Goal: Task Accomplishment & Management: Complete application form

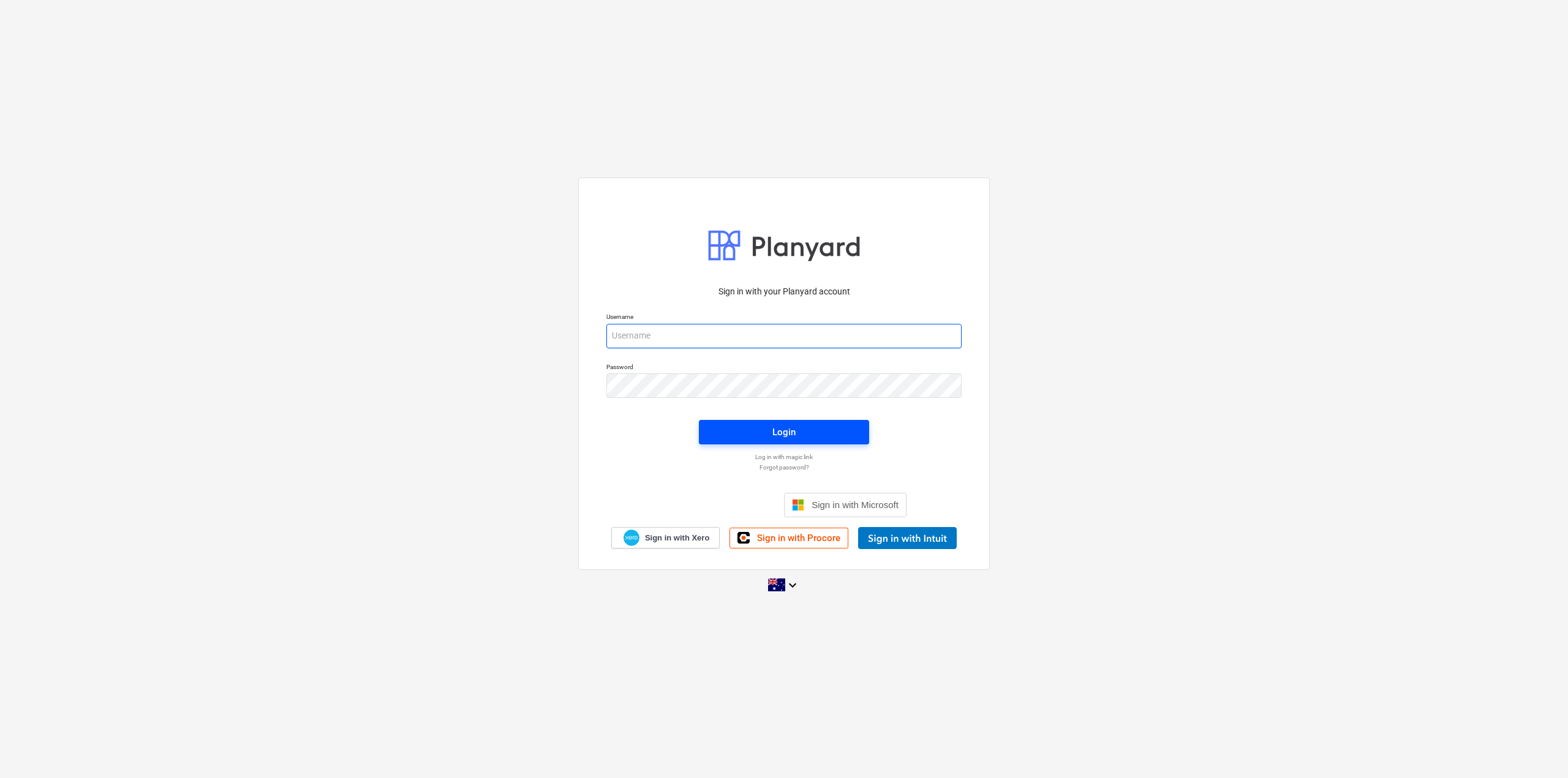
type input "[EMAIL_ADDRESS][DOMAIN_NAME]"
click at [825, 436] on span "Login" at bounding box center [784, 432] width 141 height 16
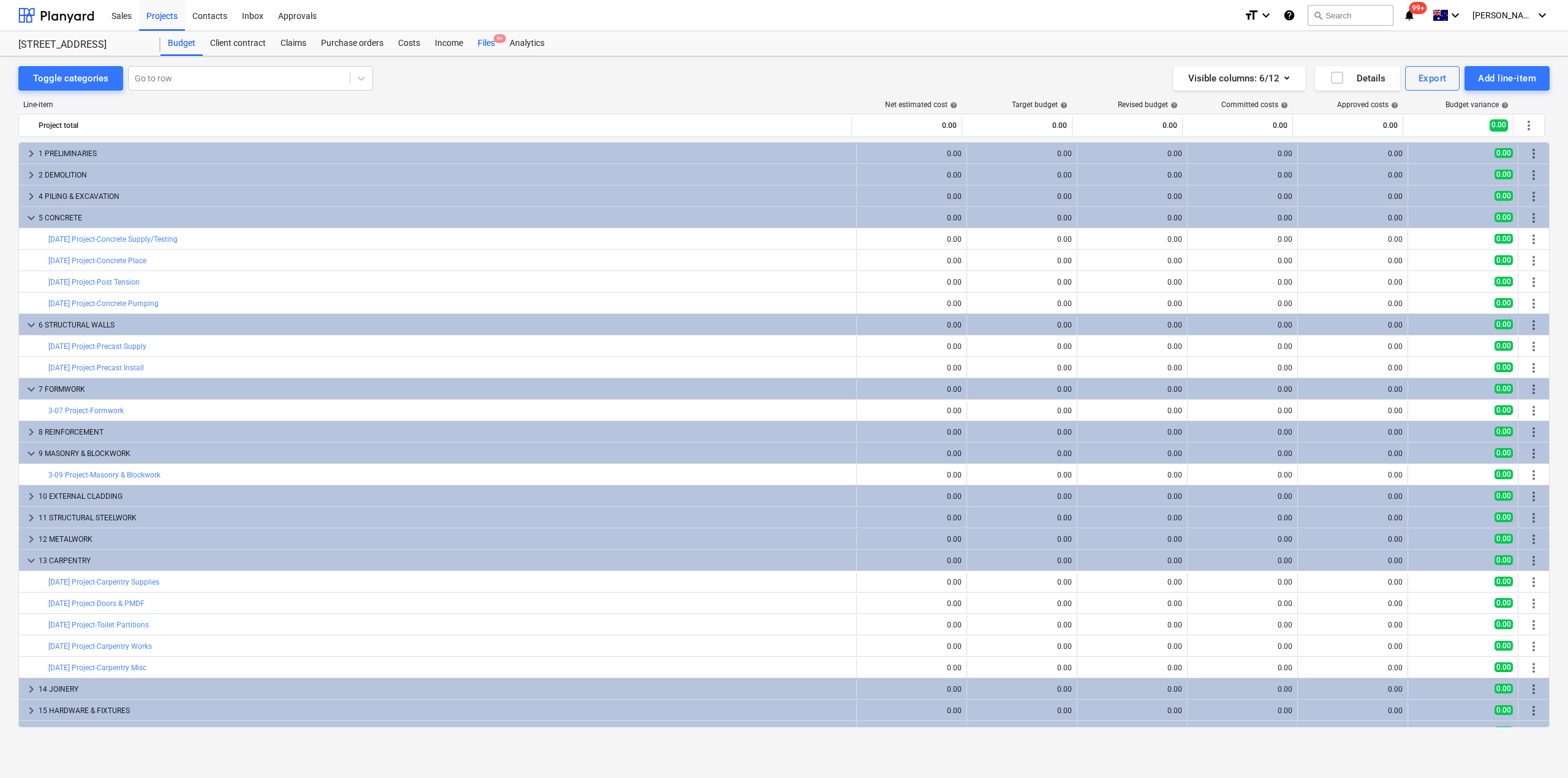
click at [485, 44] on div "Files 9+" at bounding box center [486, 44] width 32 height 25
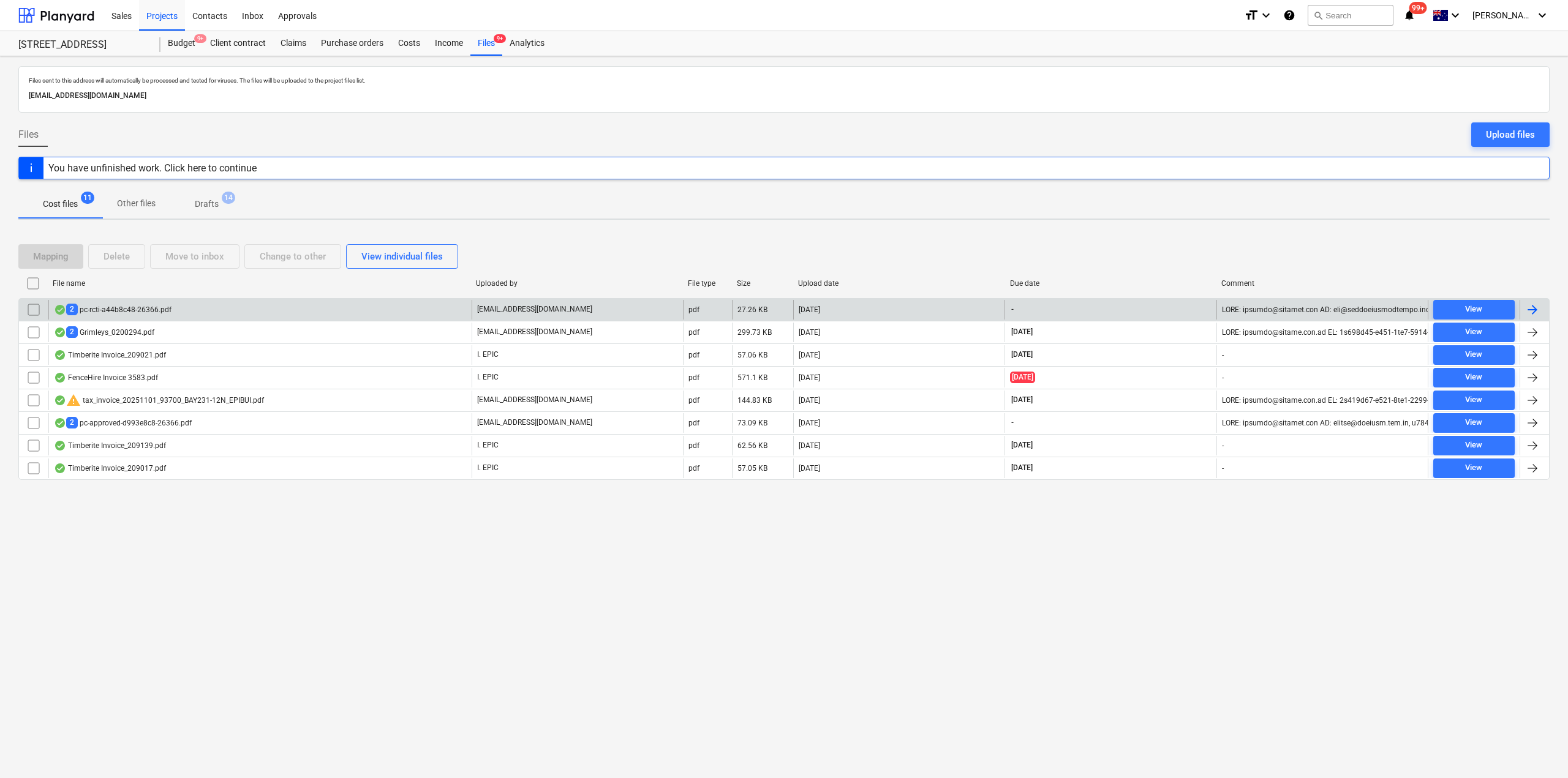
click at [219, 307] on div "2 pc-rcti-a44b8c48-26366.pdf" at bounding box center [260, 310] width 423 height 20
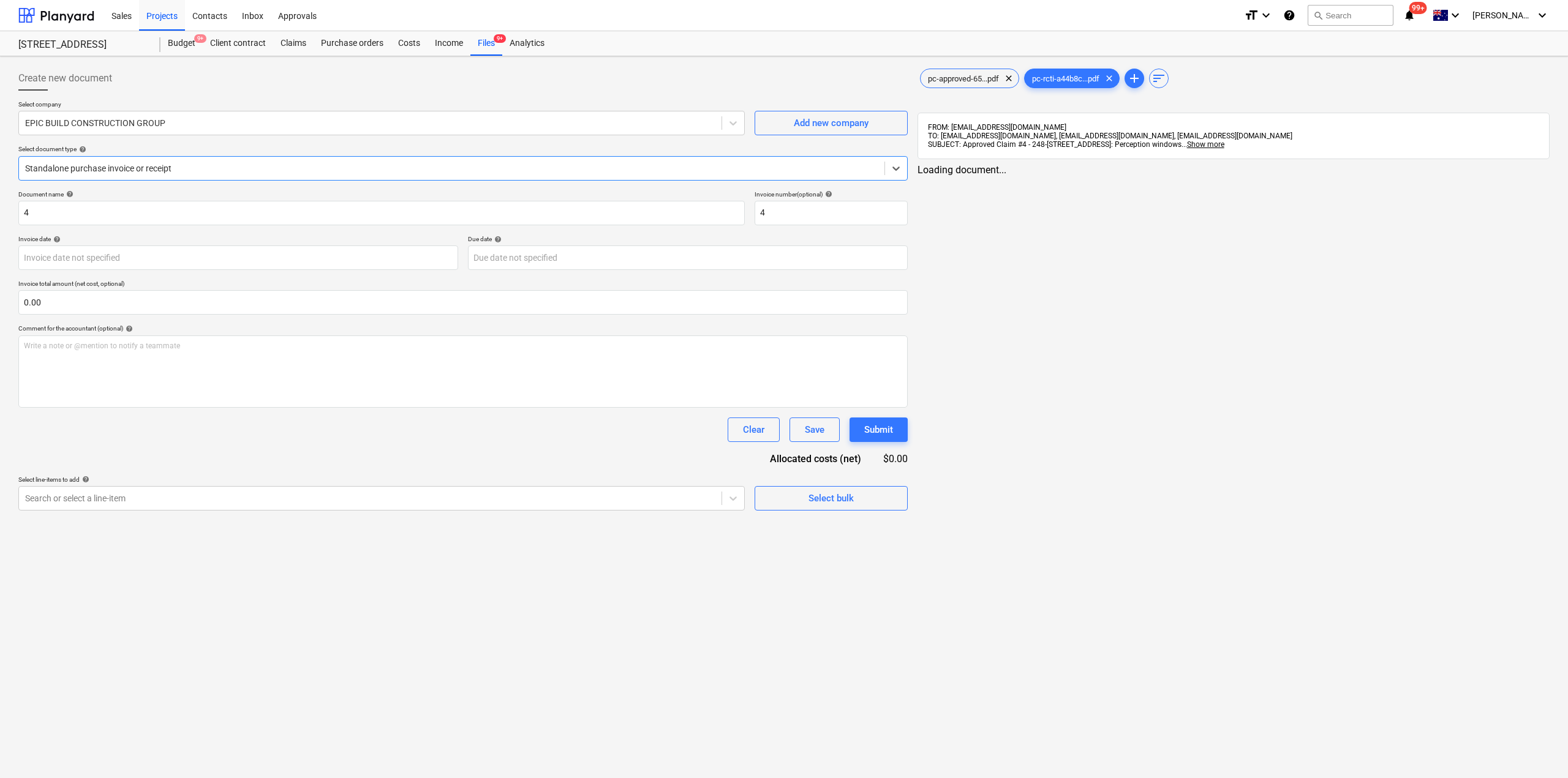
type input "4"
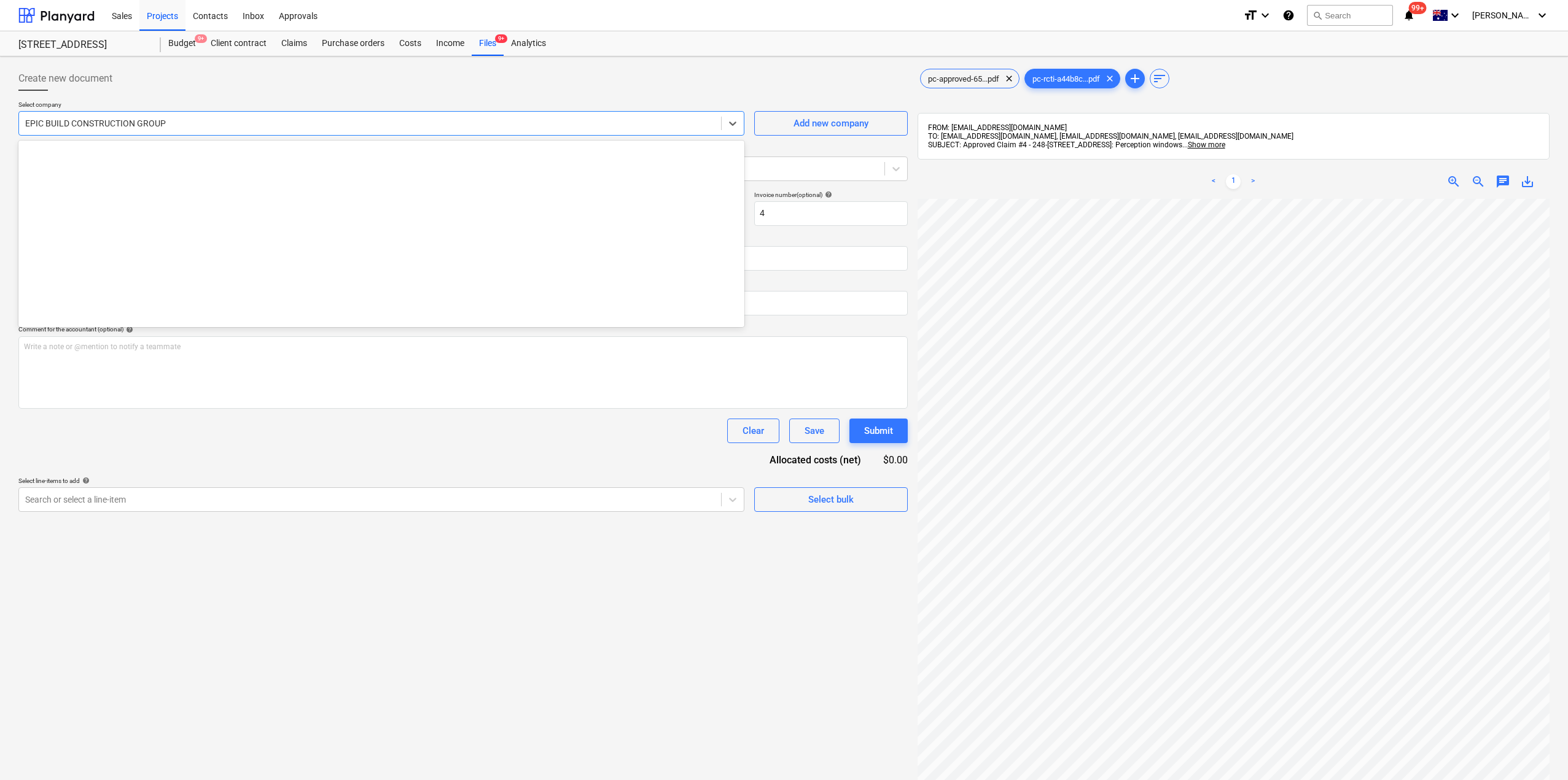
click at [226, 126] on div at bounding box center [370, 123] width 689 height 12
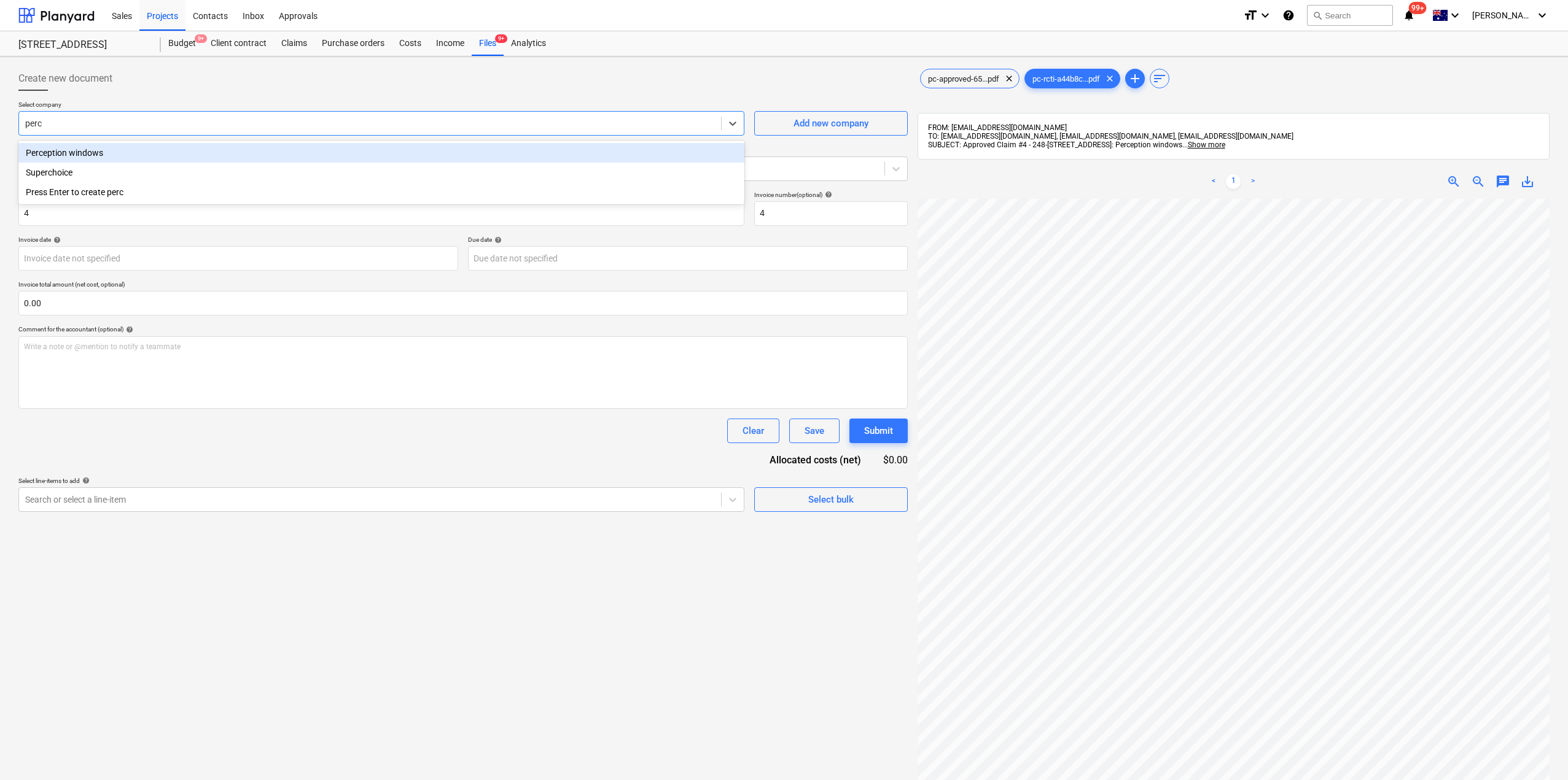
type input "perce"
click at [99, 156] on div "Perception windows" at bounding box center [381, 153] width 726 height 20
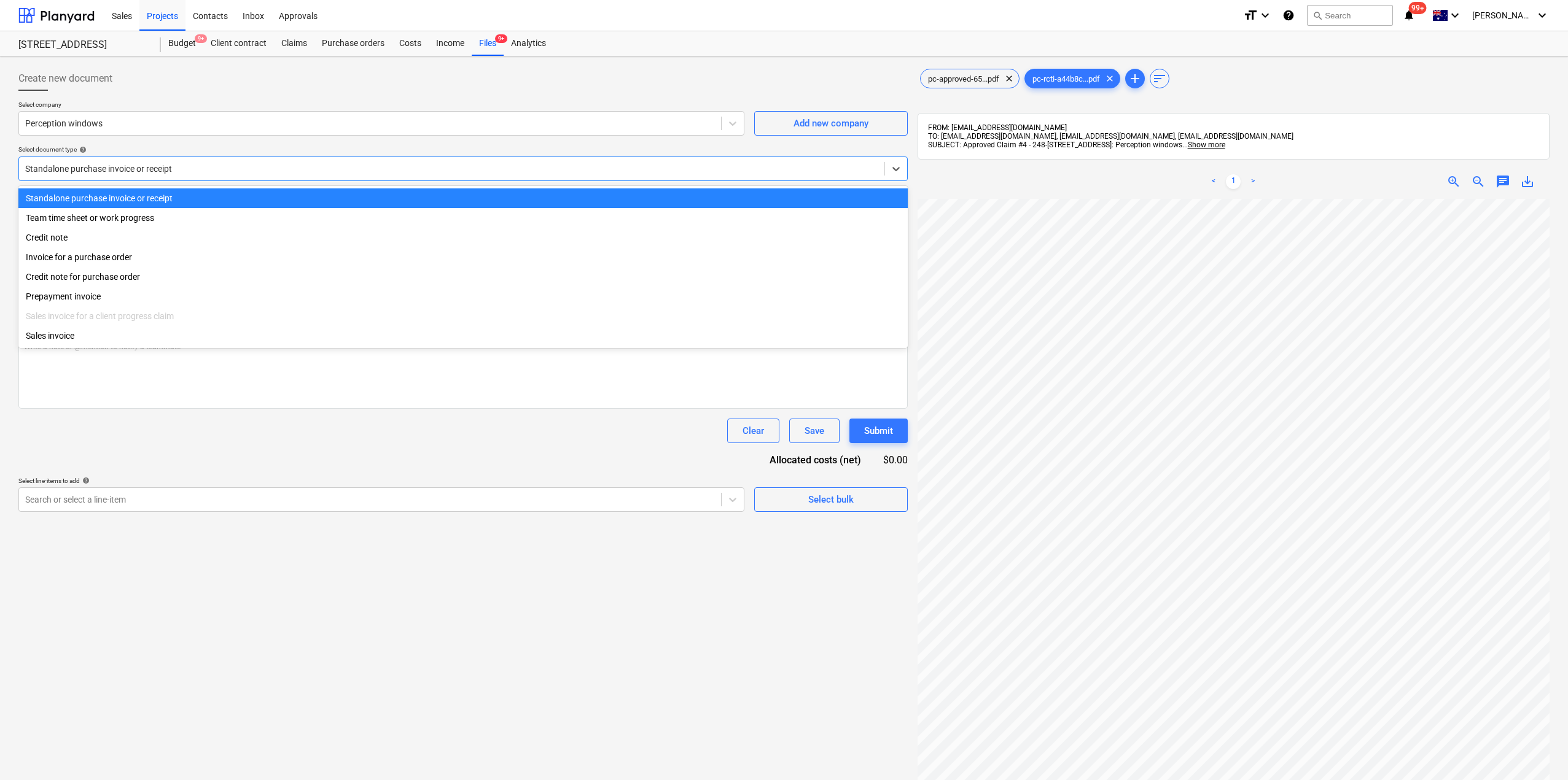
click at [101, 168] on div at bounding box center [451, 169] width 853 height 12
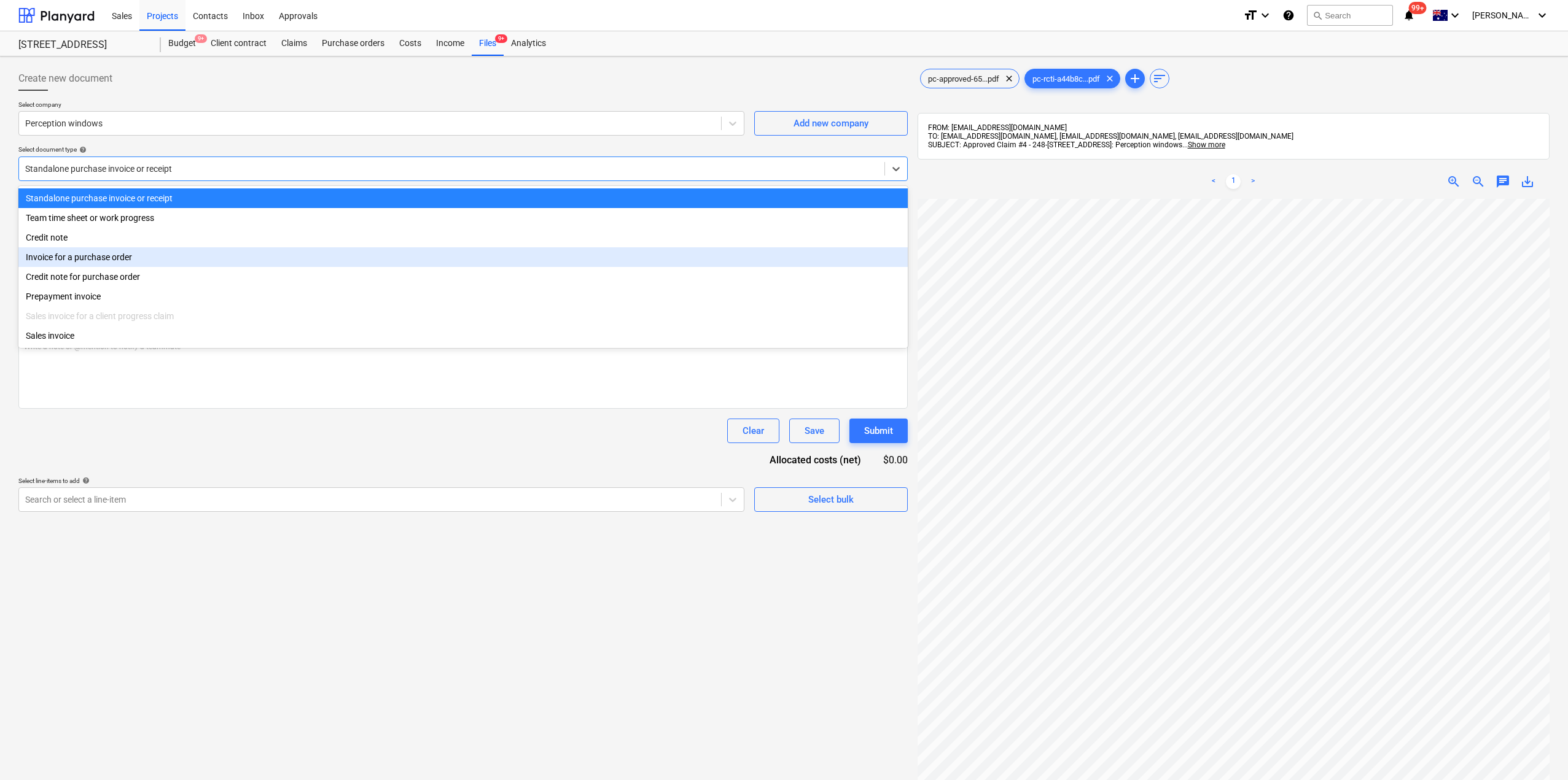
click at [69, 262] on div "Invoice for a purchase order" at bounding box center [462, 257] width 889 height 20
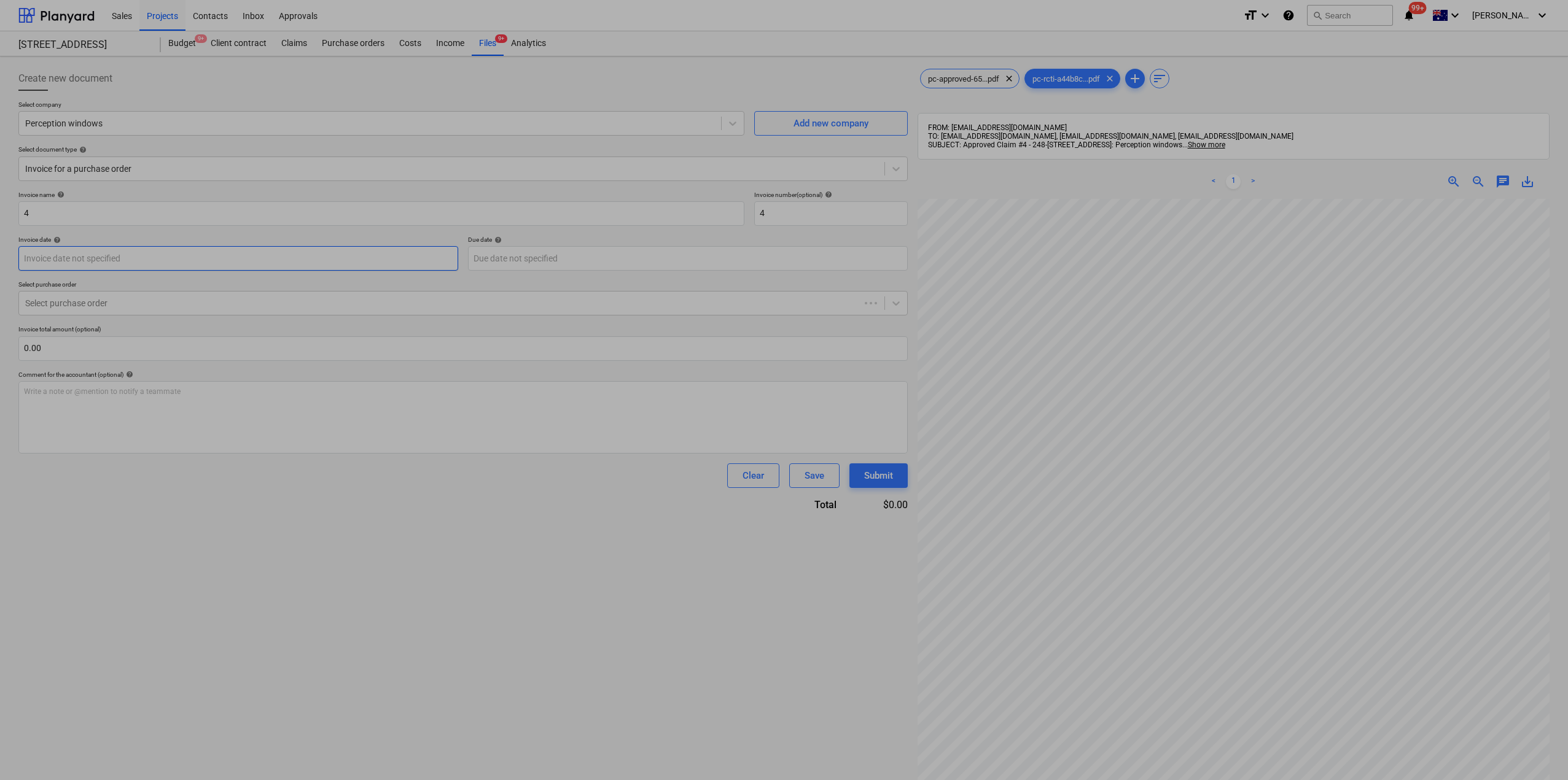
click at [69, 265] on body "Sales Projects Contacts Inbox Approvals format_size keyboard_arrow_down help se…" at bounding box center [784, 390] width 1568 height 780
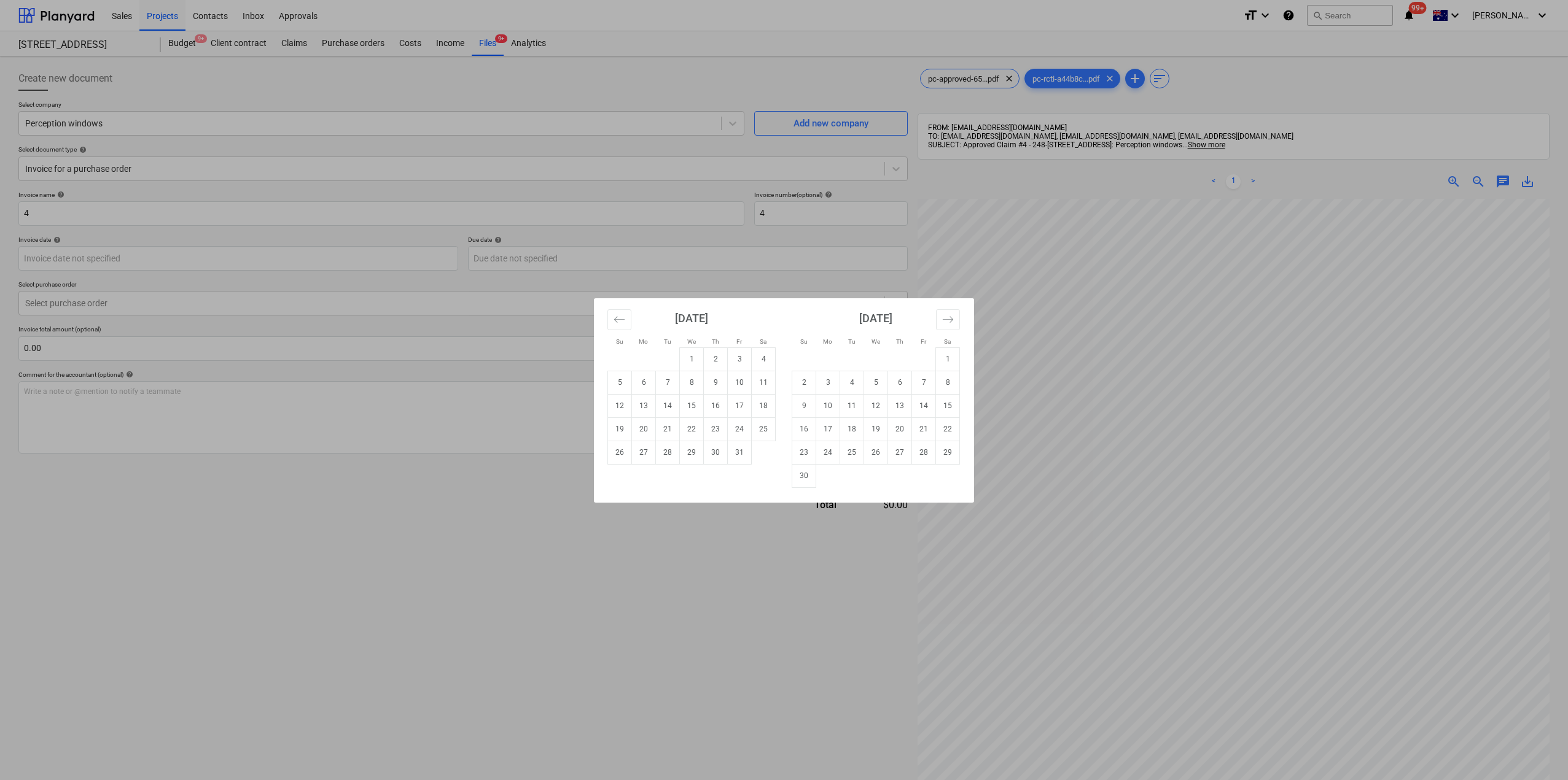
click at [491, 613] on div "Su Mo Tu We Th Fr Sa Su Mo Tu We Th Fr Sa [DATE] 1 2 3 4 5 6 7 8 9 10 11 12 13 …" at bounding box center [784, 390] width 1568 height 780
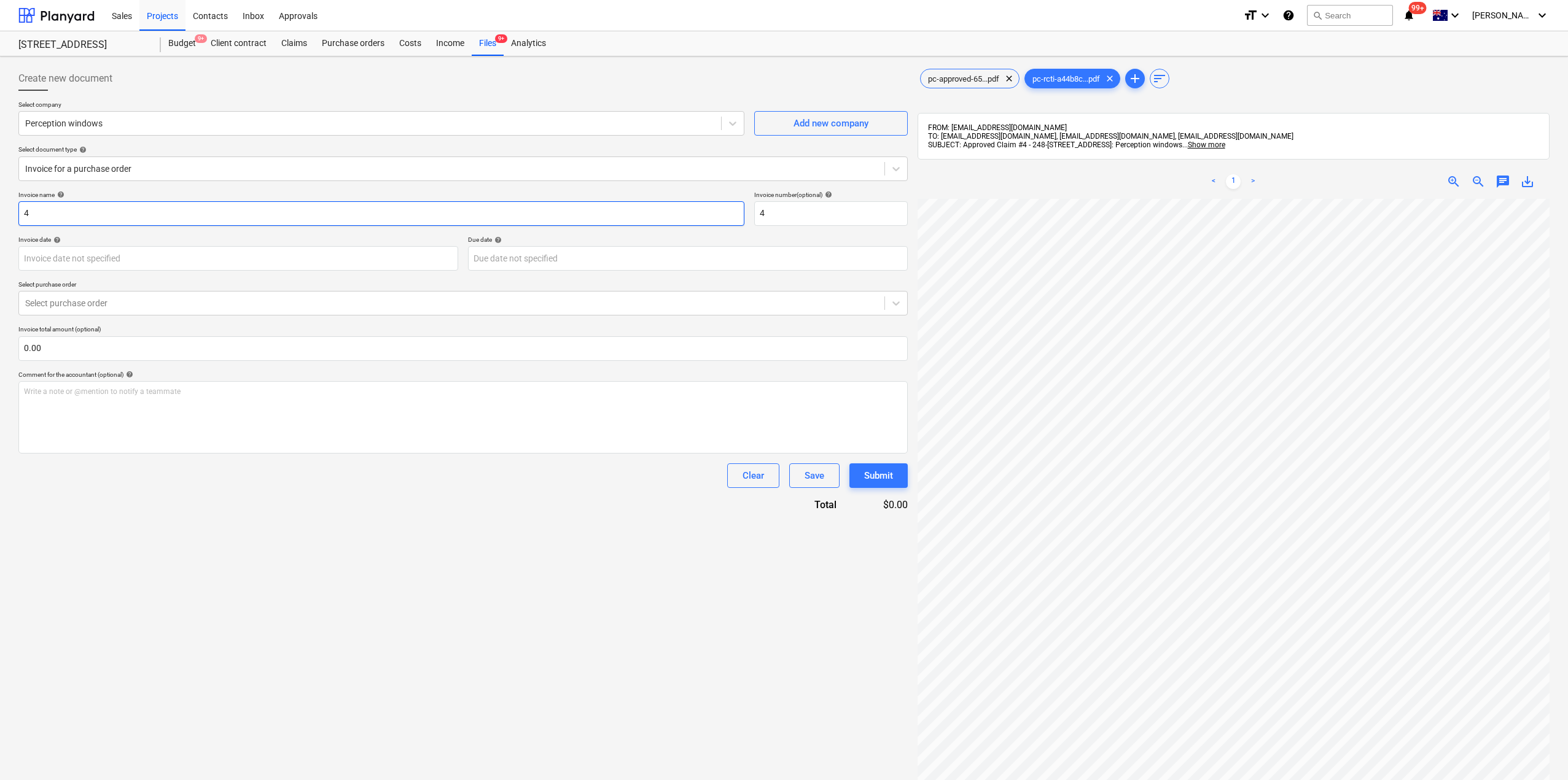
drag, startPoint x: 60, startPoint y: 215, endPoint x: 0, endPoint y: 203, distance: 61.2
click at [0, 203] on div "Create new document Select company Perception windows Add new company Select do…" at bounding box center [784, 505] width 1568 height 898
drag, startPoint x: 181, startPoint y: 211, endPoint x: 0, endPoint y: 196, distance: 181.6
click at [0, 196] on div "Create new document Select company Perception windows Add new company Select do…" at bounding box center [784, 505] width 1568 height 898
type input "Perception WIndows Claim#4"
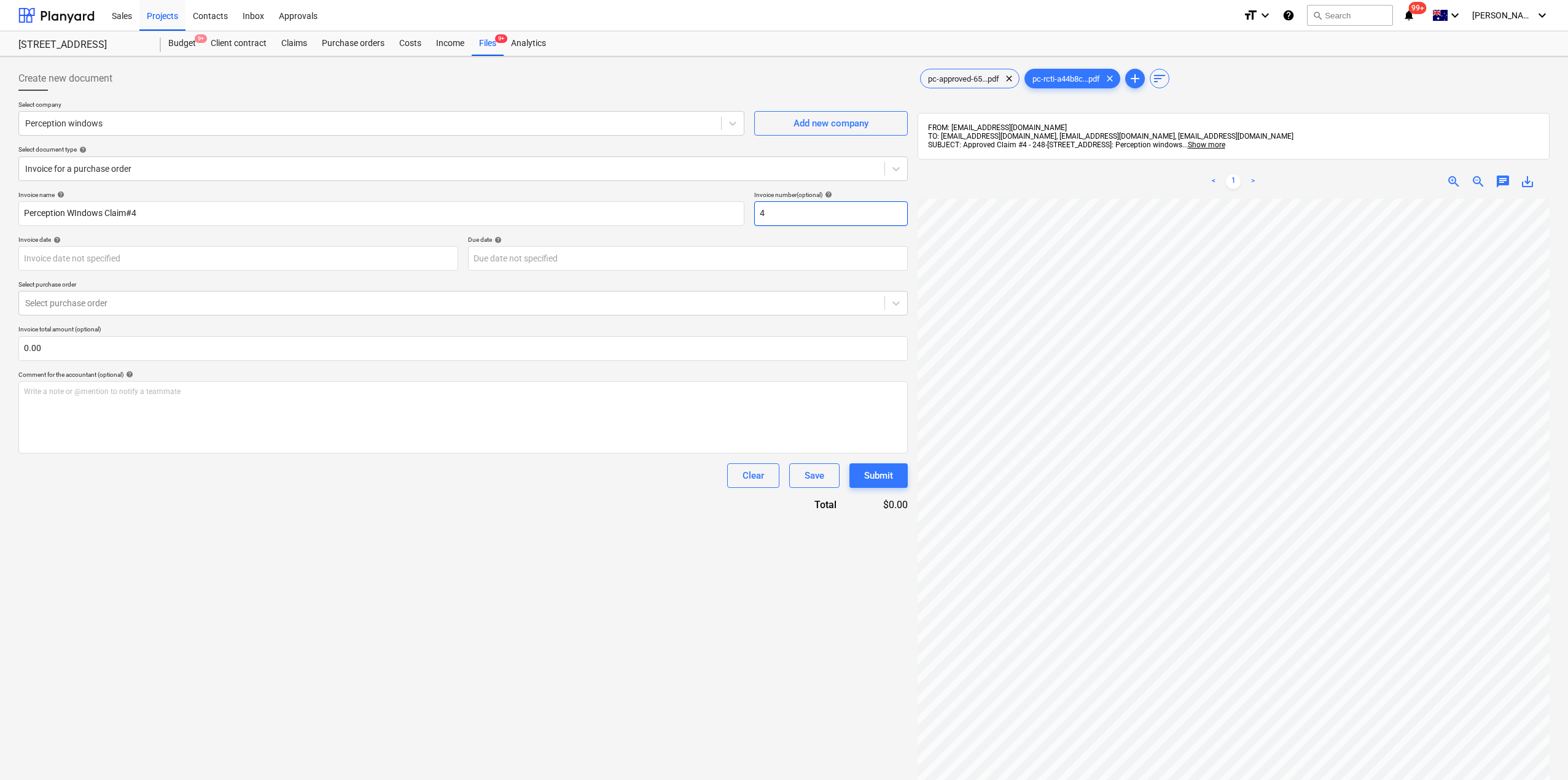
drag, startPoint x: 776, startPoint y: 222, endPoint x: 737, endPoint y: 226, distance: 39.2
click at [739, 225] on div "Invoice name help Perception WIndows Claim#4 Invoice number (optional) help 4" at bounding box center [462, 209] width 889 height 35
paste input "Perception WIndows Claim#"
type input "Perception WIndows Claim#4"
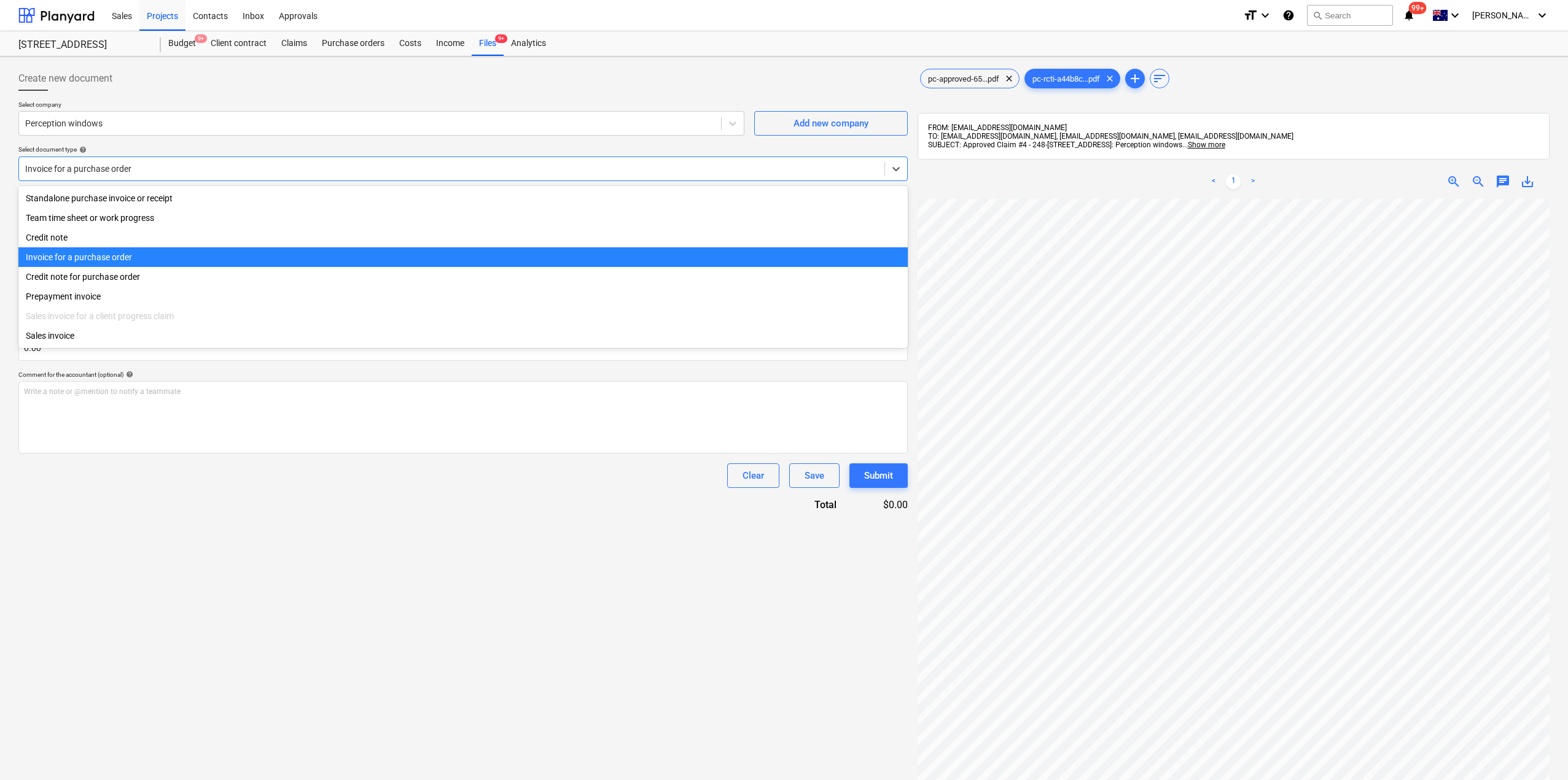
click at [251, 161] on div "Invoice for a purchase order" at bounding box center [451, 169] width 865 height 17
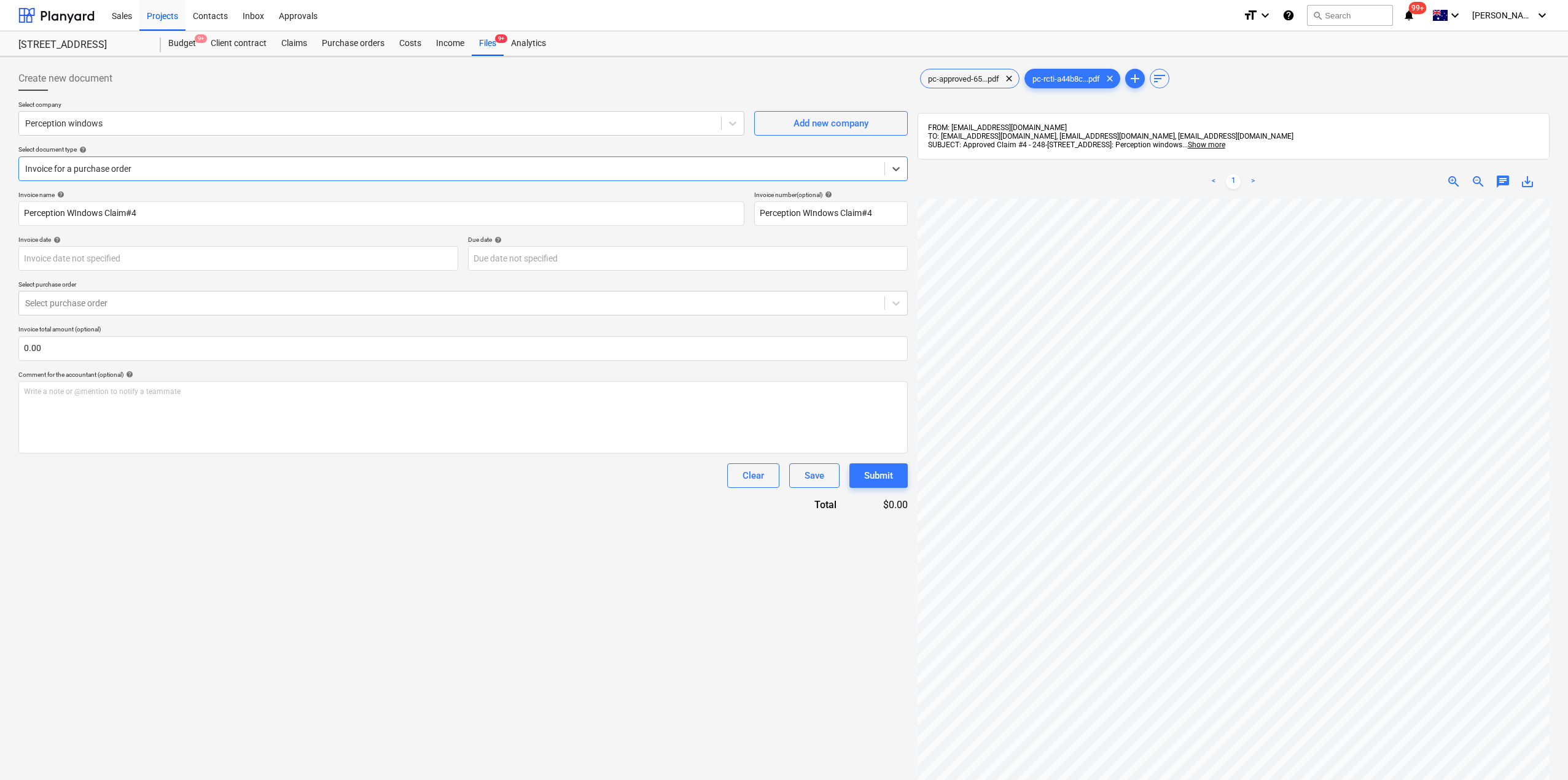
click at [251, 161] on div "Invoice for a purchase order" at bounding box center [451, 169] width 865 height 17
click at [238, 405] on div "Write a note or @mention to notify a teammate [PERSON_NAME]" at bounding box center [462, 417] width 889 height 73
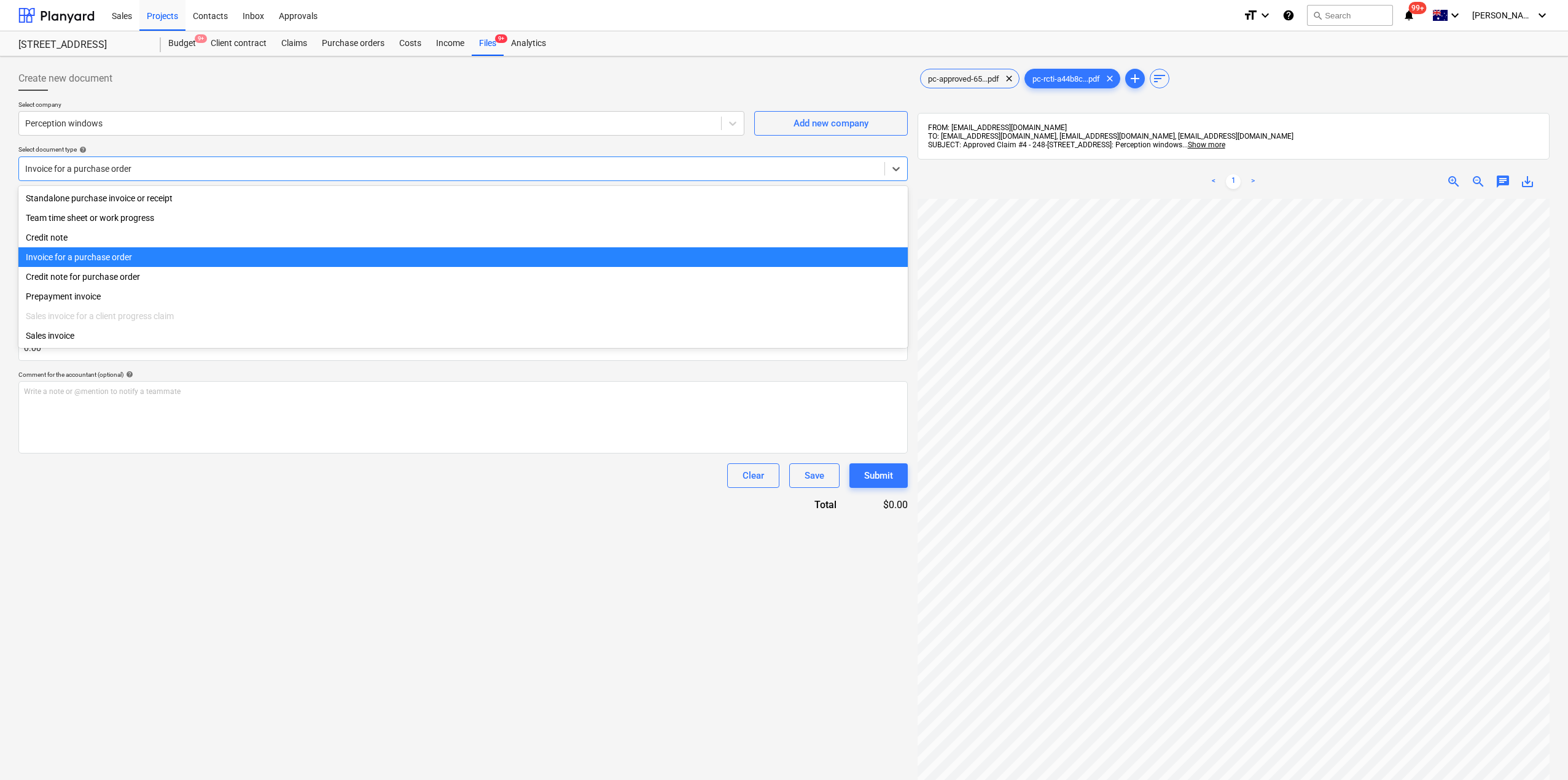
click at [147, 170] on div at bounding box center [451, 169] width 853 height 12
click at [112, 262] on div "Invoice for a purchase order" at bounding box center [462, 257] width 889 height 20
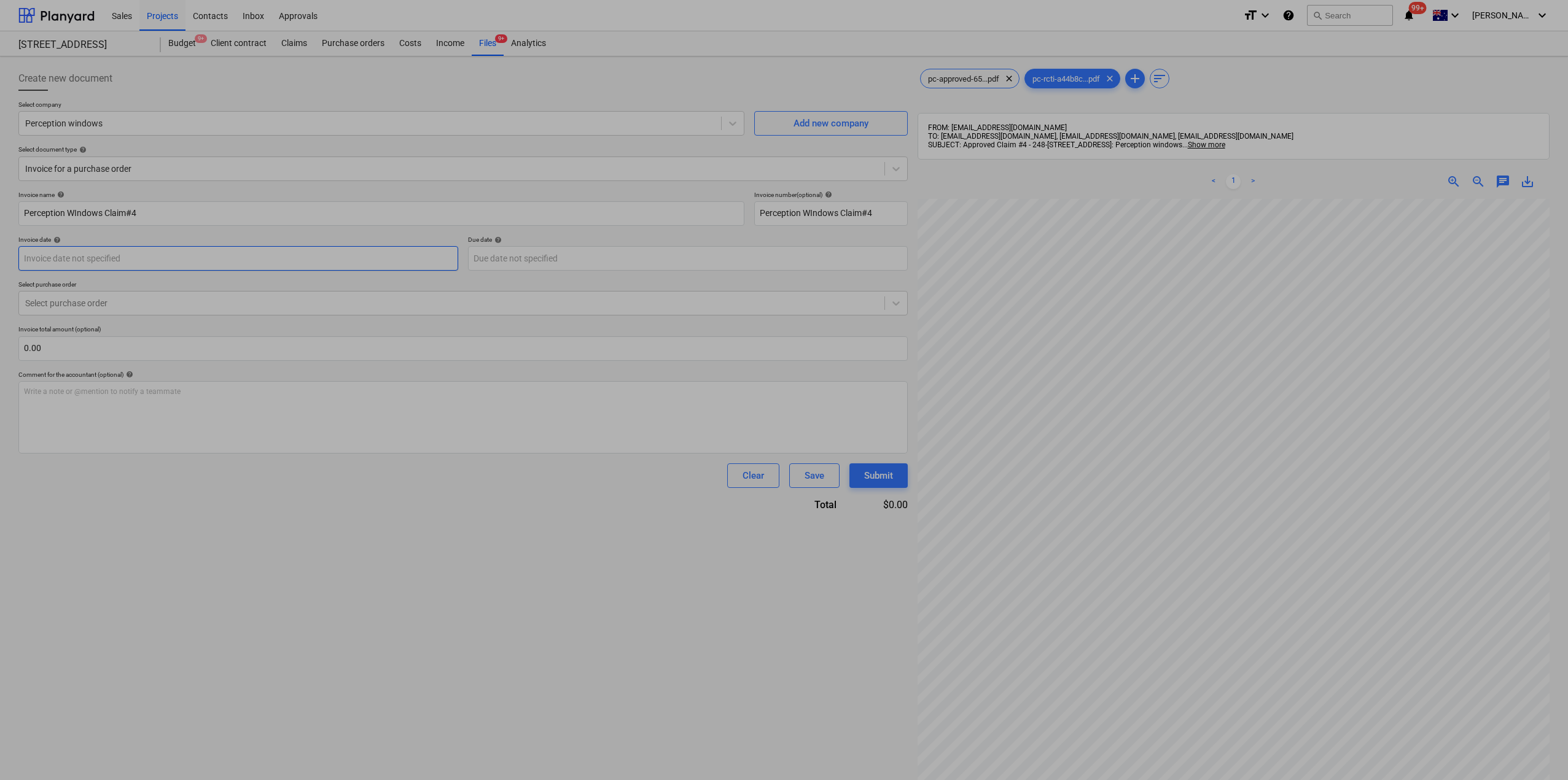
click at [113, 262] on body "Sales Projects Contacts Inbox Approvals format_size keyboard_arrow_down help se…" at bounding box center [784, 390] width 1568 height 780
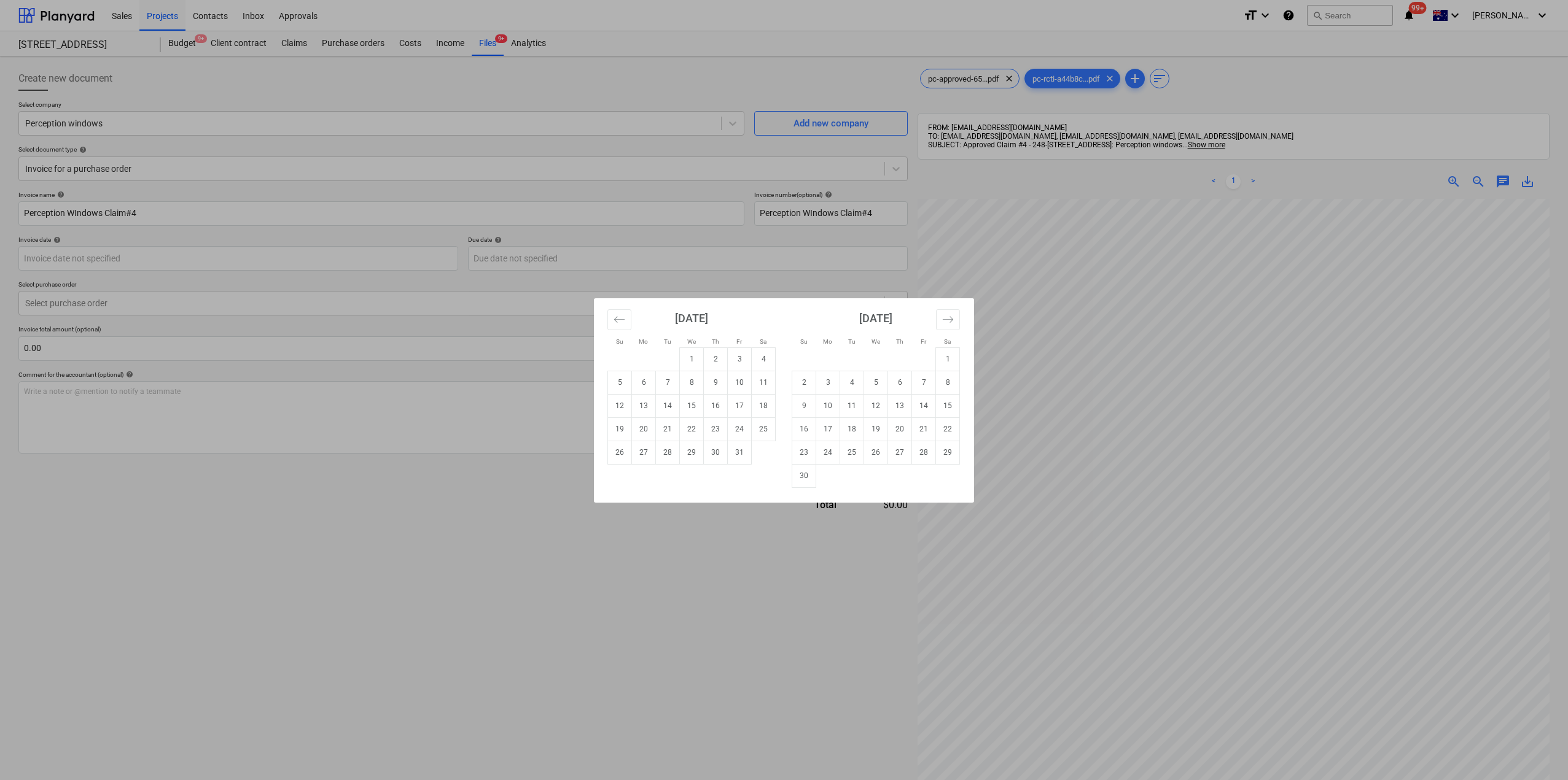
click at [333, 628] on div "Su Mo Tu We Th Fr Sa Su Mo Tu We Th Fr Sa [DATE] 1 2 3 4 5 6 7 8 9 10 11 12 13 …" at bounding box center [784, 390] width 1568 height 780
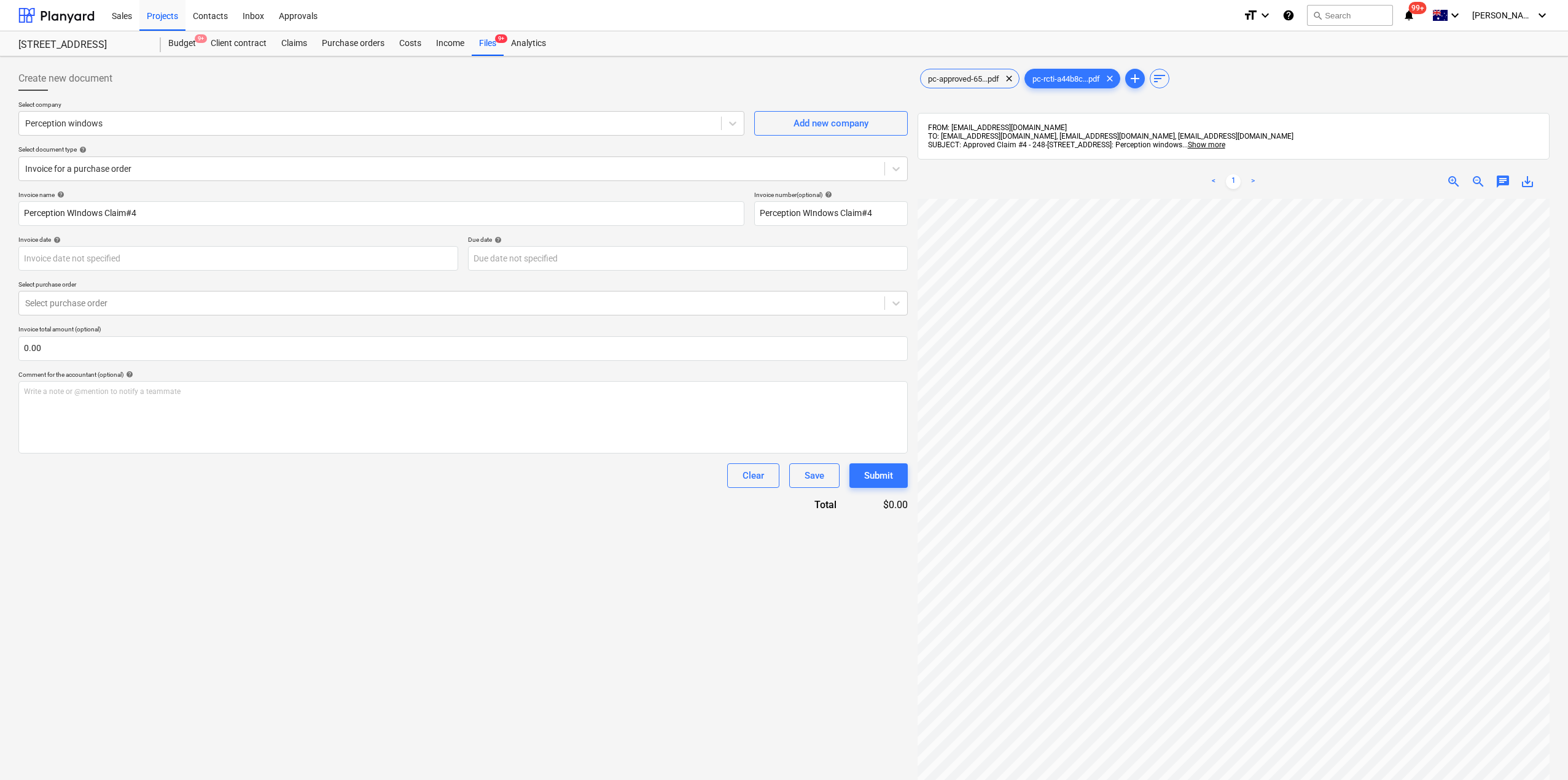
click at [225, 324] on div "Invoice name help Perception WIndows Claim#4 Invoice number (optional) help Per…" at bounding box center [462, 351] width 889 height 321
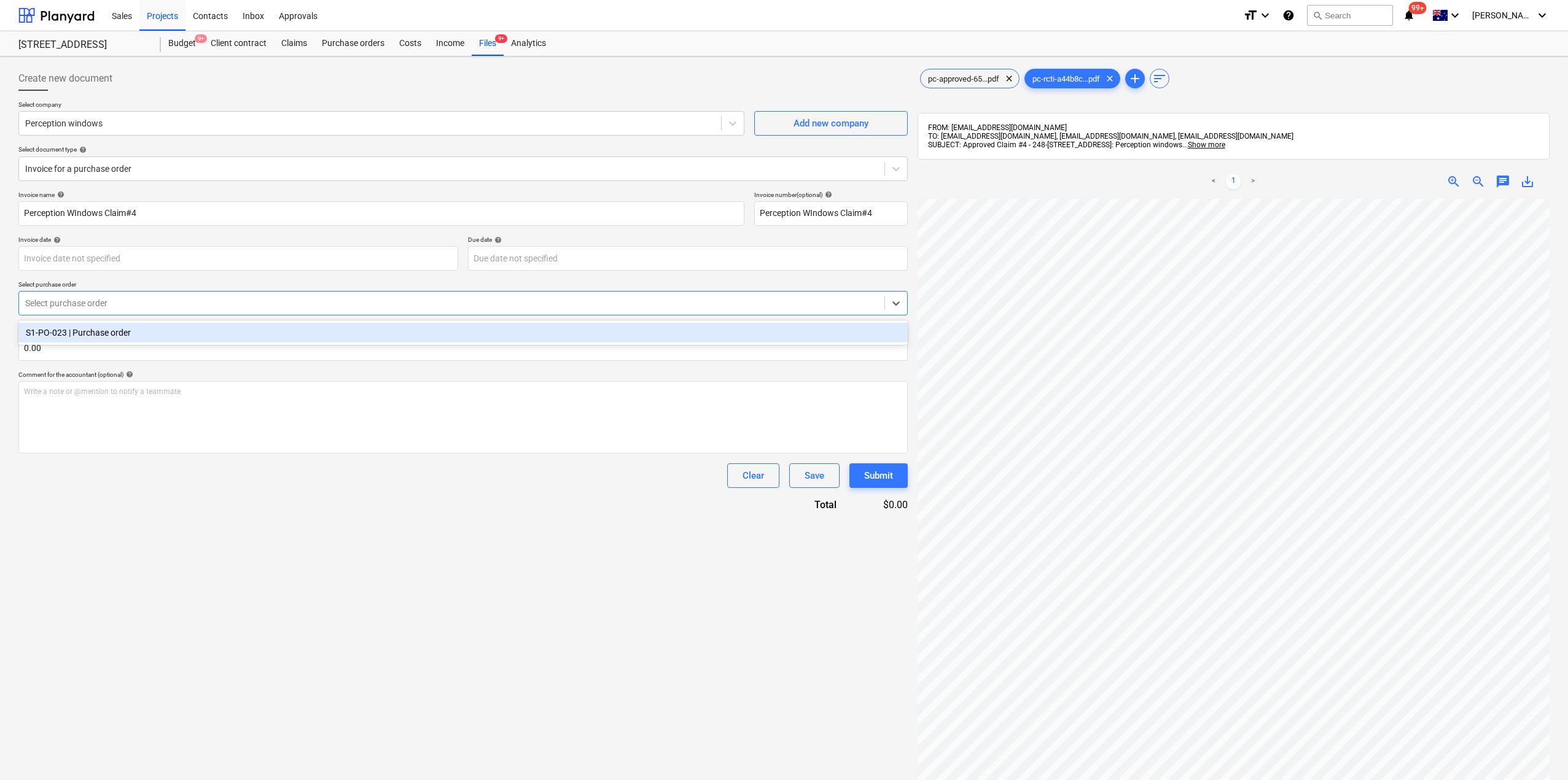
click at [224, 314] on div "Select purchase order" at bounding box center [462, 303] width 889 height 25
click at [198, 335] on div "S1-PO-023 | Purchase order" at bounding box center [462, 333] width 889 height 20
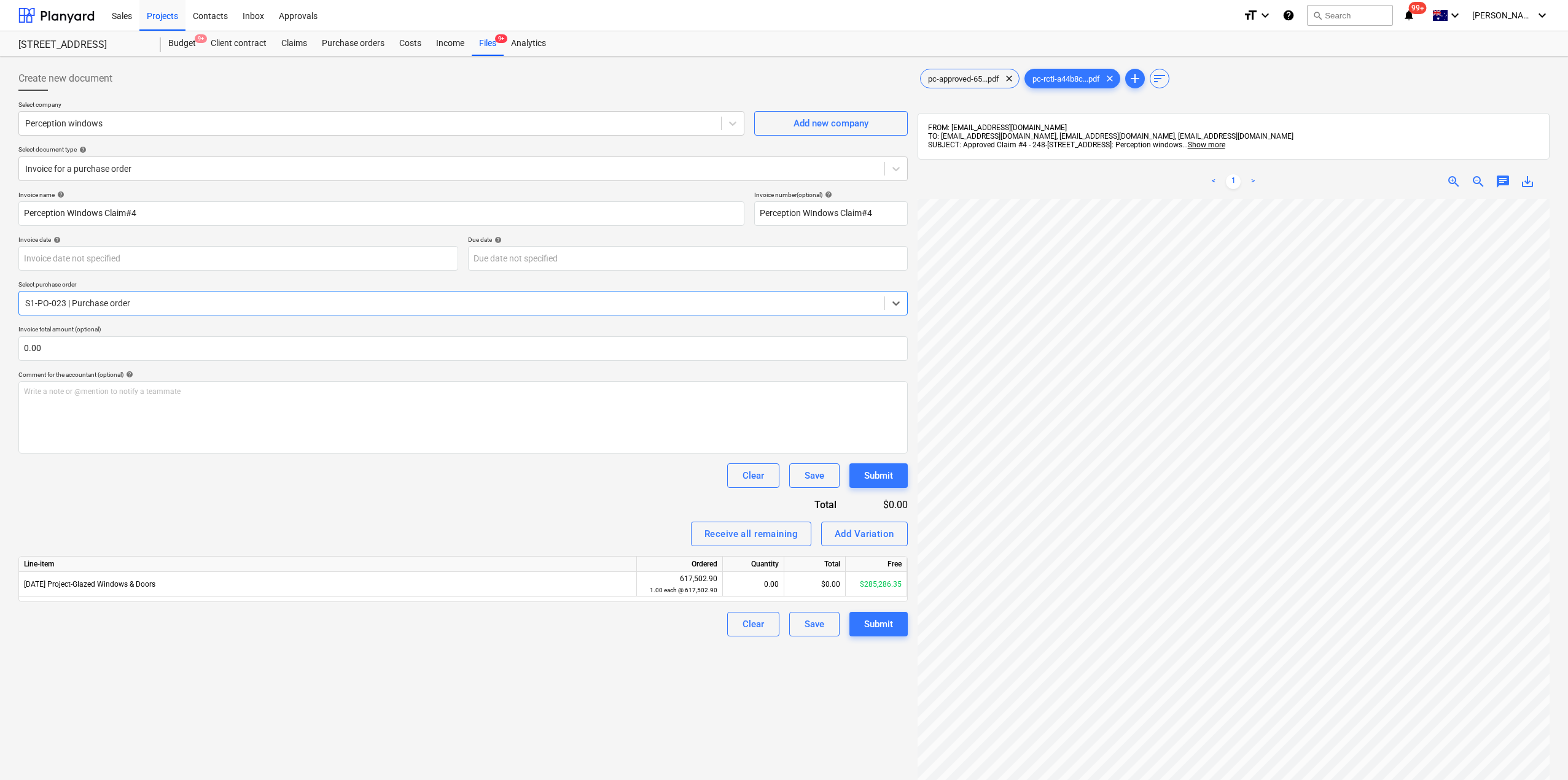
scroll to position [168, 0]
click at [1251, 182] on link ">" at bounding box center [1253, 182] width 15 height 15
click at [1253, 182] on link ">" at bounding box center [1253, 182] width 15 height 15
click at [956, 78] on span "pc-approved-65...pdf" at bounding box center [963, 79] width 86 height 9
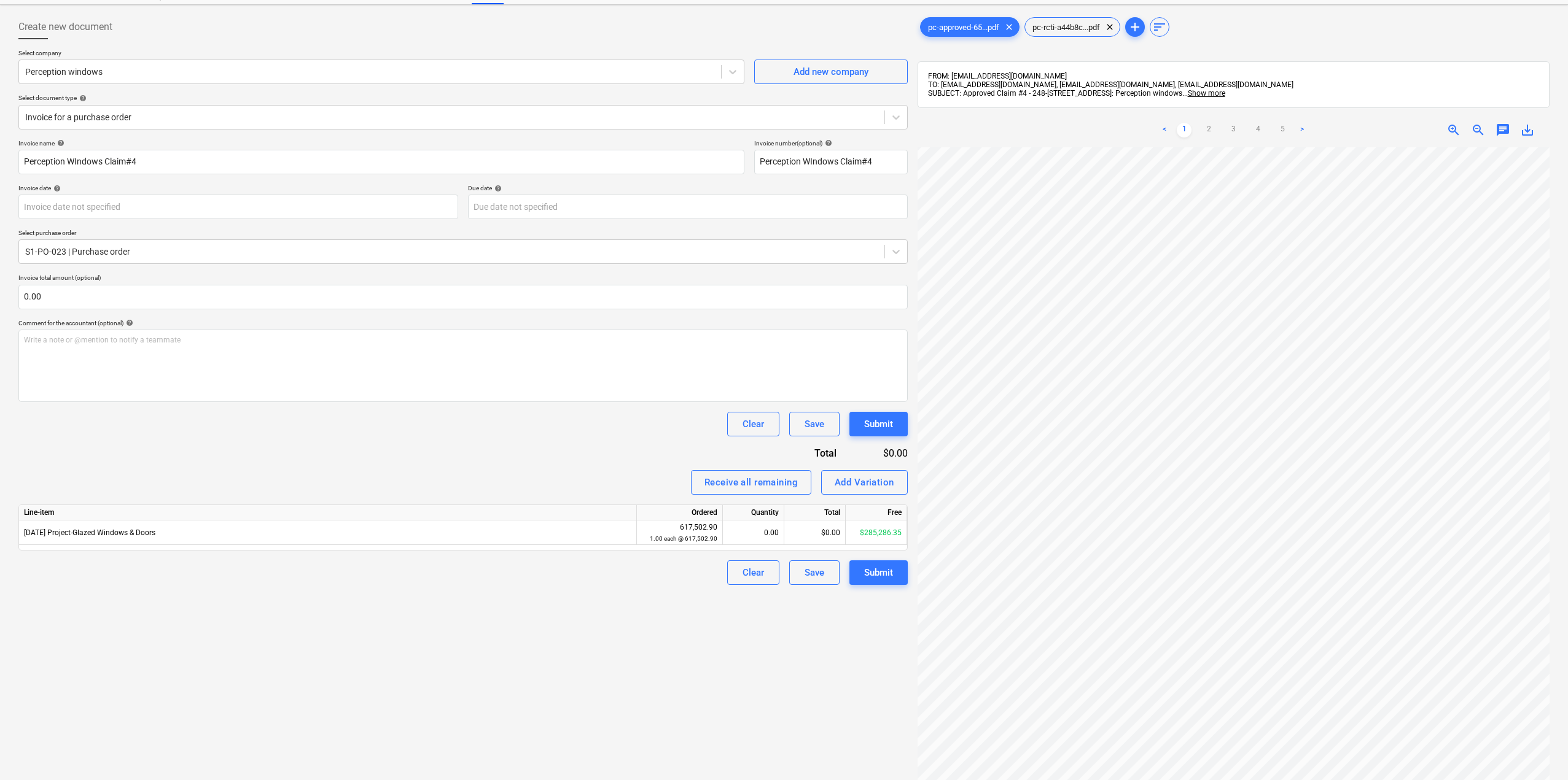
scroll to position [0, 0]
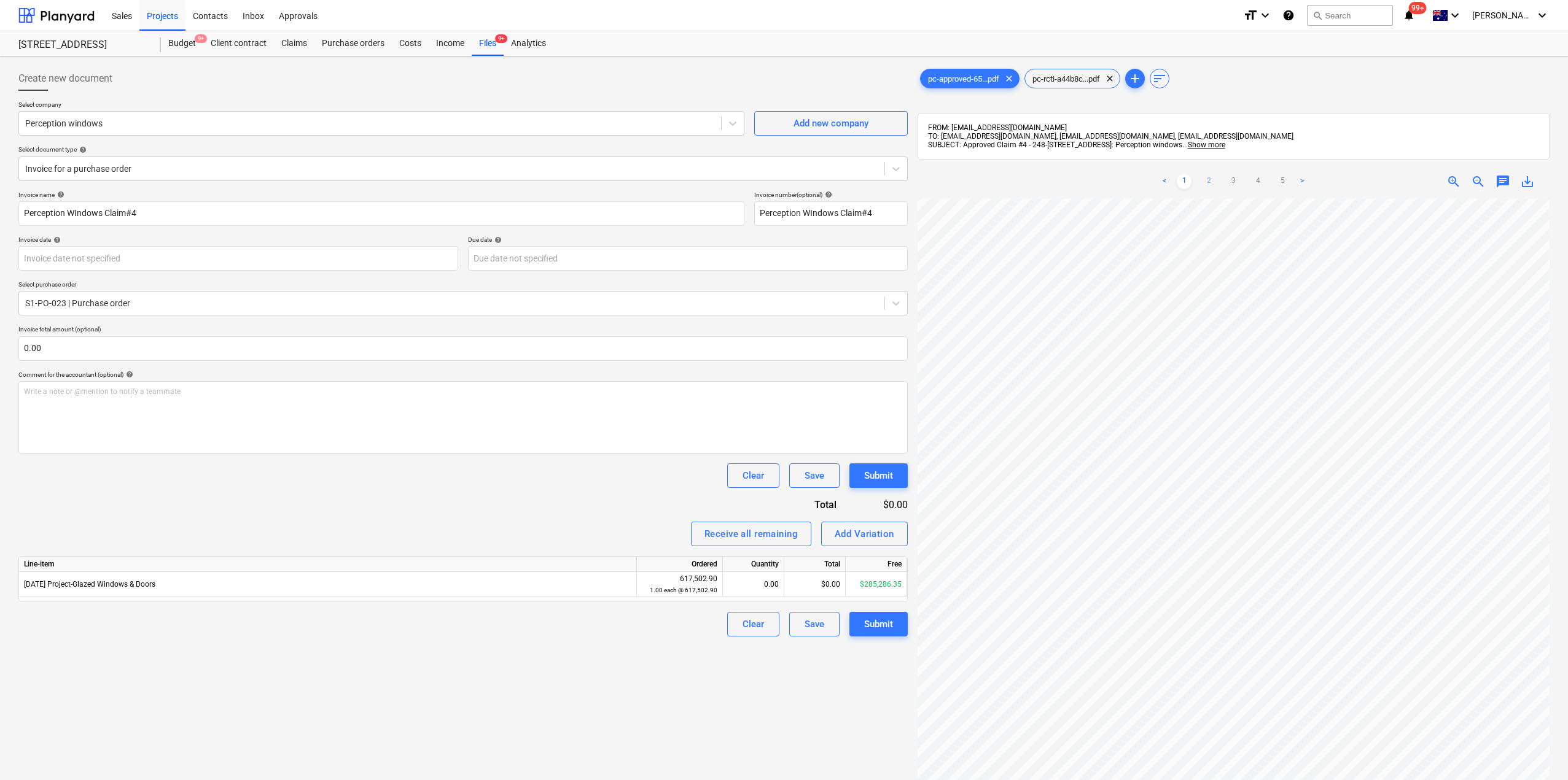
click at [1208, 179] on link "2" at bounding box center [1208, 182] width 15 height 15
click at [1227, 179] on link "3" at bounding box center [1233, 182] width 15 height 15
click at [1257, 175] on link "4" at bounding box center [1257, 182] width 15 height 15
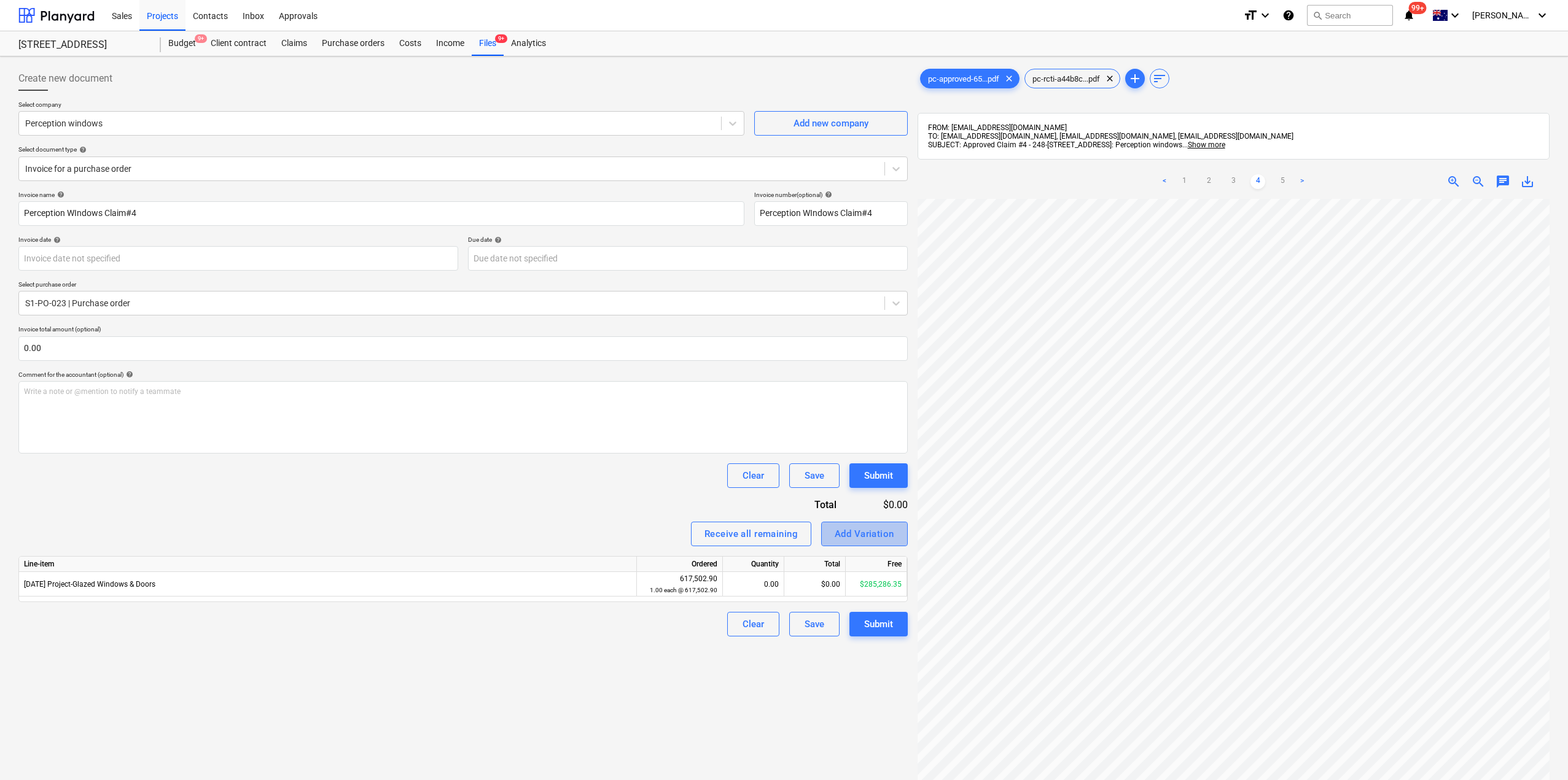
click at [860, 535] on div "Add Variation" at bounding box center [864, 534] width 60 height 16
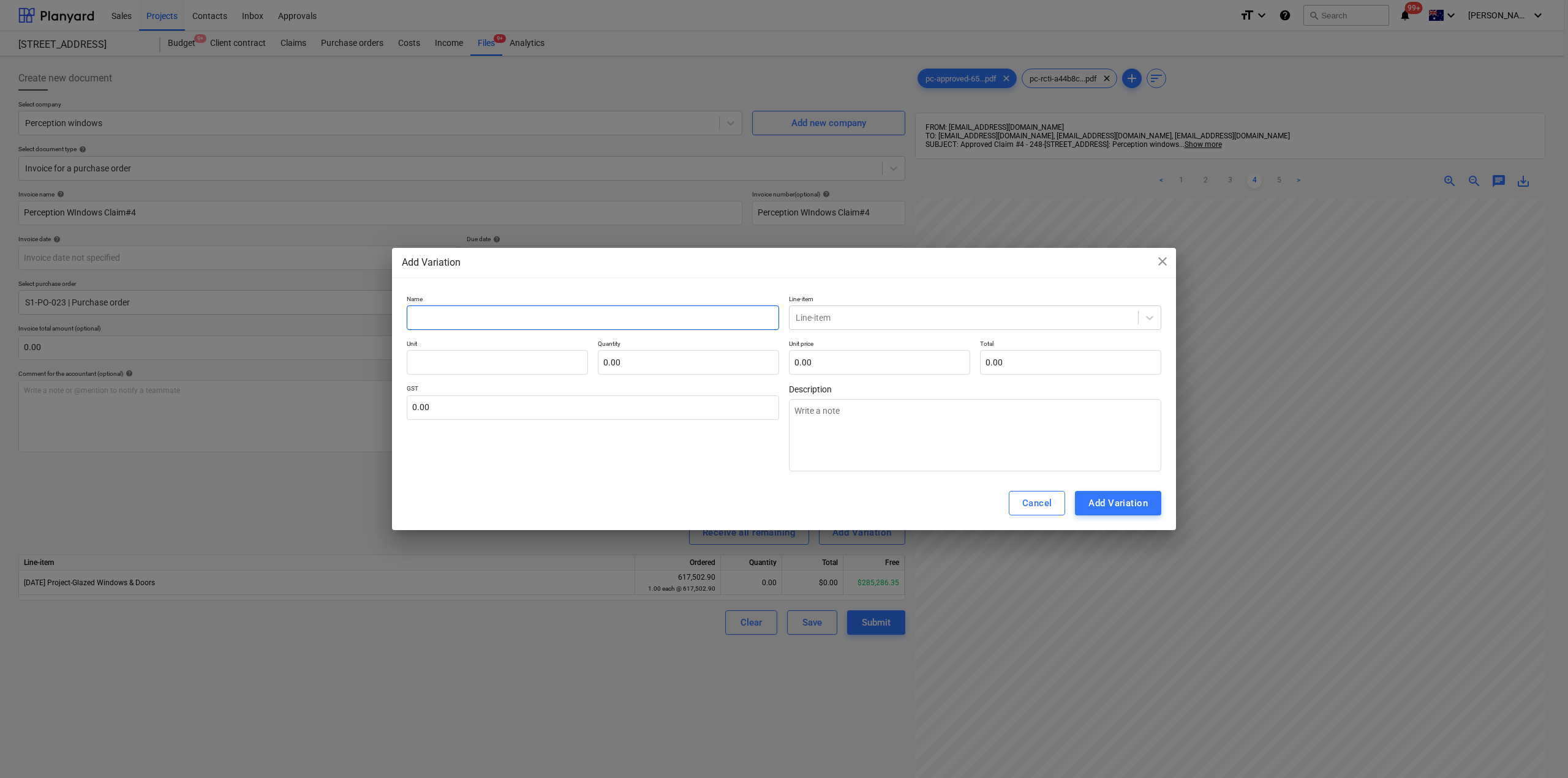
click at [594, 323] on input "text" at bounding box center [592, 318] width 373 height 25
type input "C"
type textarea "x"
type input "Cu"
type textarea "x"
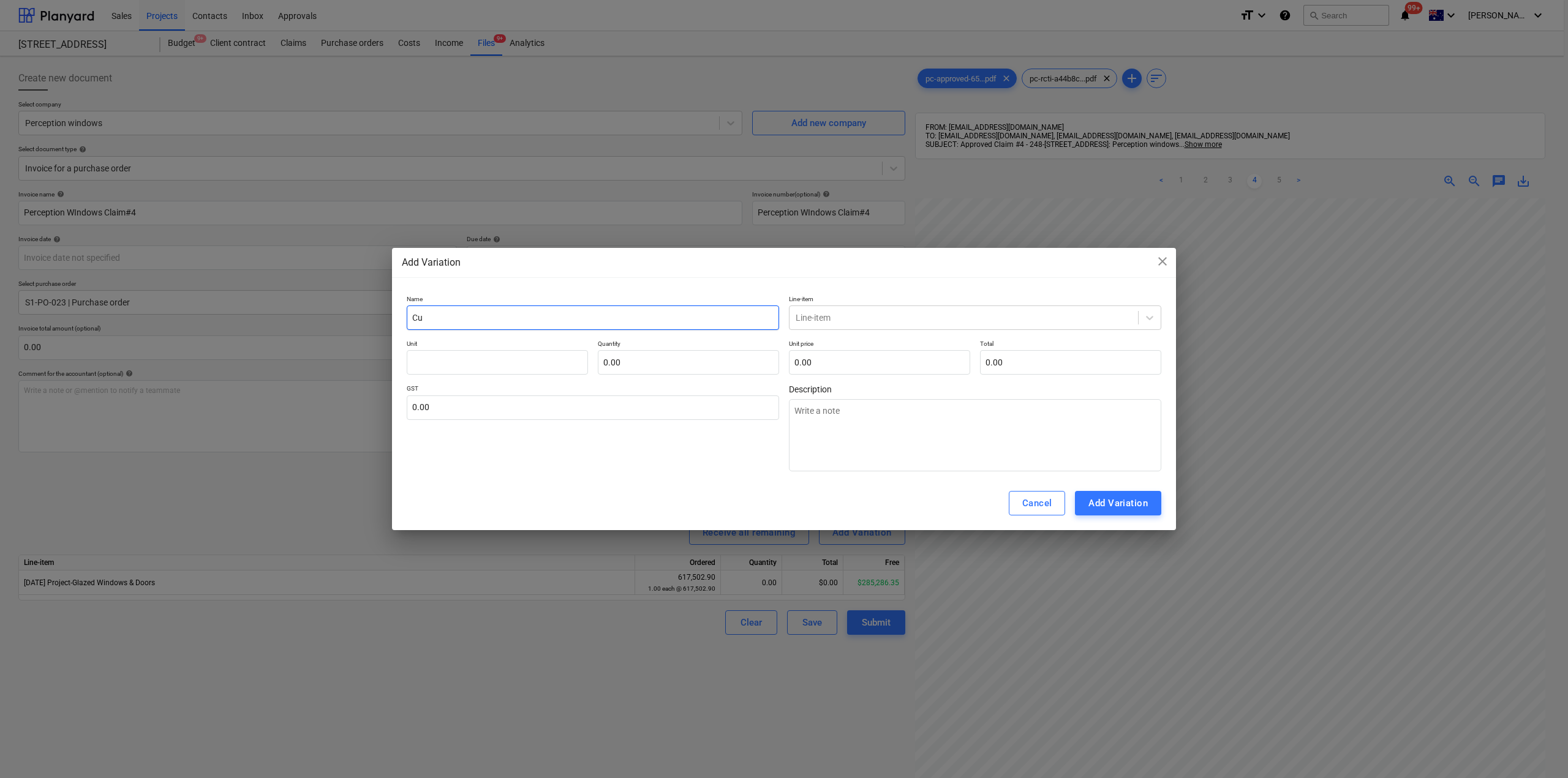
type input "Cut"
type textarea "x"
type input "Cutt"
type textarea "x"
type input "Cutti"
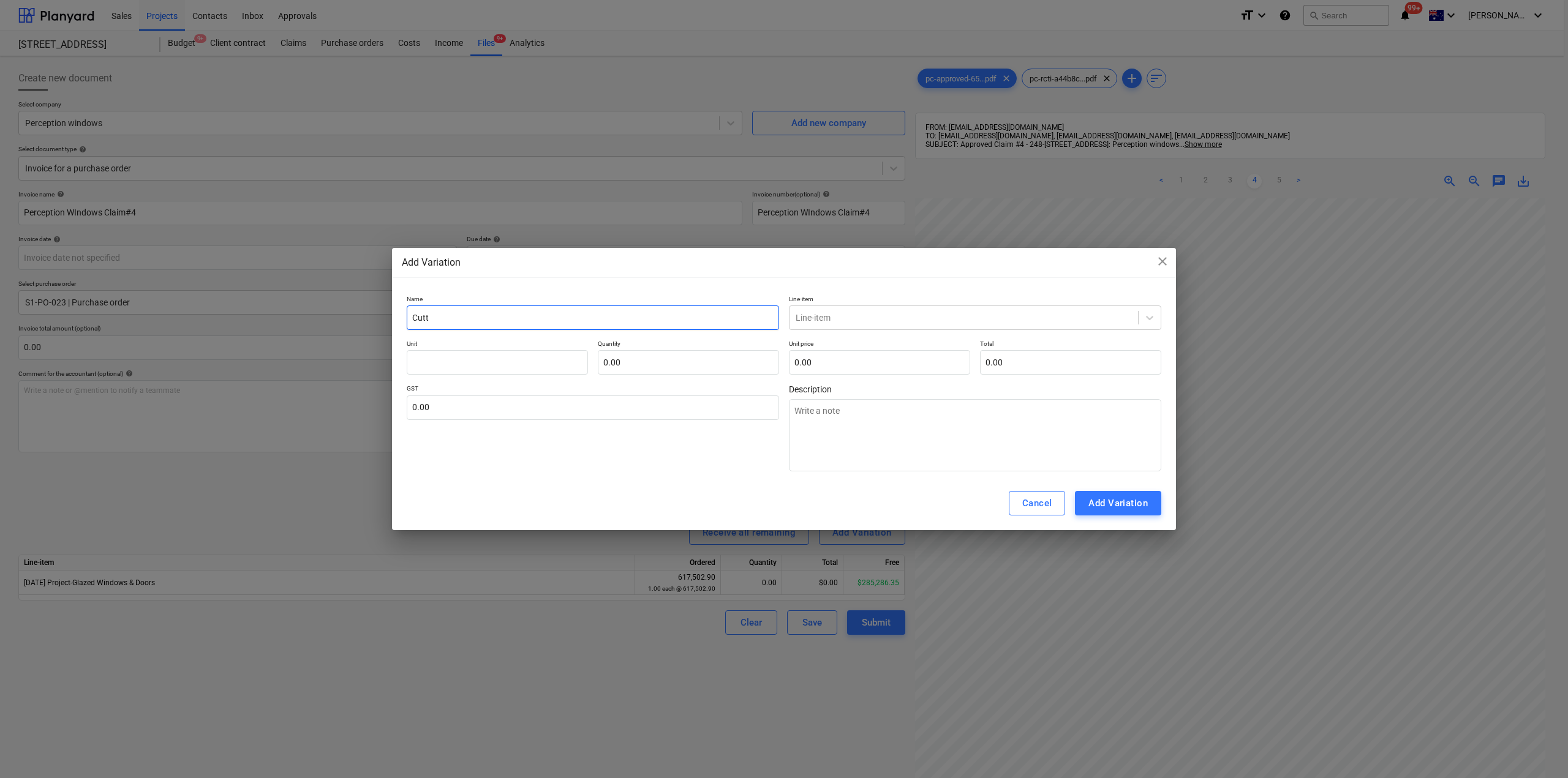
type textarea "x"
type input "Cuttin"
type textarea "x"
type input "Cutting"
type textarea "x"
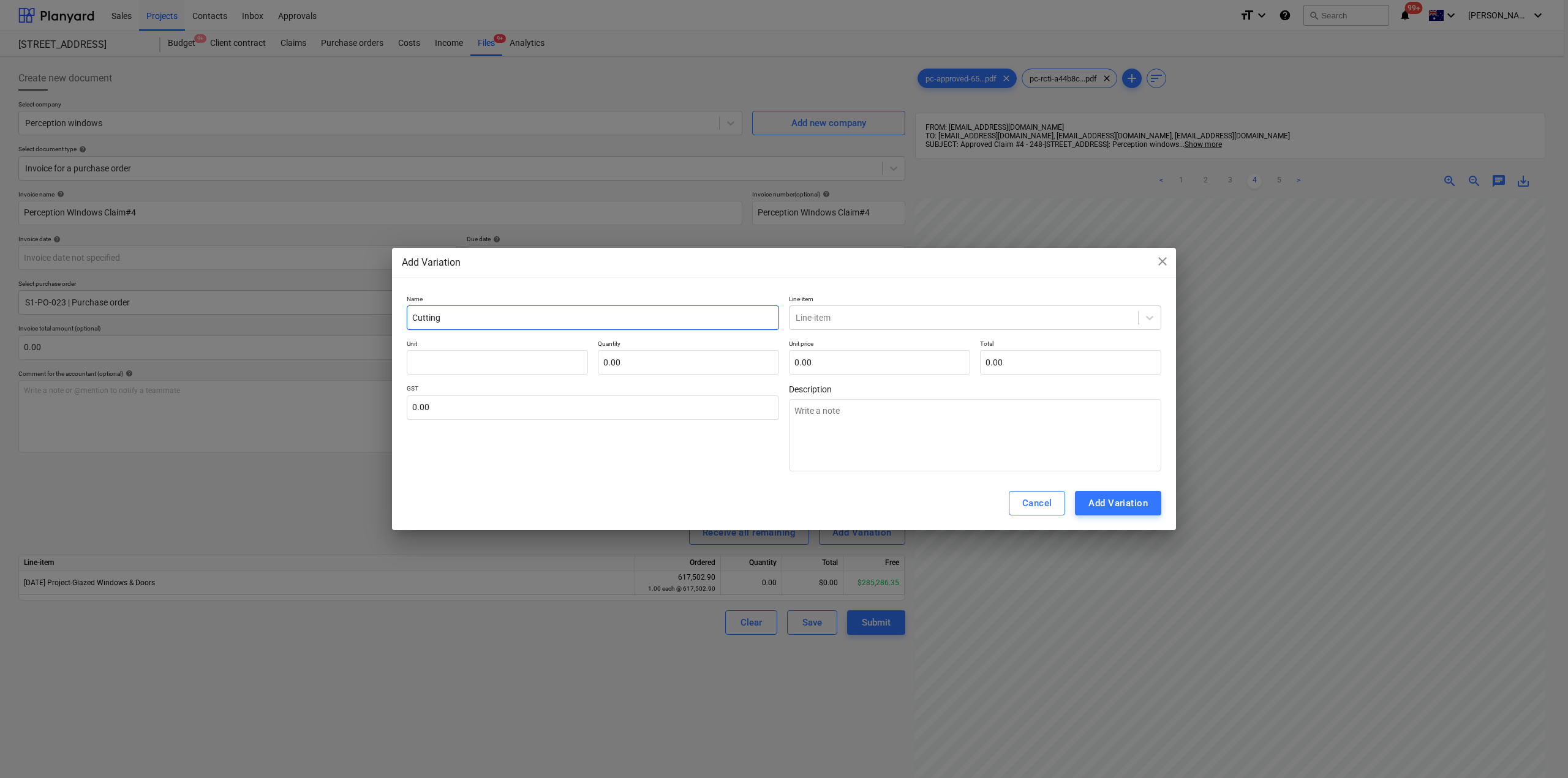
type input "Cutting"
type textarea "x"
type input "Cutting w"
type textarea "x"
type input "Cutting wi"
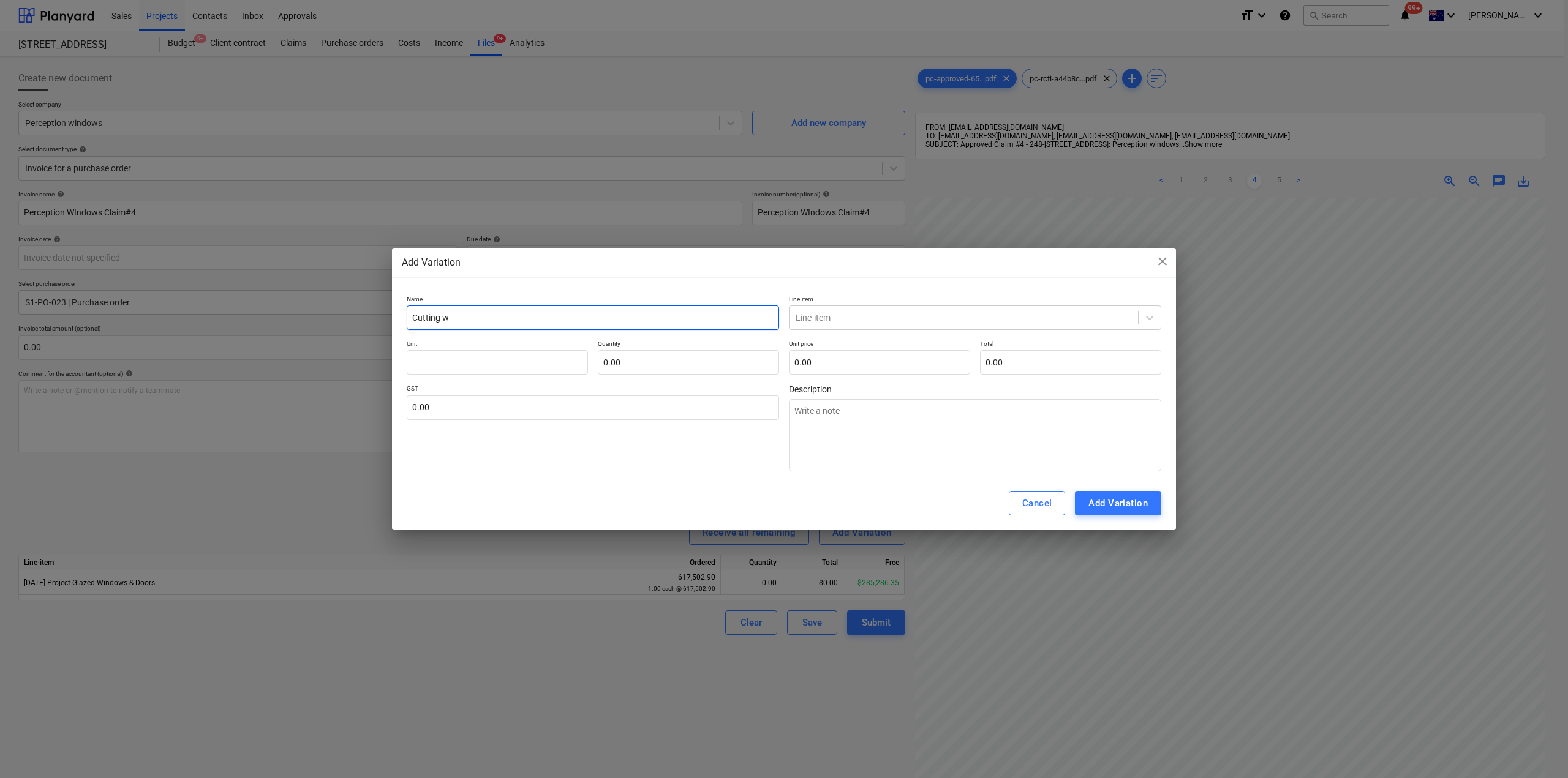
type textarea "x"
type input "Cutting win"
type textarea "x"
type input "Cutting wind"
type textarea "x"
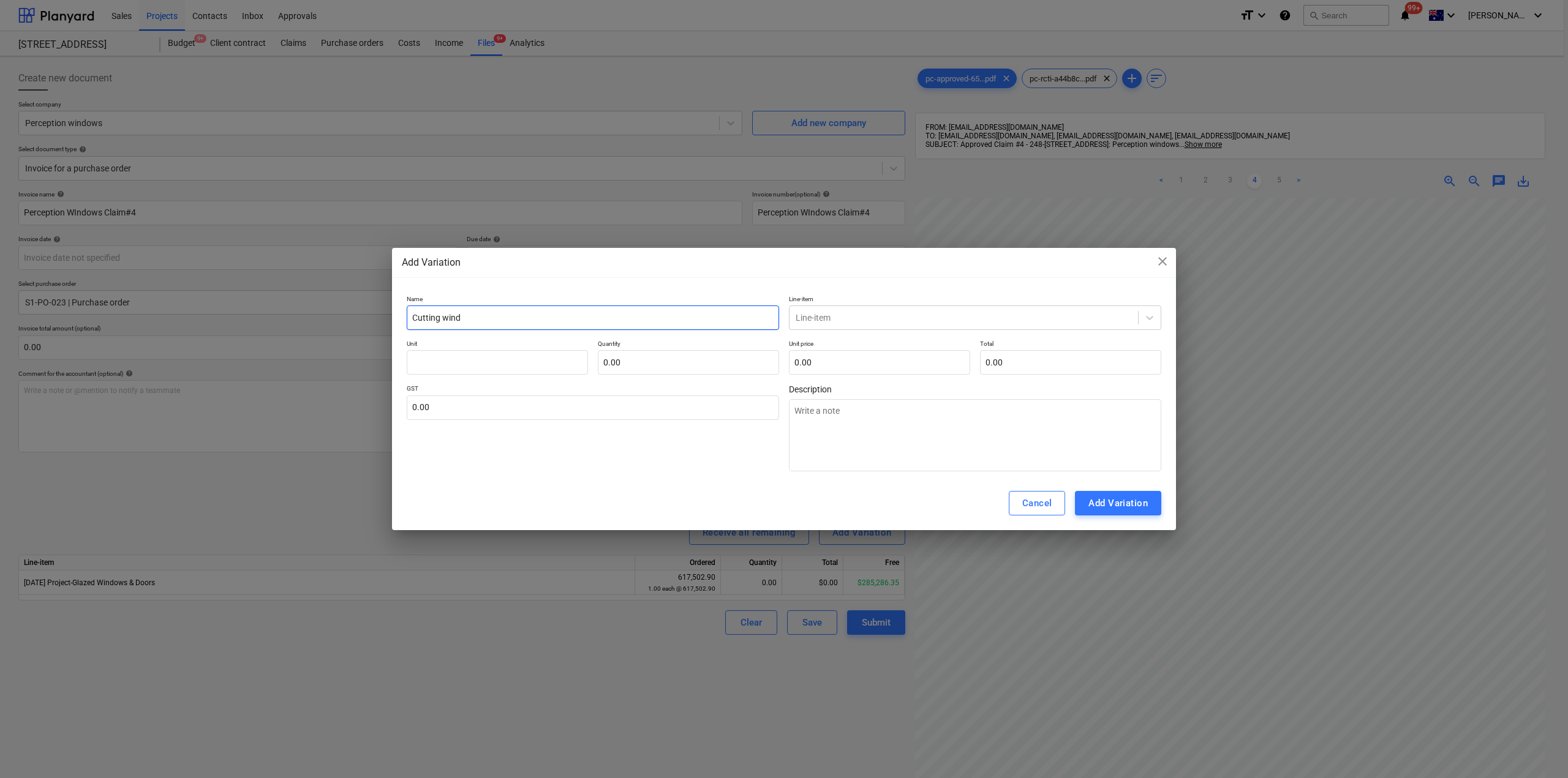
type input "Cutting windo"
type textarea "x"
type input "Cutting window"
type textarea "x"
type input "Cutting window"
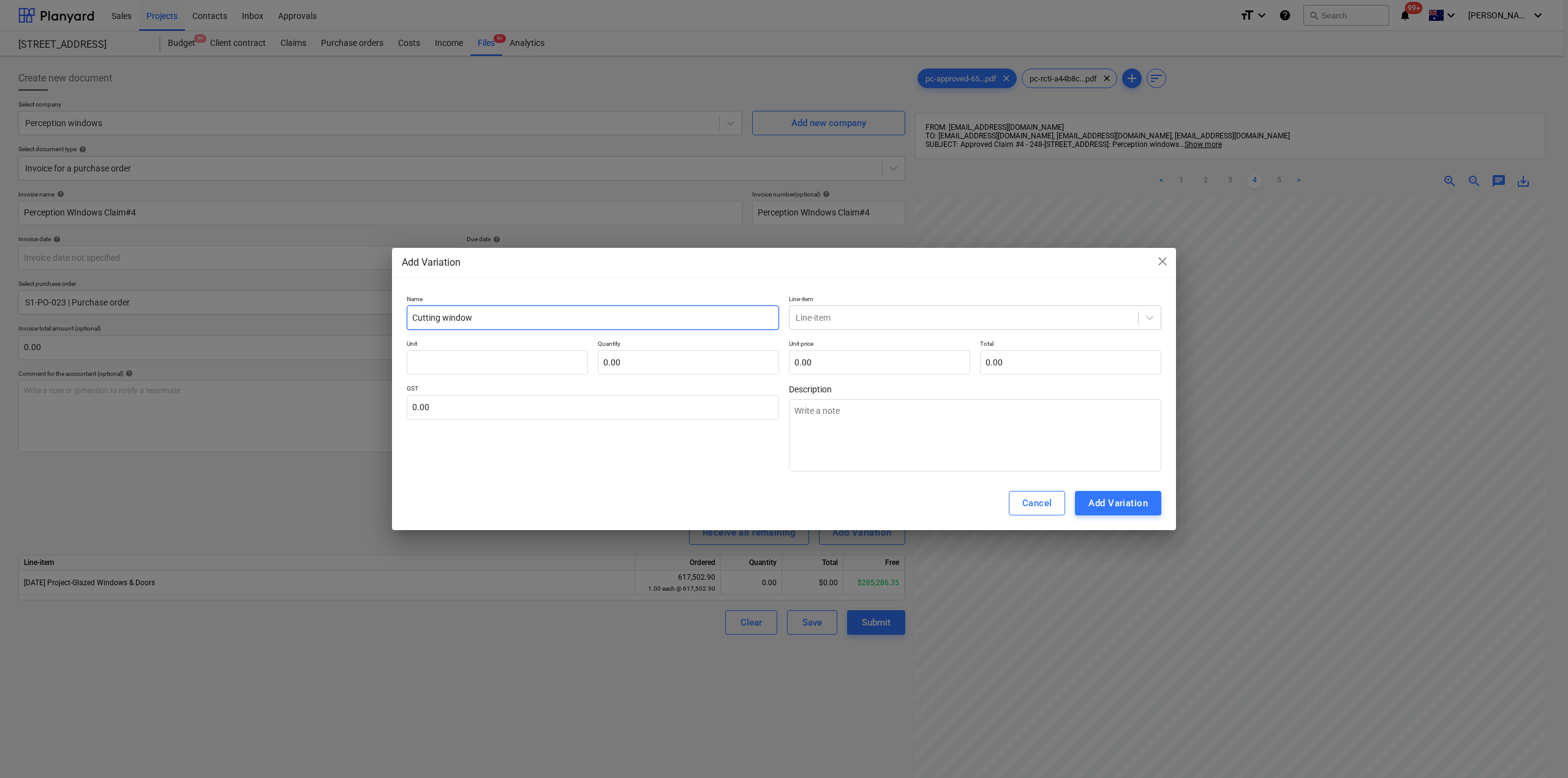
type textarea "x"
type input "Cutting window f"
type textarea "x"
type input "Cutting window fr"
type textarea "x"
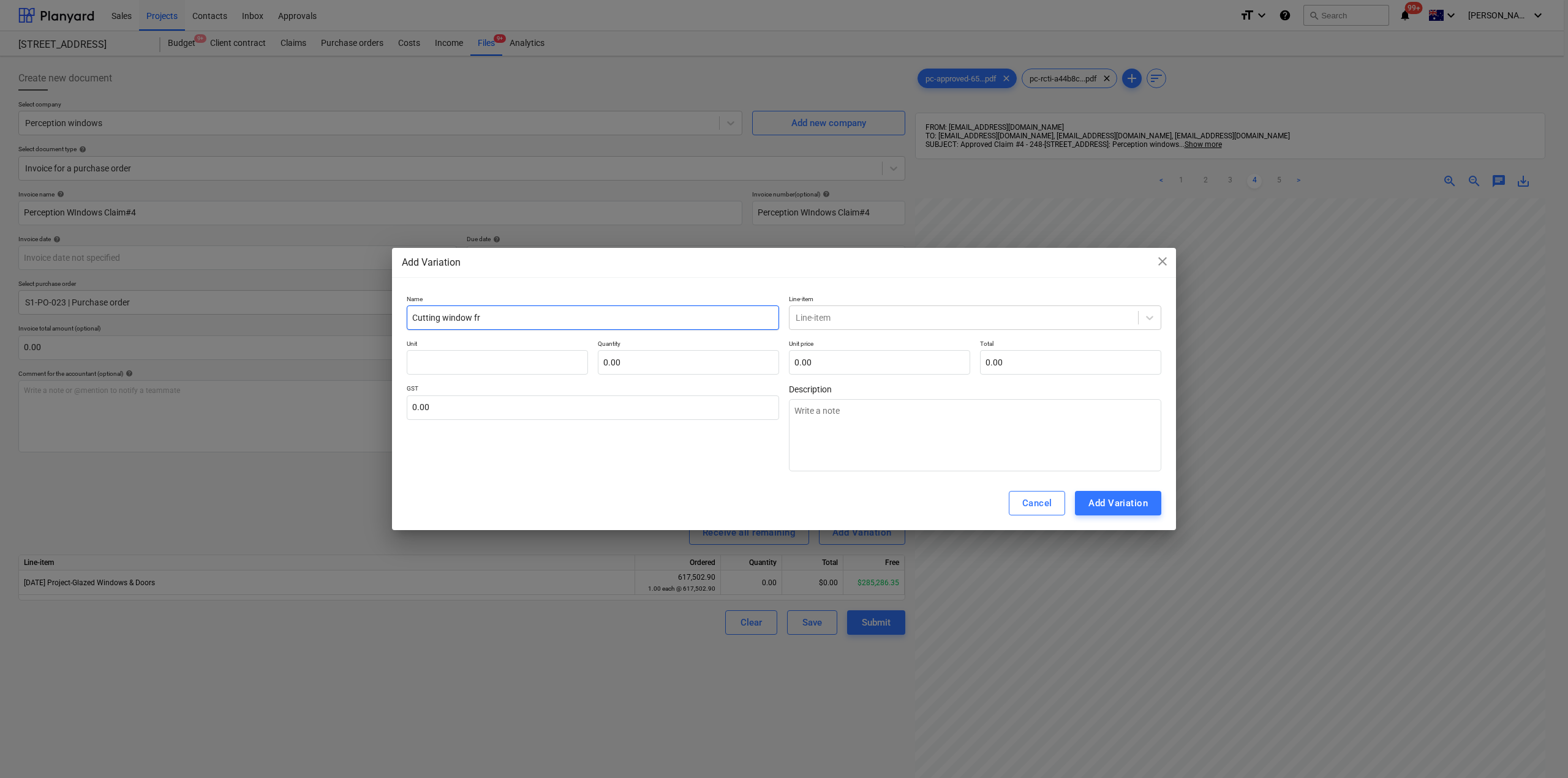
type input "Cutting window fra"
type textarea "x"
type input "Cutting window fram"
type textarea "x"
type input "Cutting window frame"
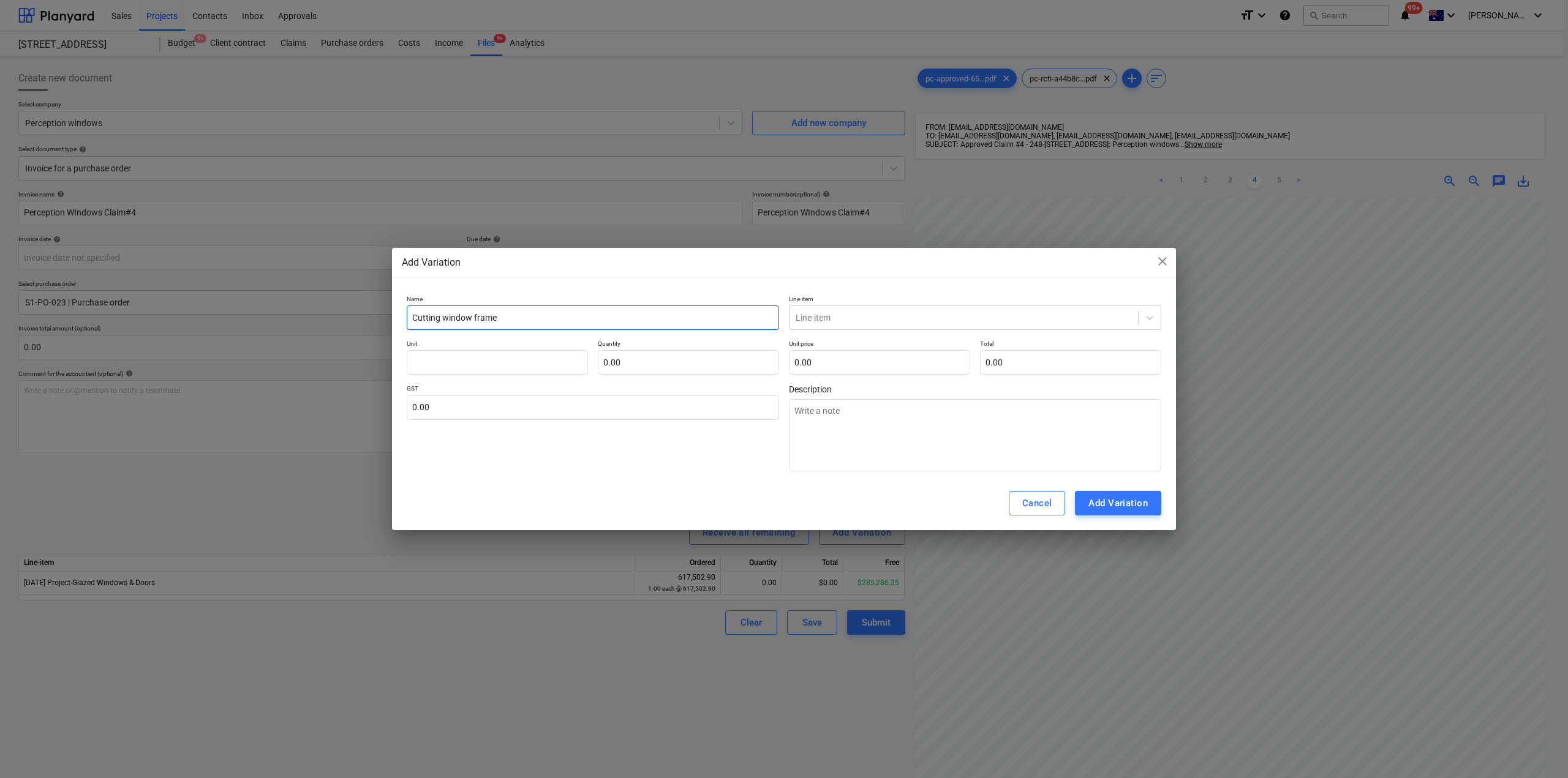
type textarea "x"
type input "Cutting window frames"
type textarea "x"
type input "Cutting window frames"
type textarea "x"
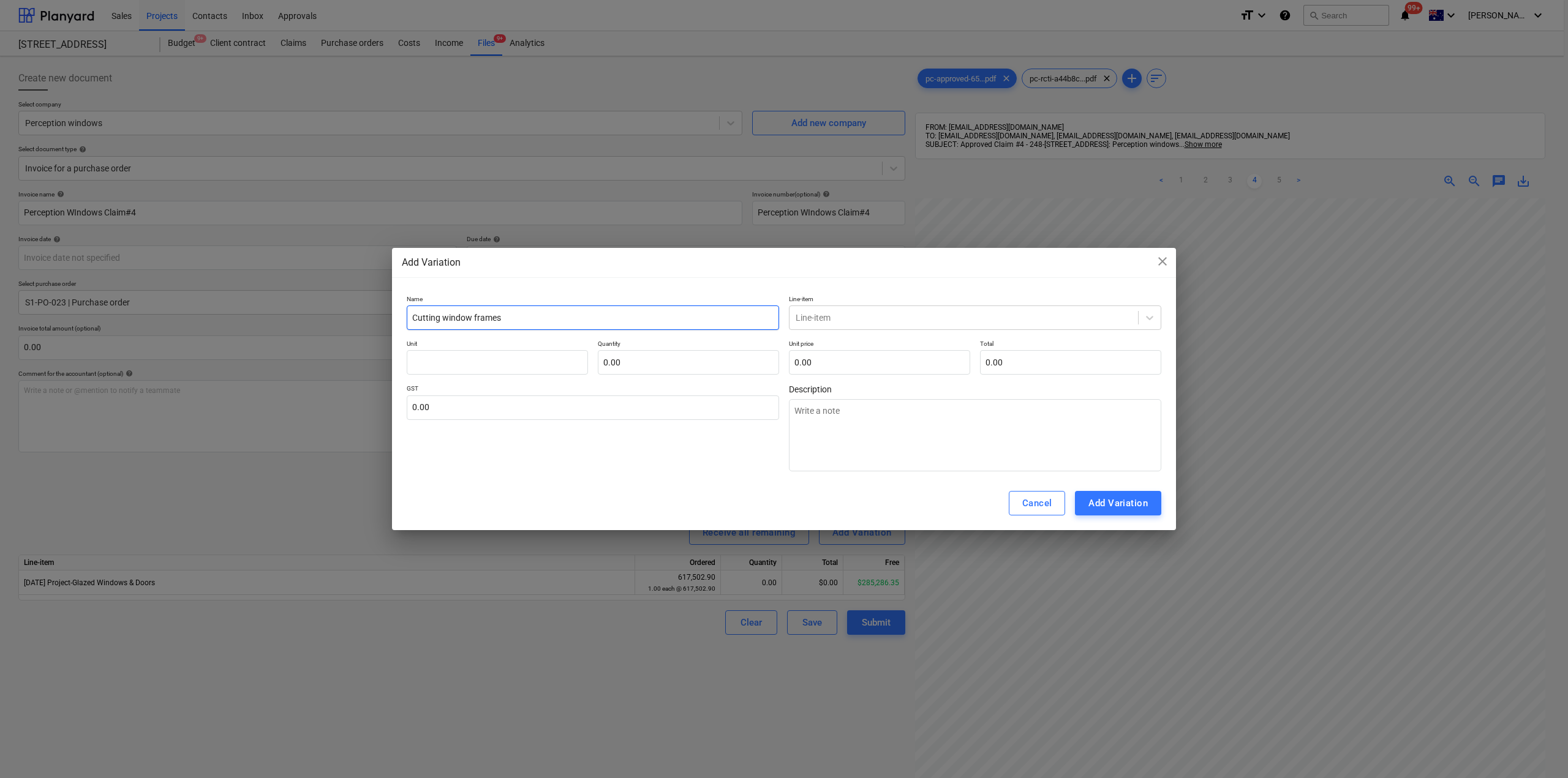
type input "Cutting window frames t"
type textarea "x"
type input "Cutting window frames to"
type textarea "x"
type input "Cutting window frames to"
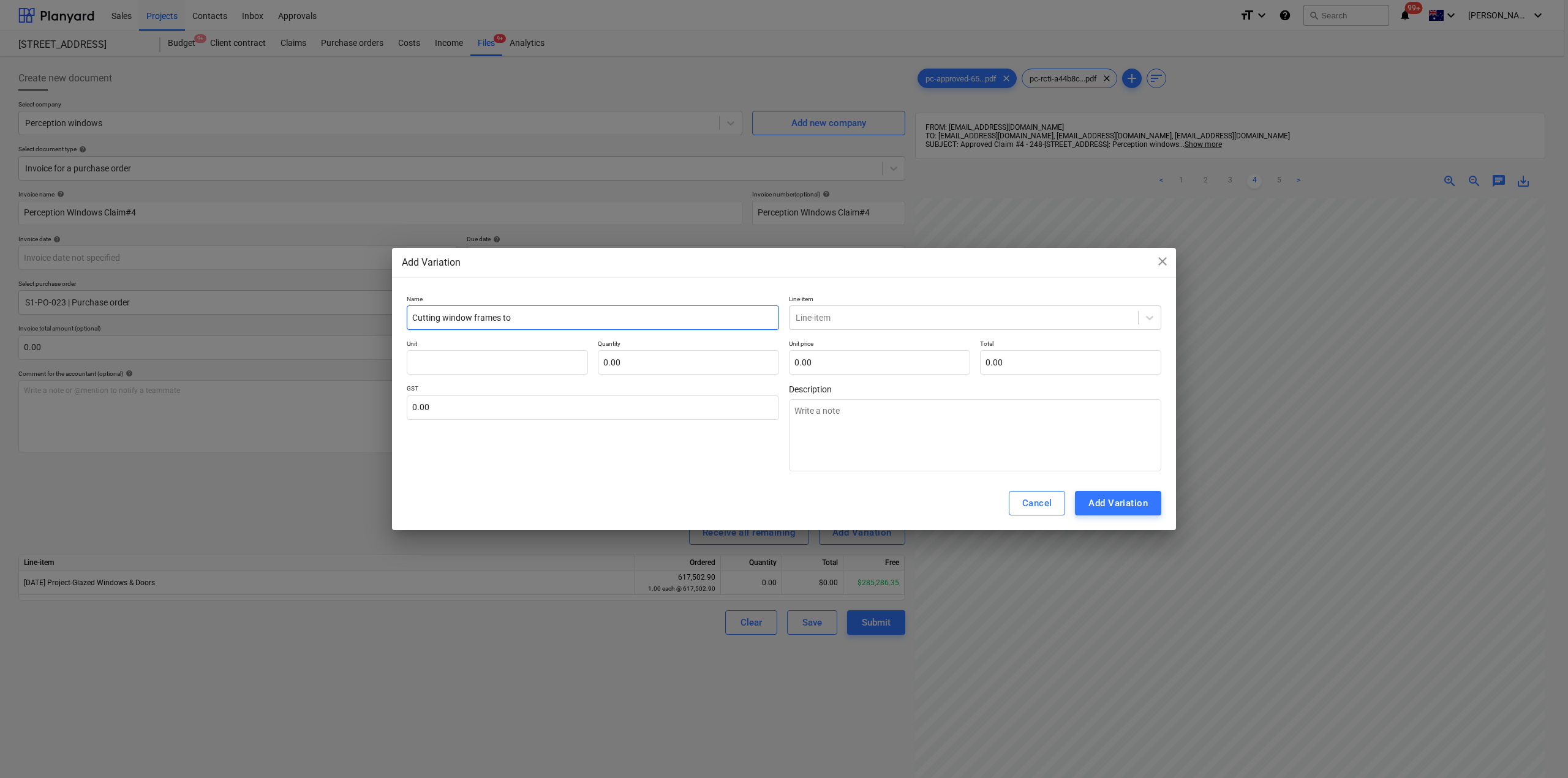
type textarea "x"
type input "Cutting window frames to s"
type textarea "x"
type input "Cutting window frames to su"
type textarea "x"
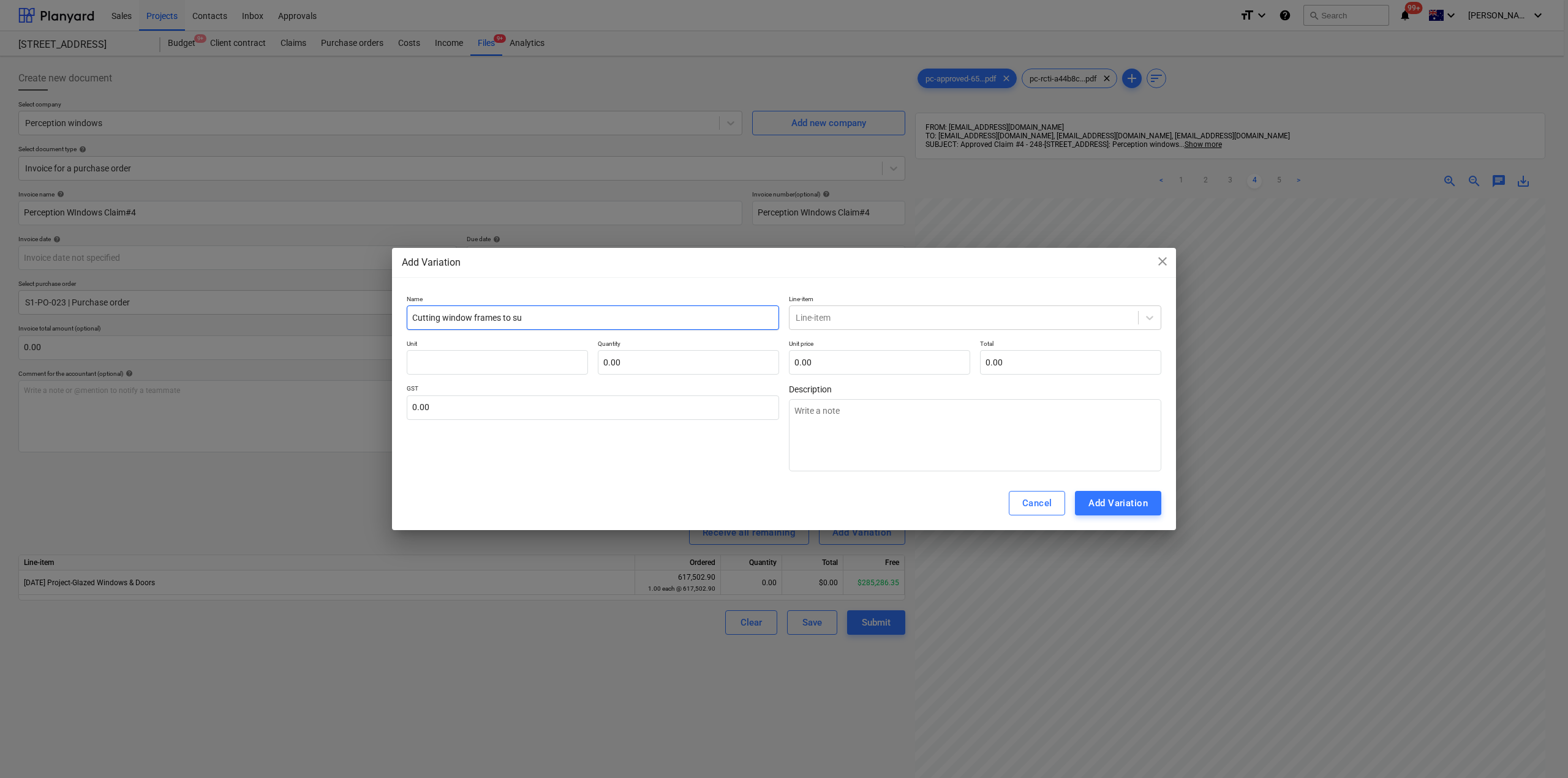
type input "Cutting window frames to sui"
type textarea "x"
type input "Cutting window frames to suit"
type textarea "x"
type input "Cutting window frames to suit"
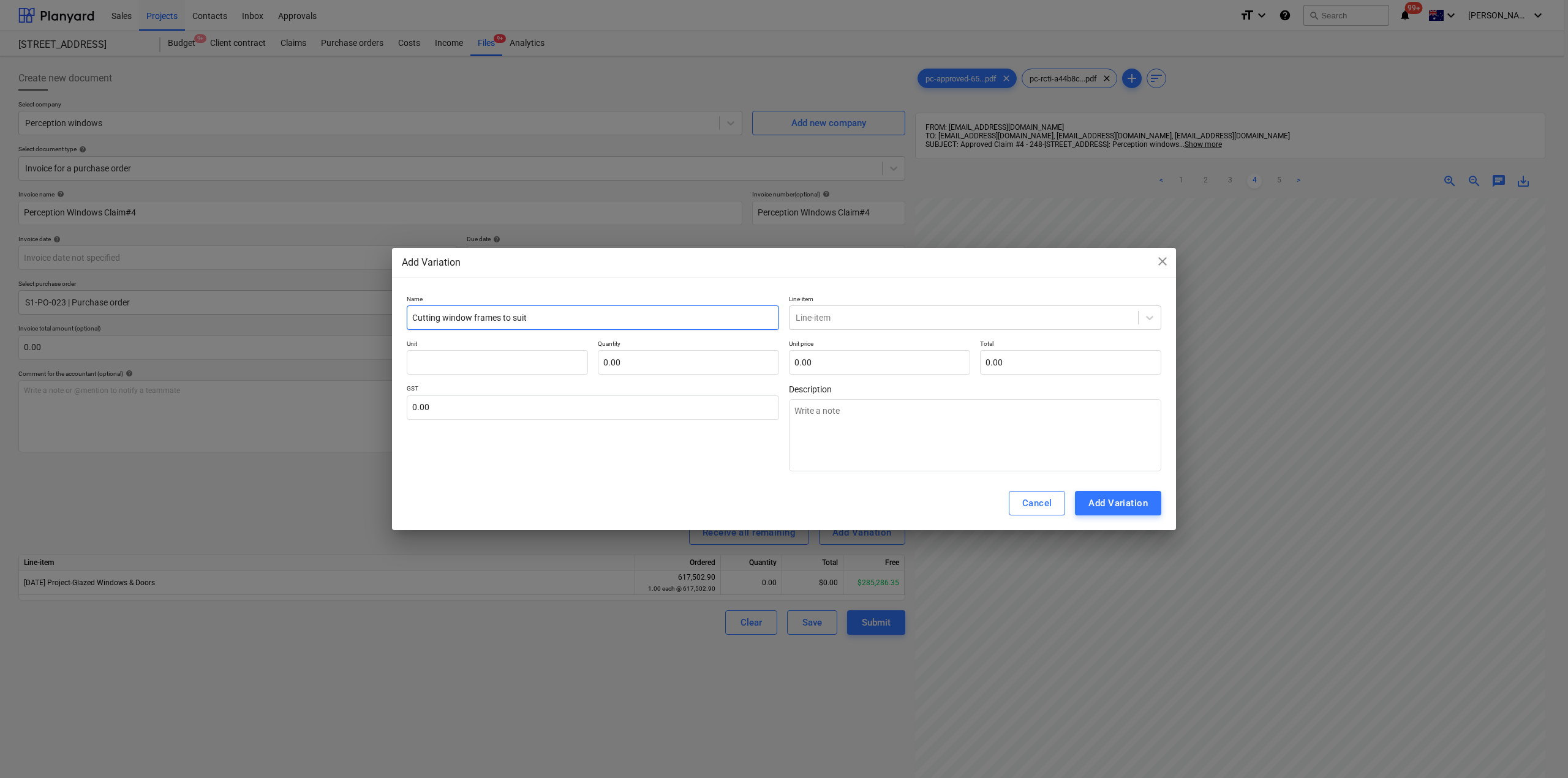
type textarea "x"
type input "Cutting window frames to suit o"
type textarea "x"
type input "Cutting window frames to suit op"
type textarea "x"
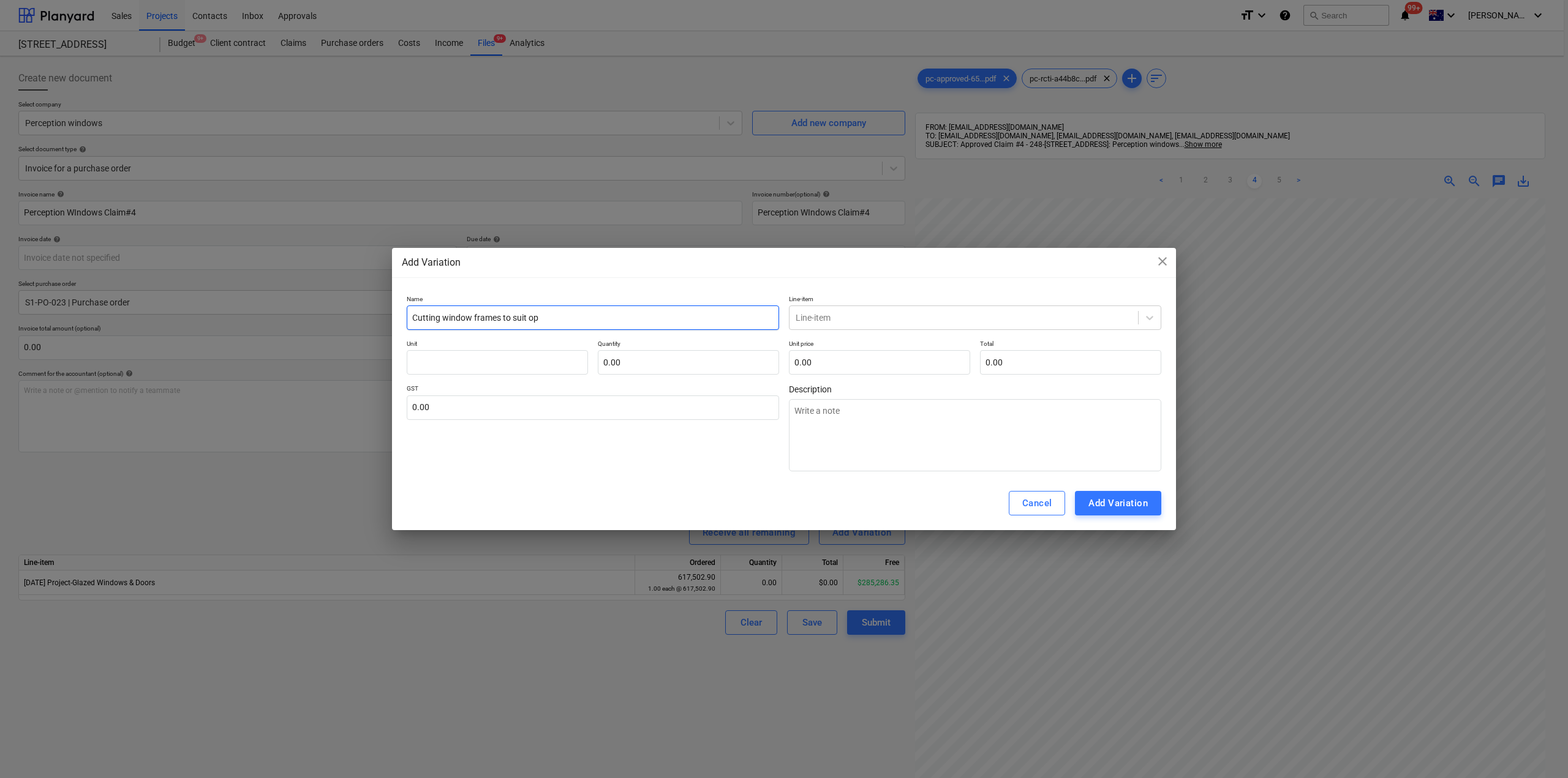
type input "Cutting window frames to suit ope"
type textarea "x"
type input "Cutting window frames to suit opei"
type textarea "x"
type input "Cutting window frames to suit opein"
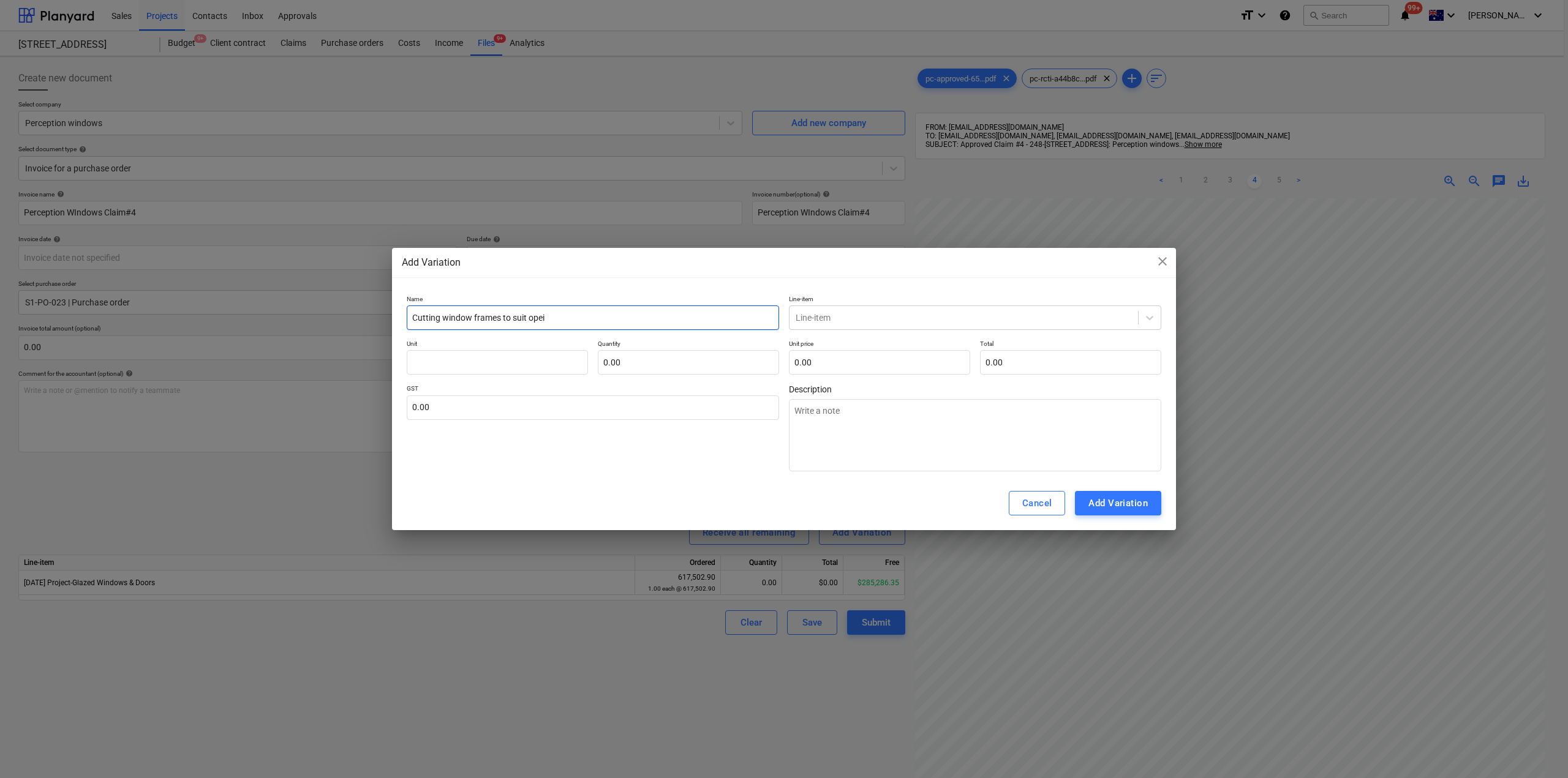
type textarea "x"
type input "Cutting window frames to suit opei"
type textarea "x"
type input "Cutting window frames to suit ope"
type textarea "x"
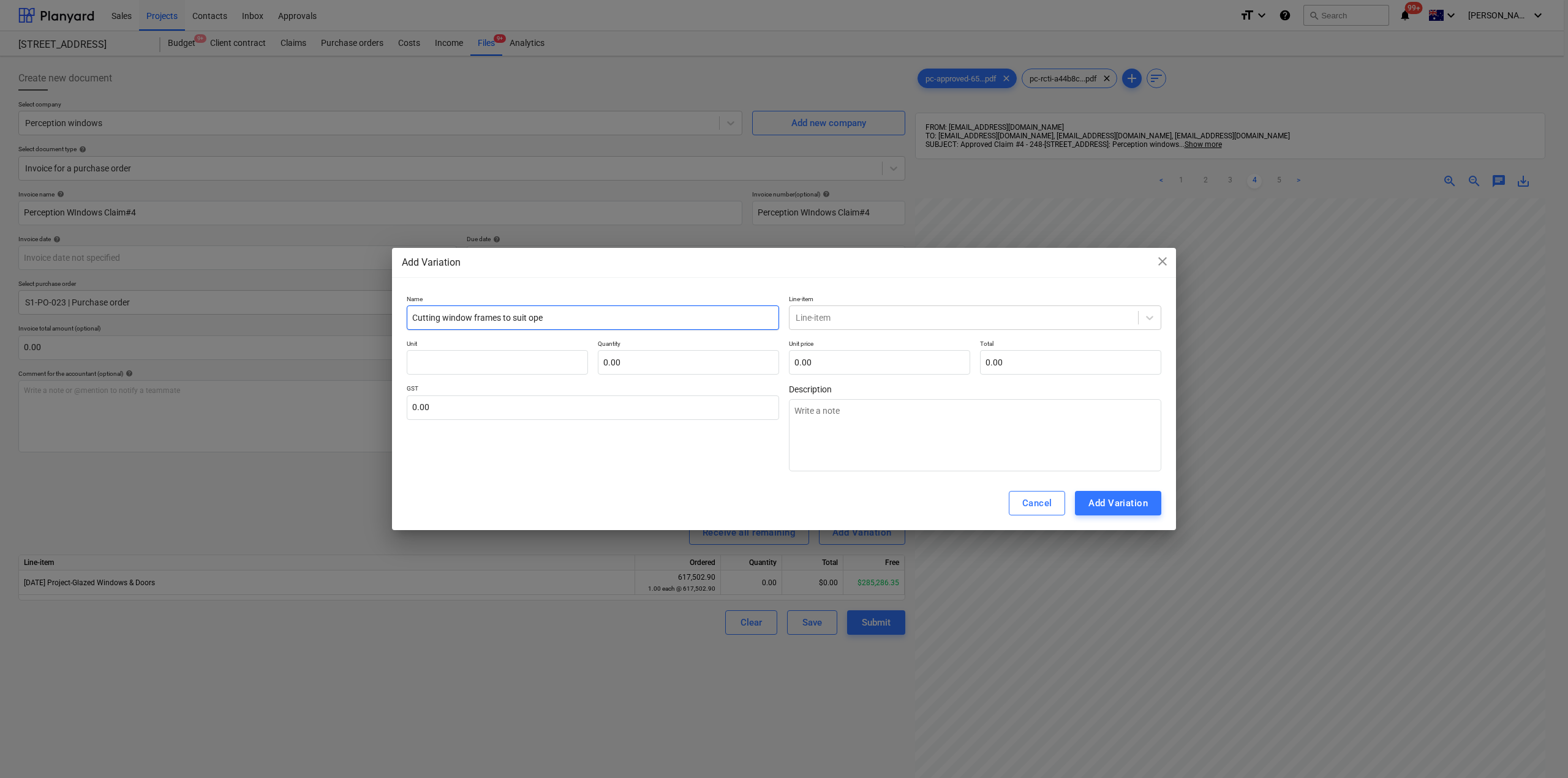
type input "Cutting window frames to suit open"
type textarea "x"
type input "Cutting window frames to suit openi"
type textarea "x"
type input "Cutting window frames to suit openin"
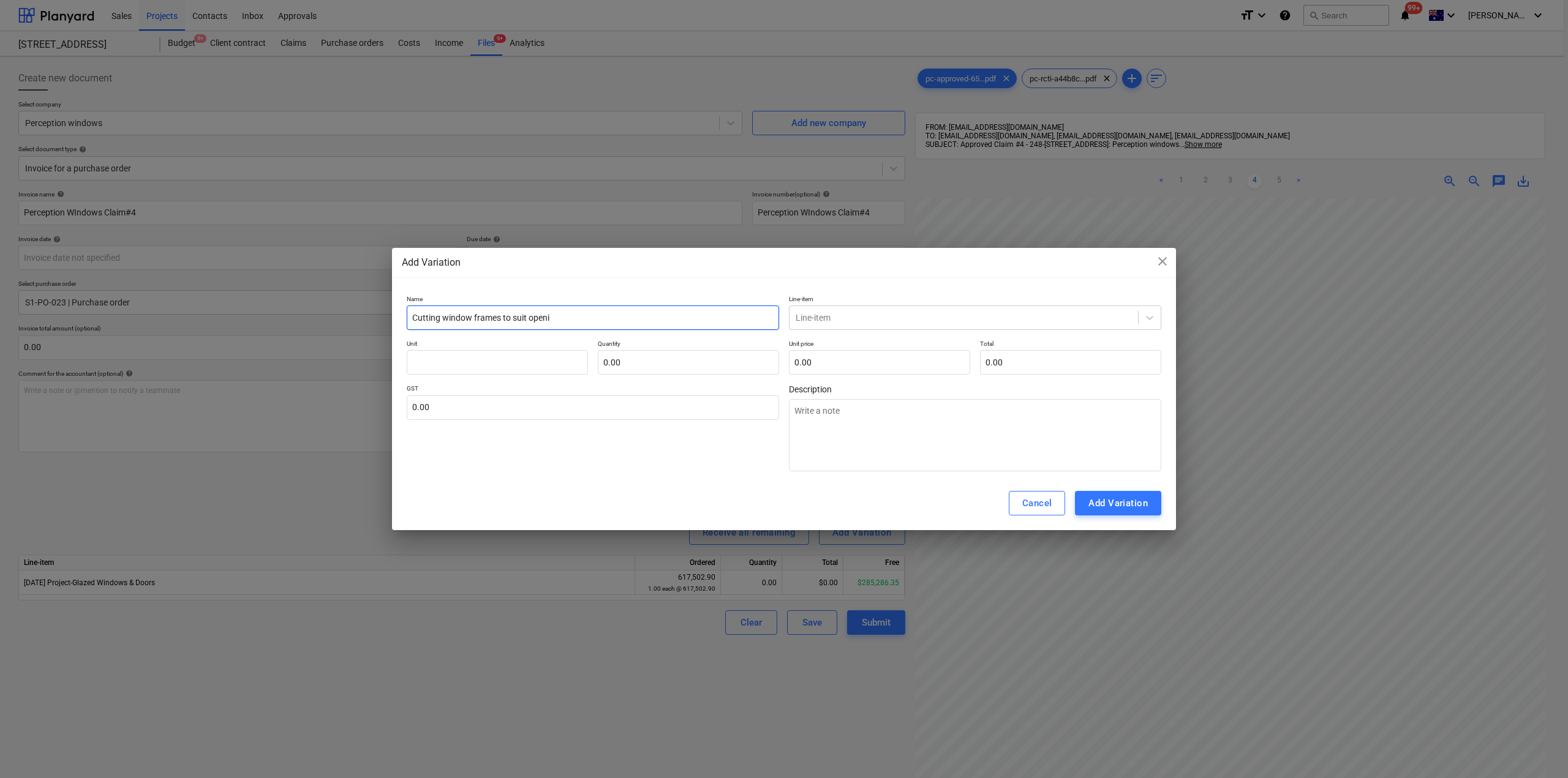
type textarea "x"
type input "Cutting window frames to suit opening"
type textarea "x"
type input "Cutting window frames to suit openings"
type textarea "x"
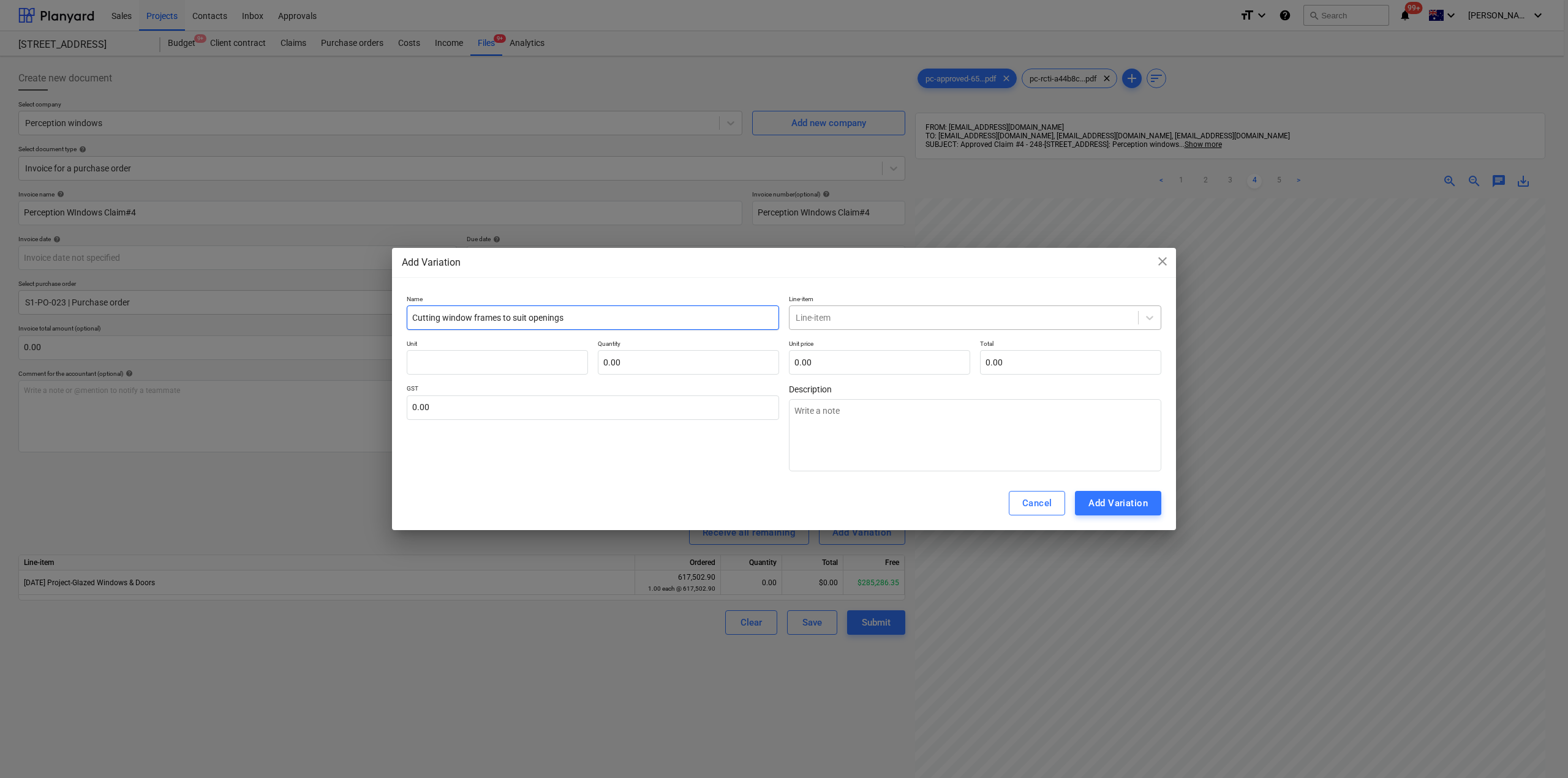
type input "Cutting window frames to suit openings"
click at [822, 325] on div "Line-item" at bounding box center [964, 318] width 348 height 17
type input "wind"
click at [857, 340] on div "-- [DATE] Project-Glazed Windows & Doors" at bounding box center [975, 347] width 373 height 20
type textarea "x"
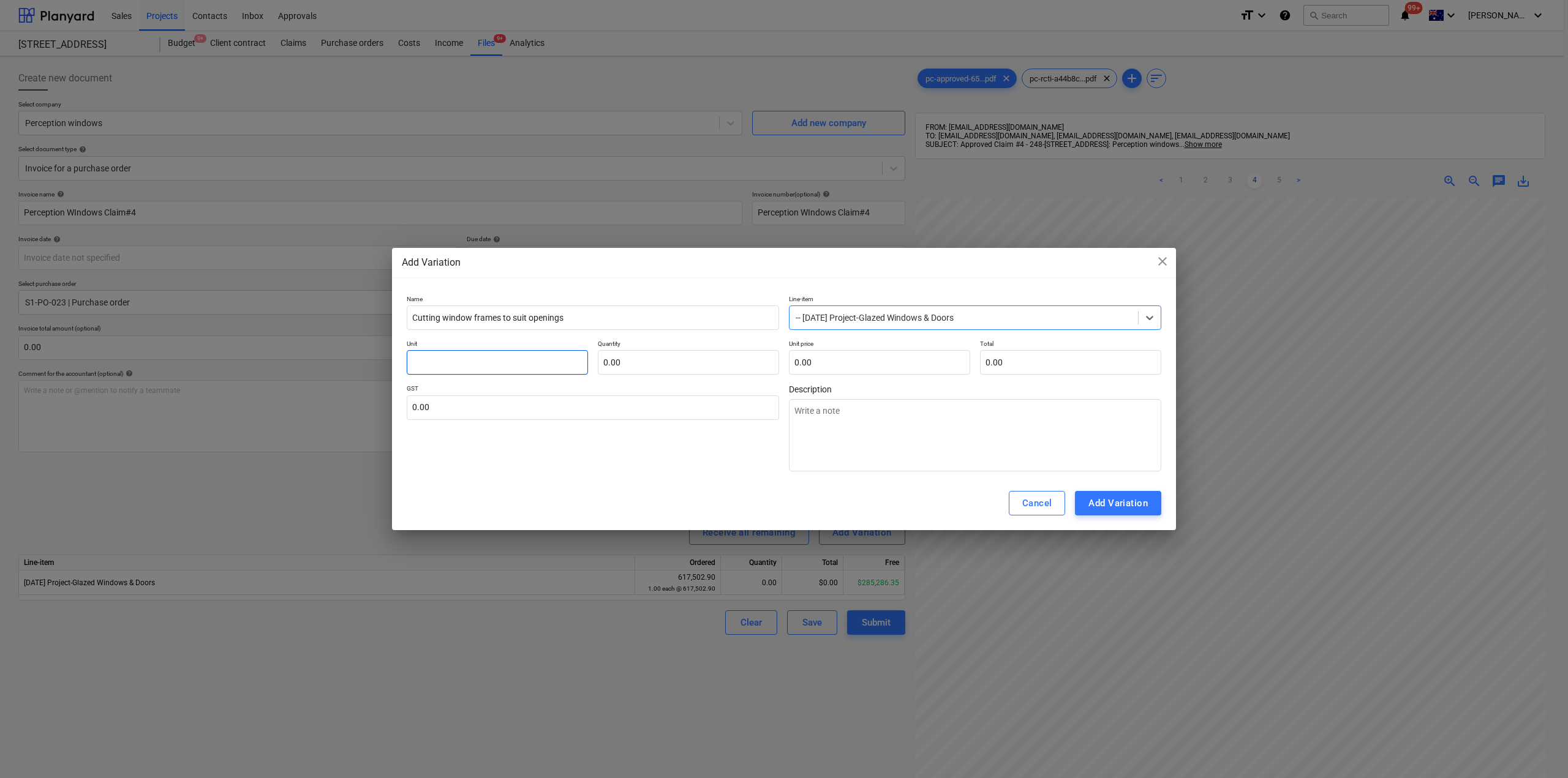
click at [542, 364] on input "text" at bounding box center [497, 363] width 181 height 25
type input "e"
type textarea "x"
type input "ea"
type textarea "x"
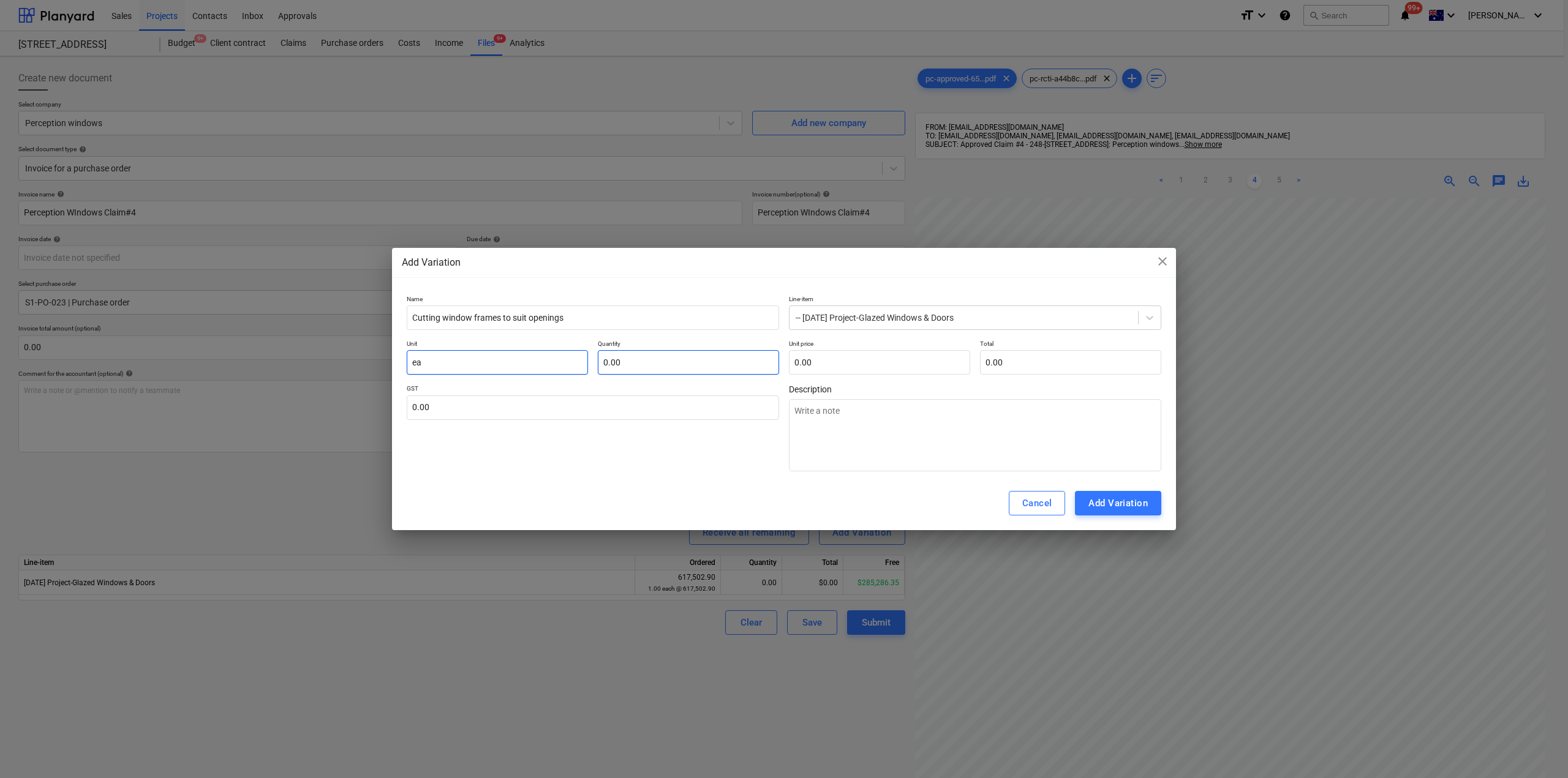
type input "ea"
click at [647, 363] on input "text" at bounding box center [688, 363] width 181 height 25
type input "1"
type textarea "x"
type input "1.00"
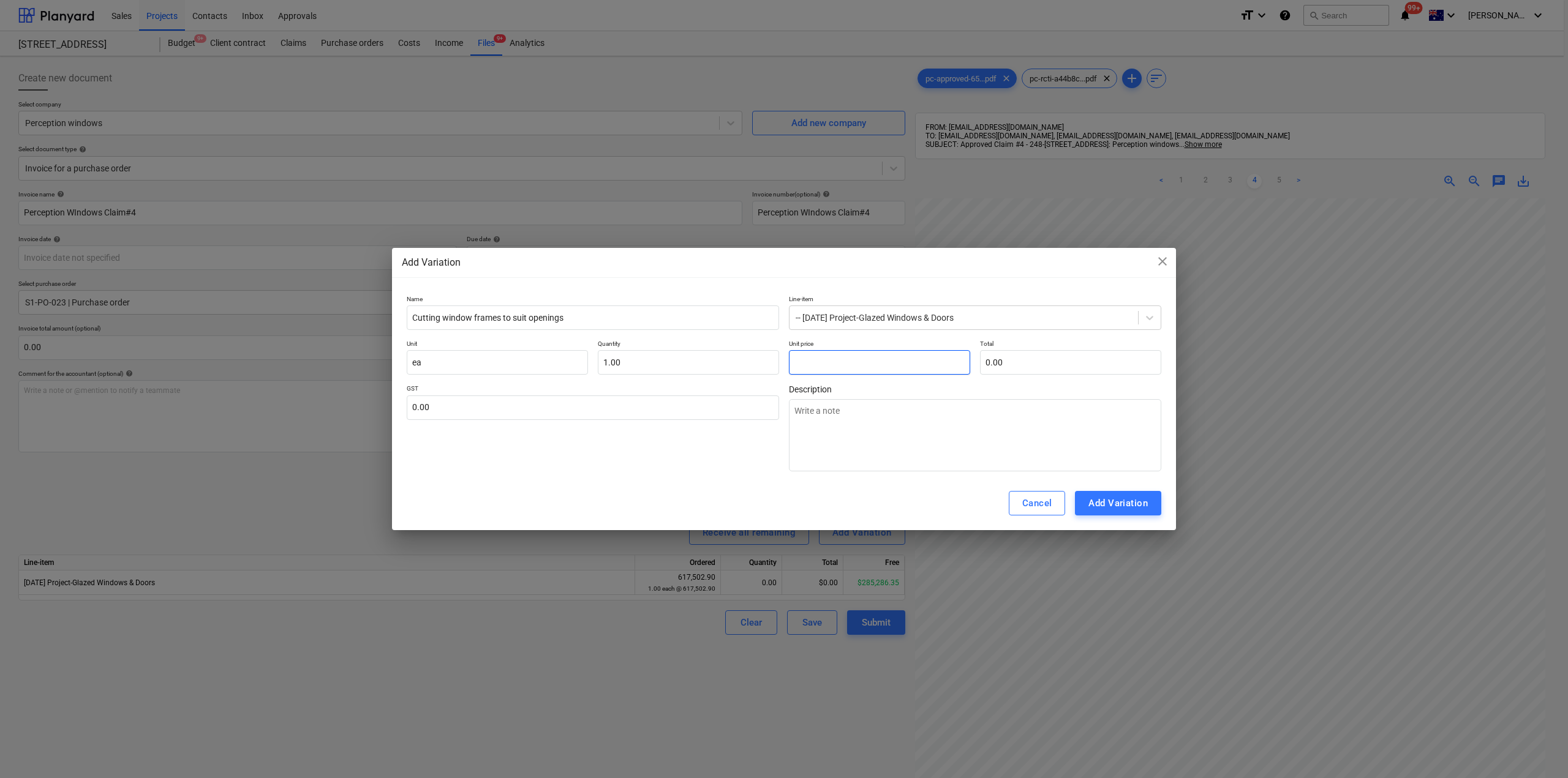
click at [829, 365] on input "text" at bounding box center [880, 363] width 181 height 25
type input "2"
type textarea "x"
type input "2.00"
type input "29"
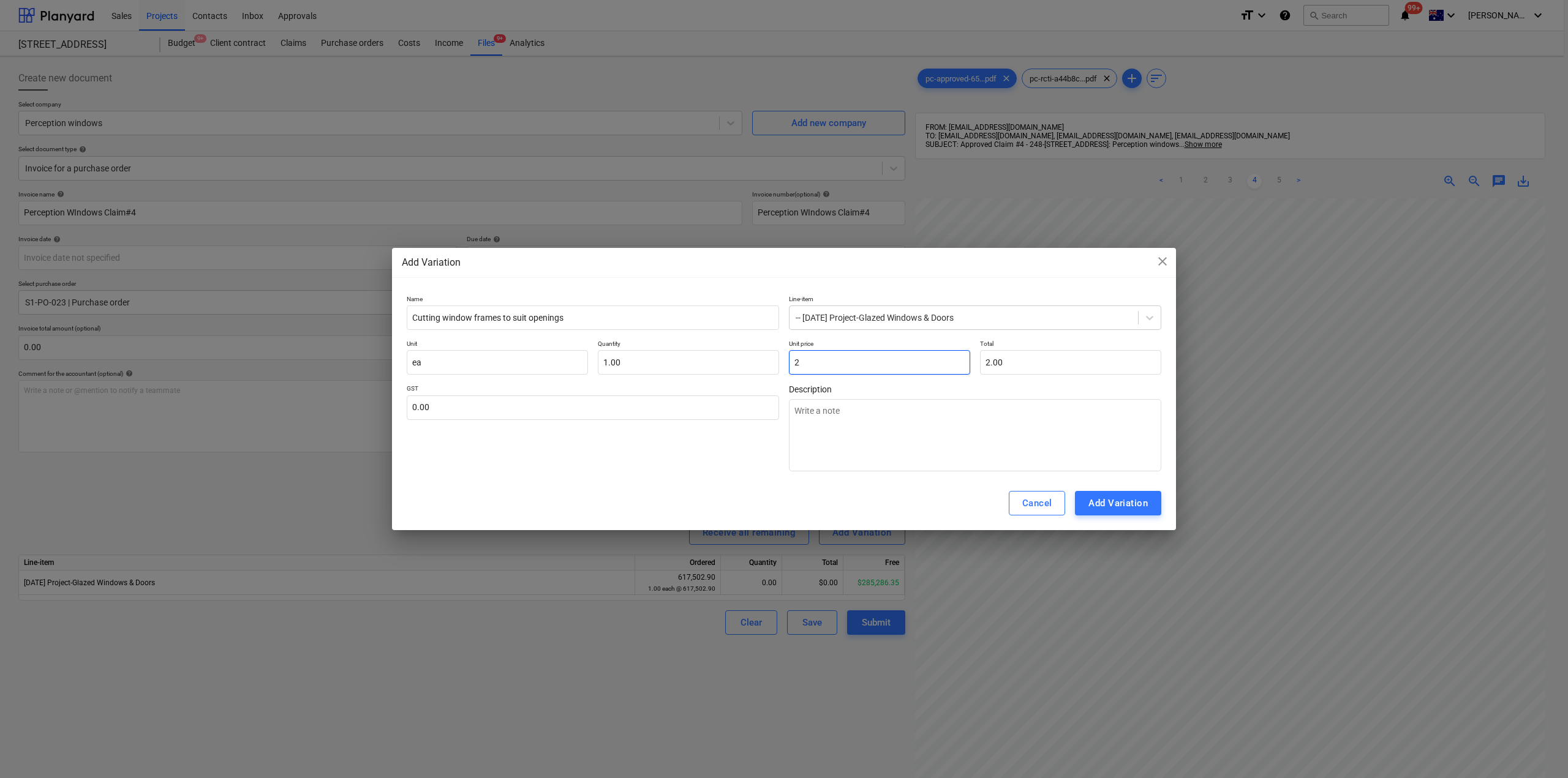
type textarea "x"
type input "29.00"
type input "293"
type textarea "x"
type input "293.00"
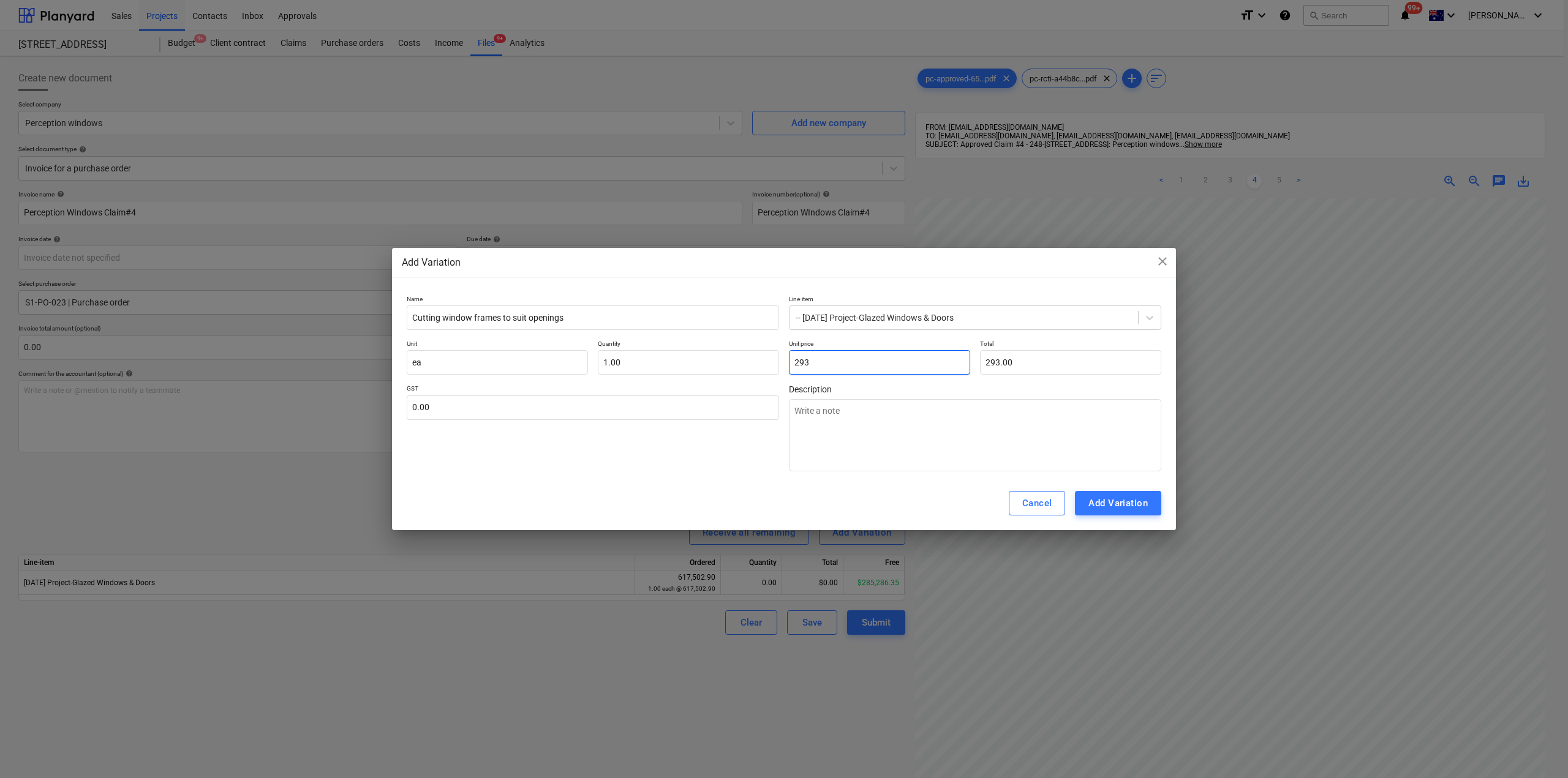
type input "2932"
type textarea "x"
type input "2,932.00"
type input "2932."
type textarea "x"
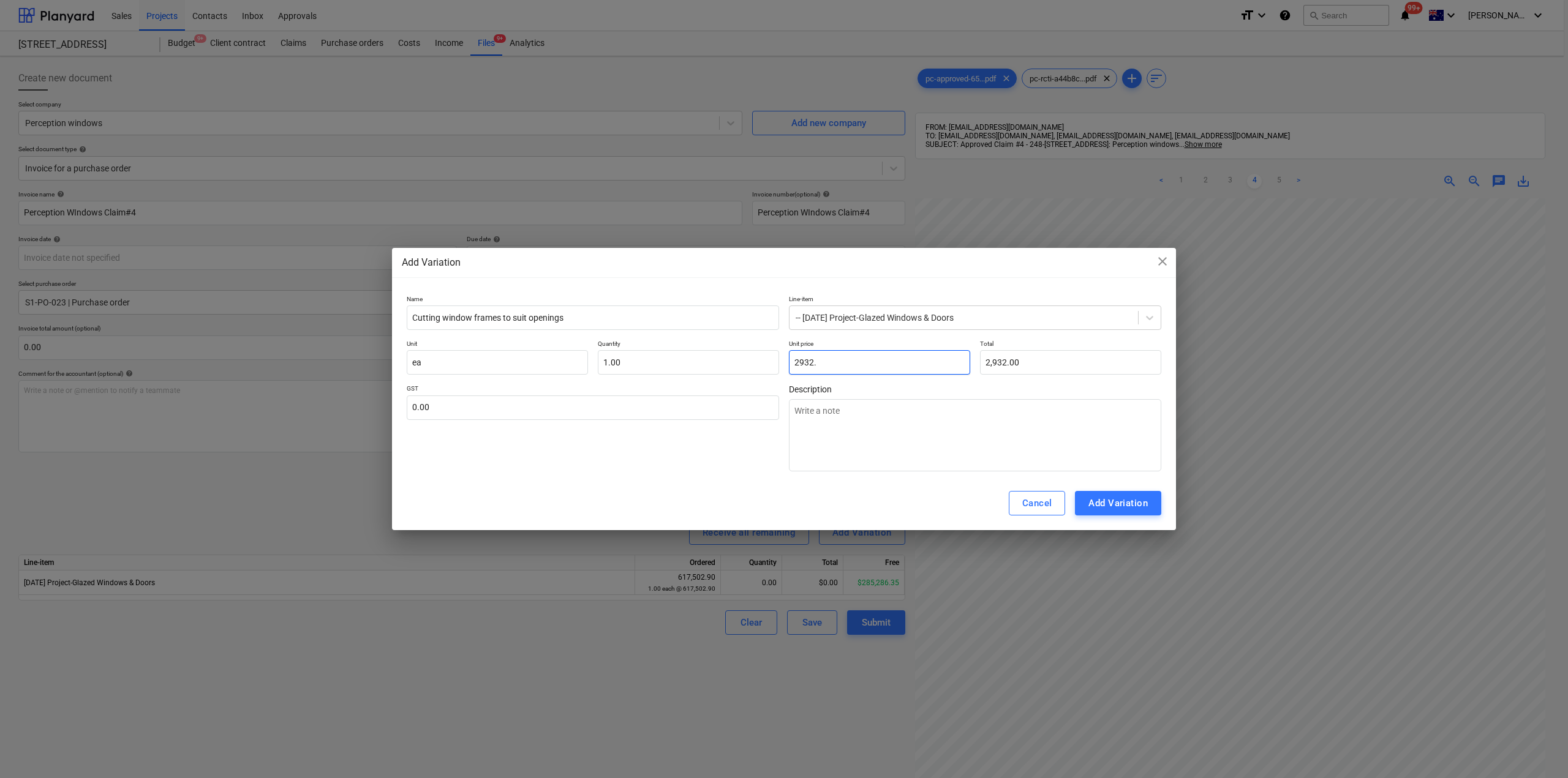
type input "2932.5"
type textarea "x"
type input "2,932.50"
click at [914, 434] on textarea at bounding box center [975, 435] width 373 height 72
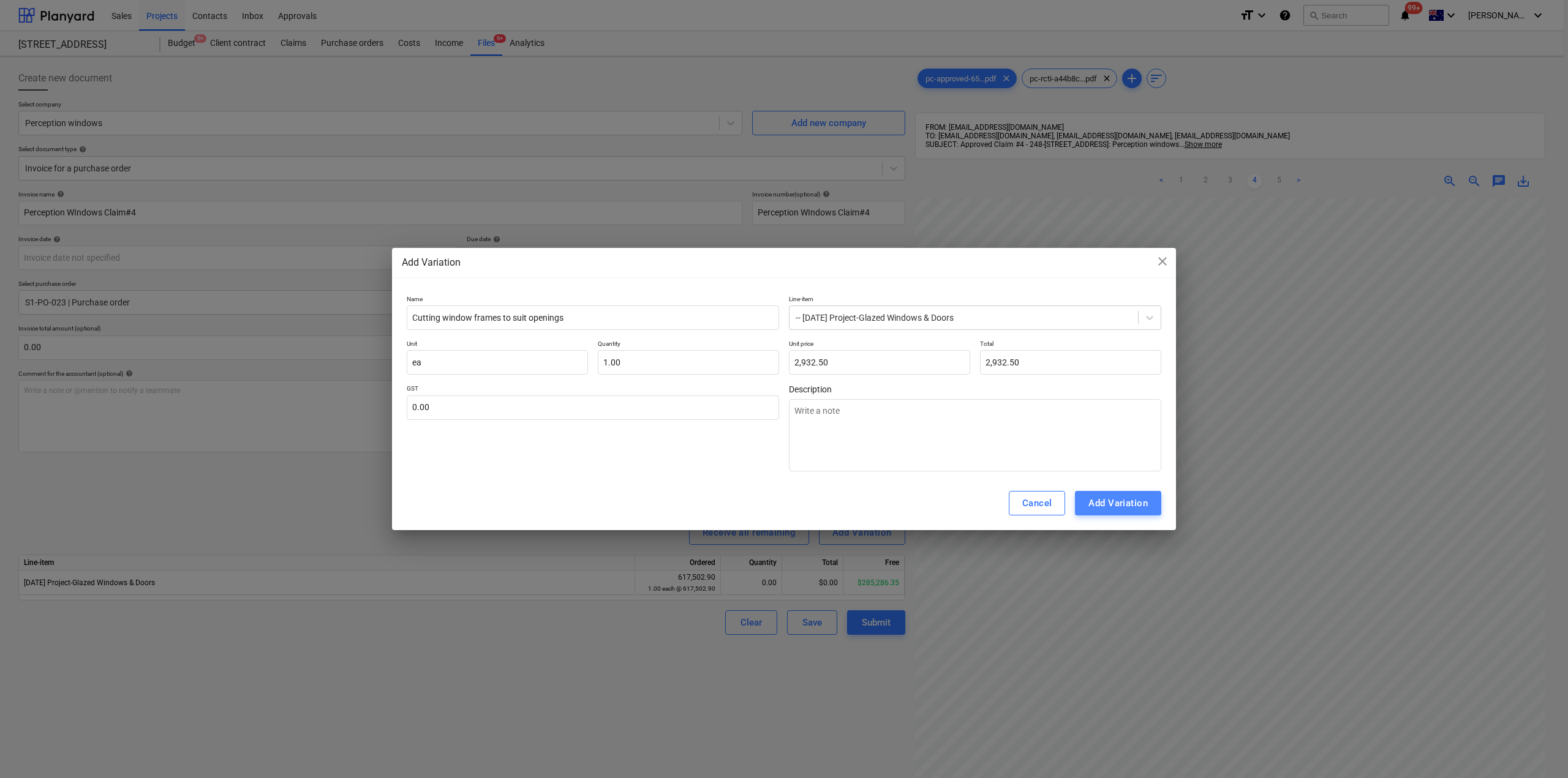
click at [1107, 500] on div "Add Variation" at bounding box center [1118, 503] width 59 height 16
type textarea "x"
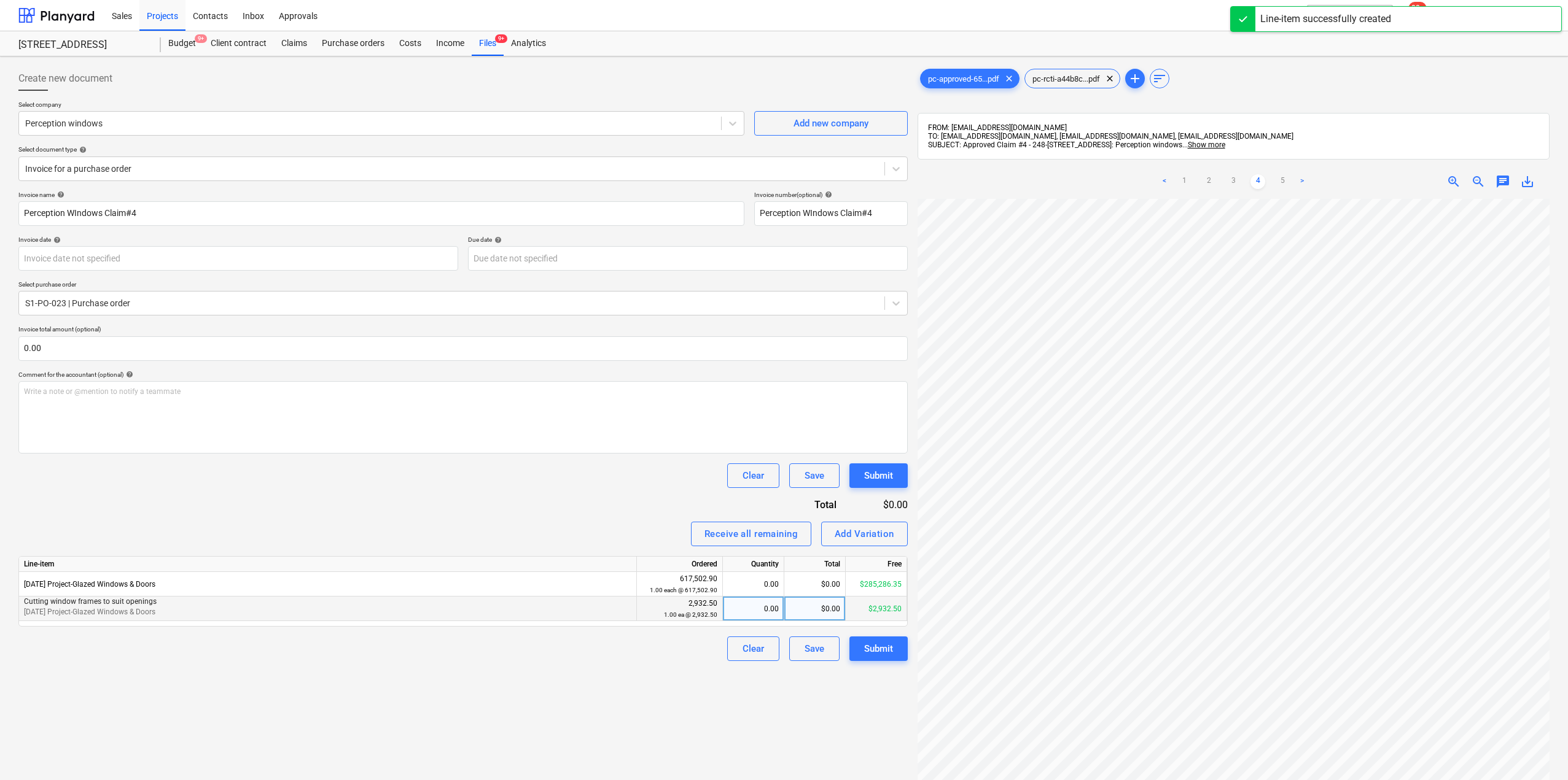
click at [763, 612] on div "0.00" at bounding box center [753, 609] width 51 height 25
type input "1"
click at [691, 685] on div "Create new document Select company Perception windows Add new company Select do…" at bounding box center [463, 505] width 899 height 888
click at [1185, 180] on link "1" at bounding box center [1184, 182] width 15 height 15
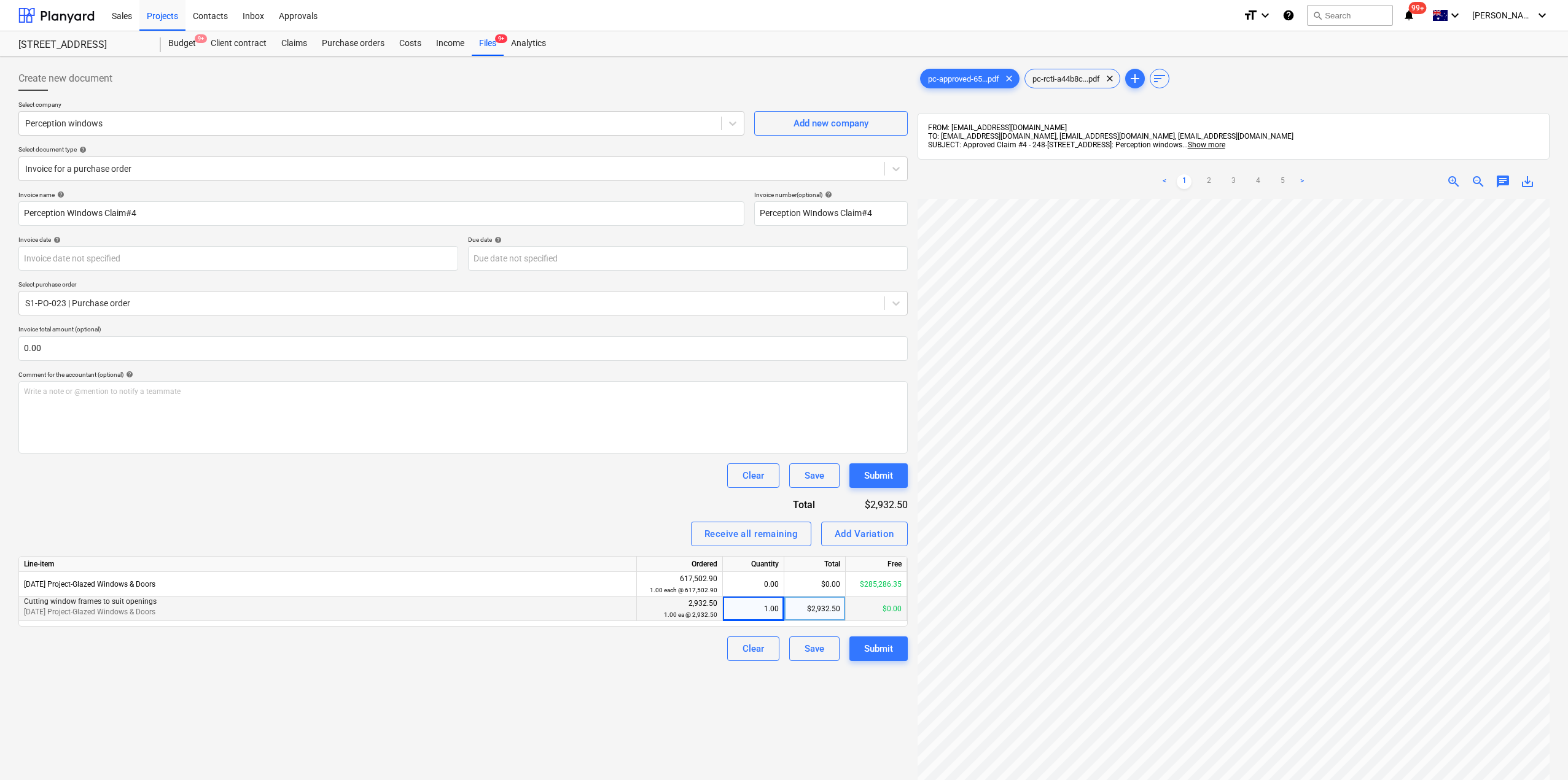
scroll to position [0, 280]
click at [1064, 81] on span "pc-rcti-a44b8c...pdf" at bounding box center [1066, 79] width 82 height 9
click at [757, 585] on div "0.00" at bounding box center [753, 585] width 51 height 25
type input "1"
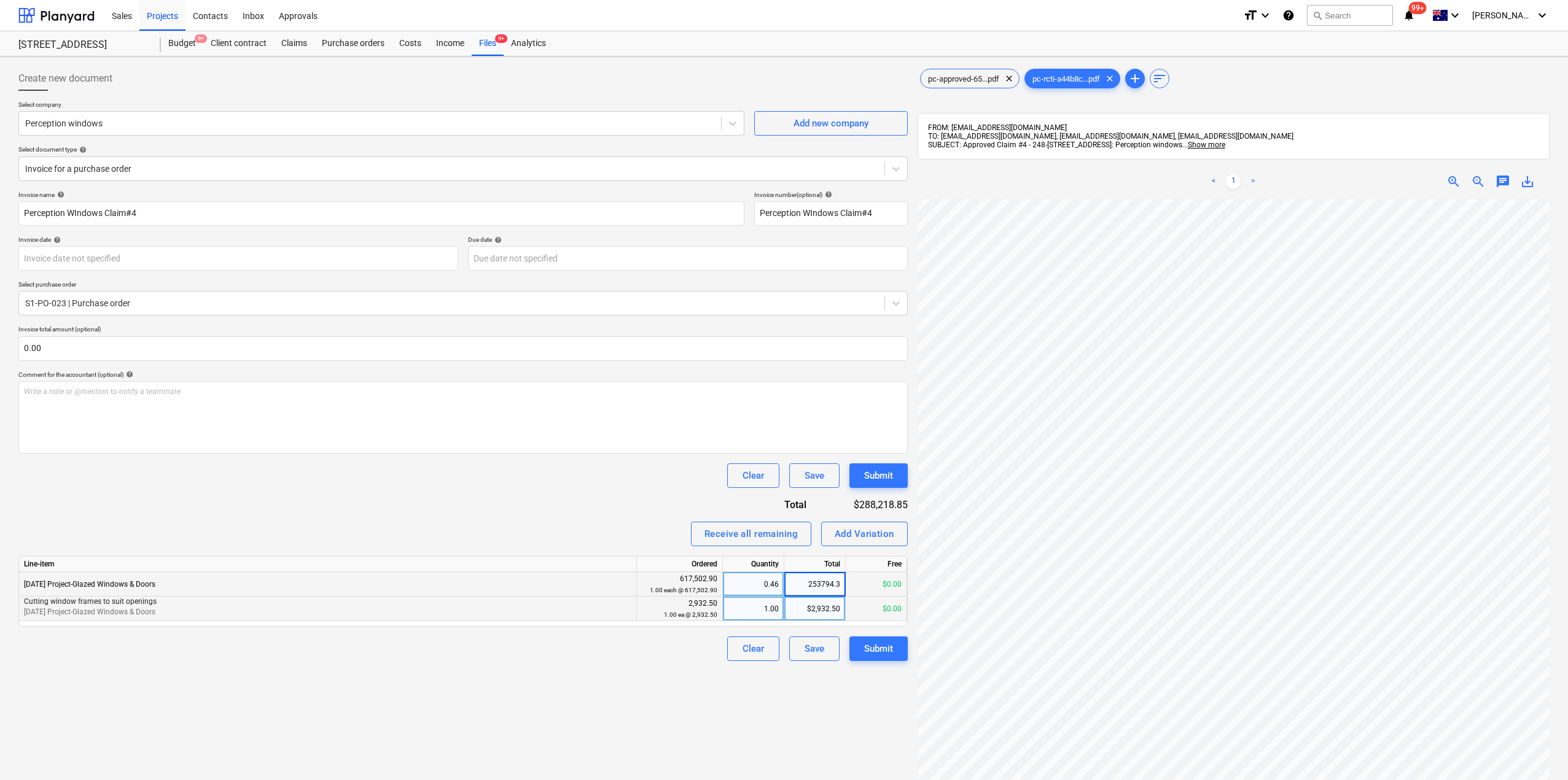
type input "253794.34"
click at [794, 698] on div "Create new document Select company Perception windows Add new company Select do…" at bounding box center [463, 505] width 899 height 888
click at [967, 75] on span "pc-approved-65...pdf" at bounding box center [963, 79] width 86 height 9
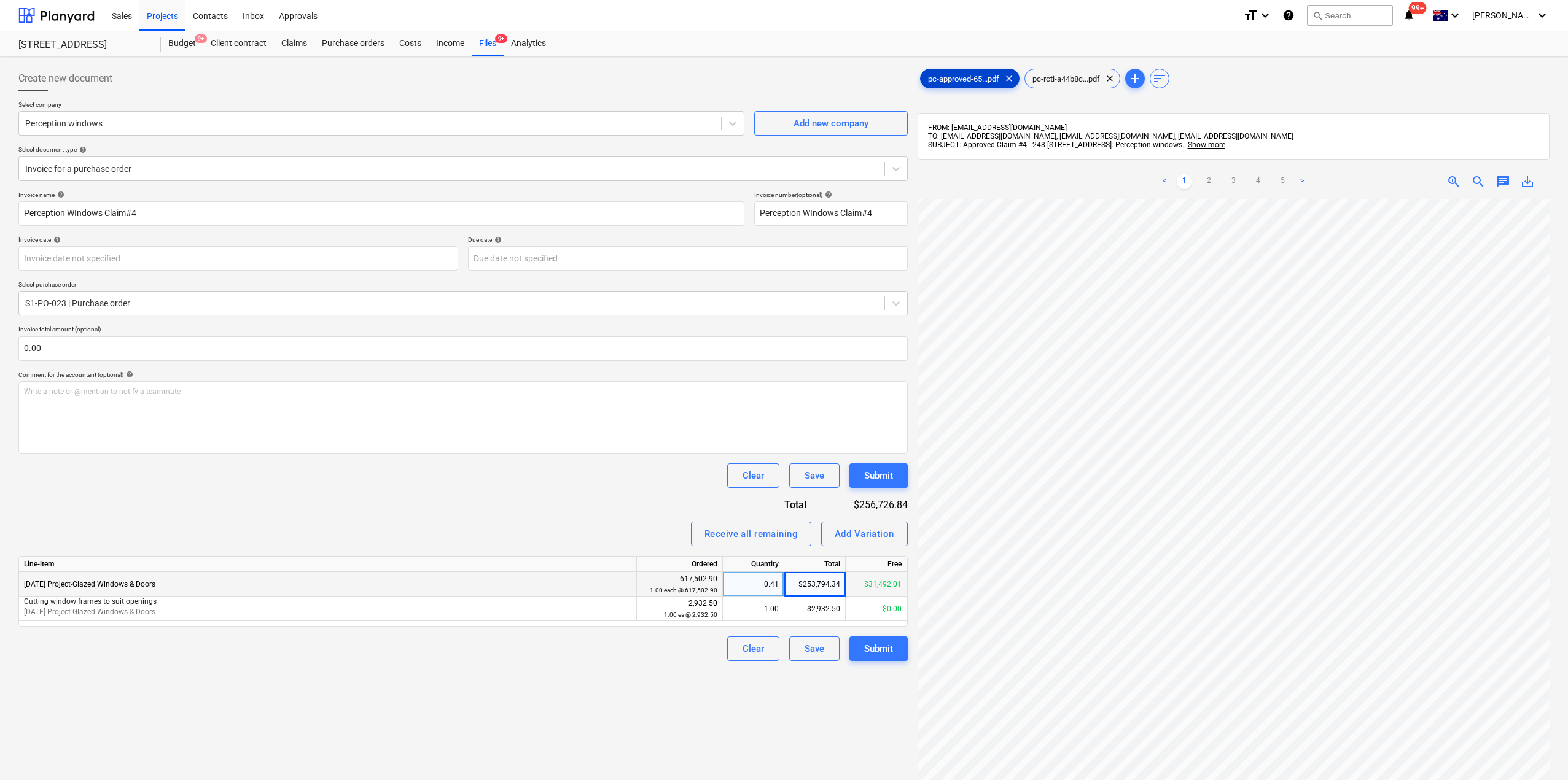
scroll to position [0, 14]
click at [1208, 177] on link "2" at bounding box center [1208, 182] width 15 height 15
click at [1236, 176] on link "3" at bounding box center [1233, 182] width 15 height 15
click at [812, 611] on div "$2,932.50" at bounding box center [815, 609] width 61 height 25
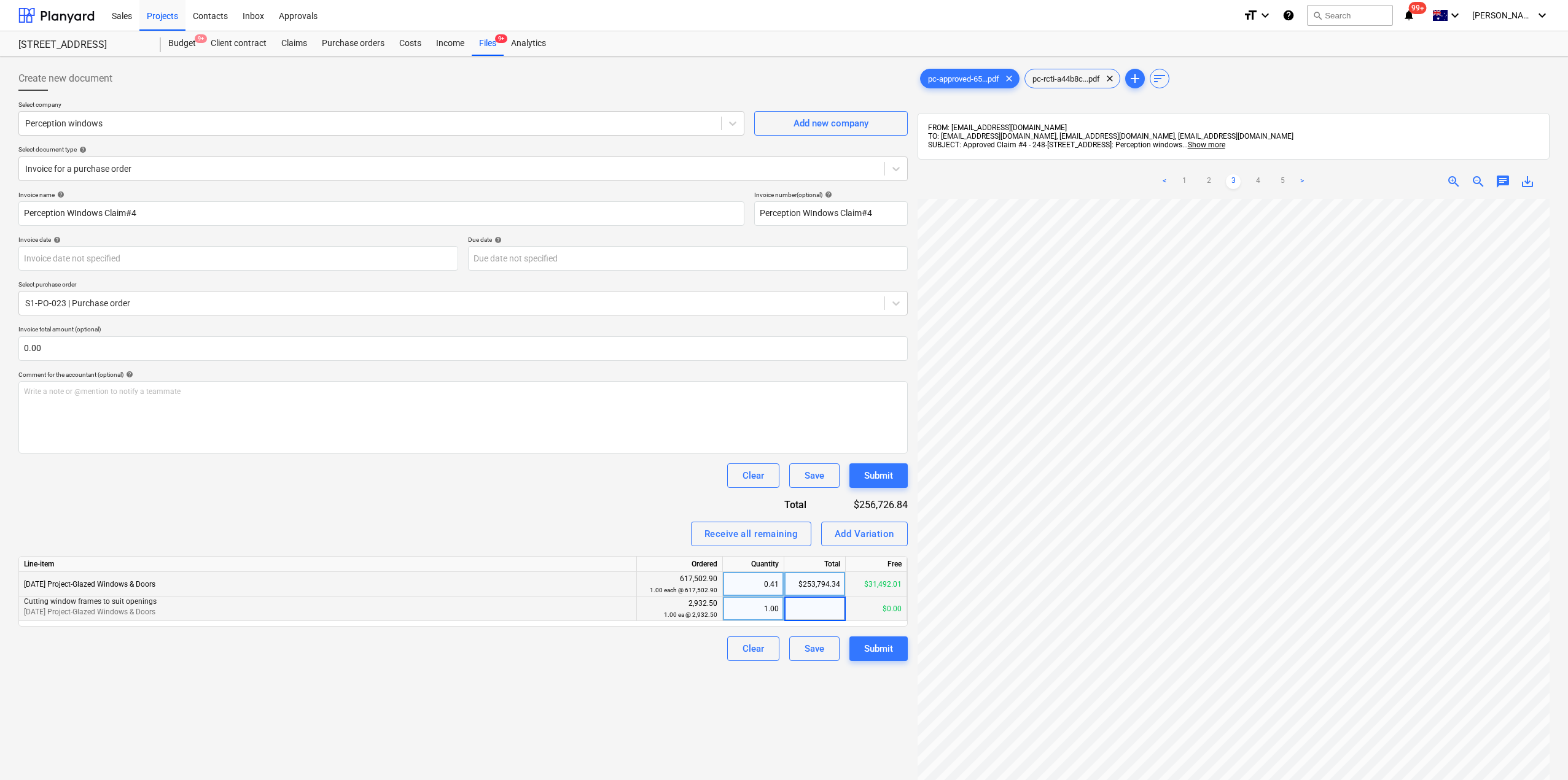
click at [832, 714] on div "Create new document Select company Perception windows Add new company Select do…" at bounding box center [463, 505] width 899 height 888
click at [764, 655] on button "Clear" at bounding box center [753, 649] width 52 height 25
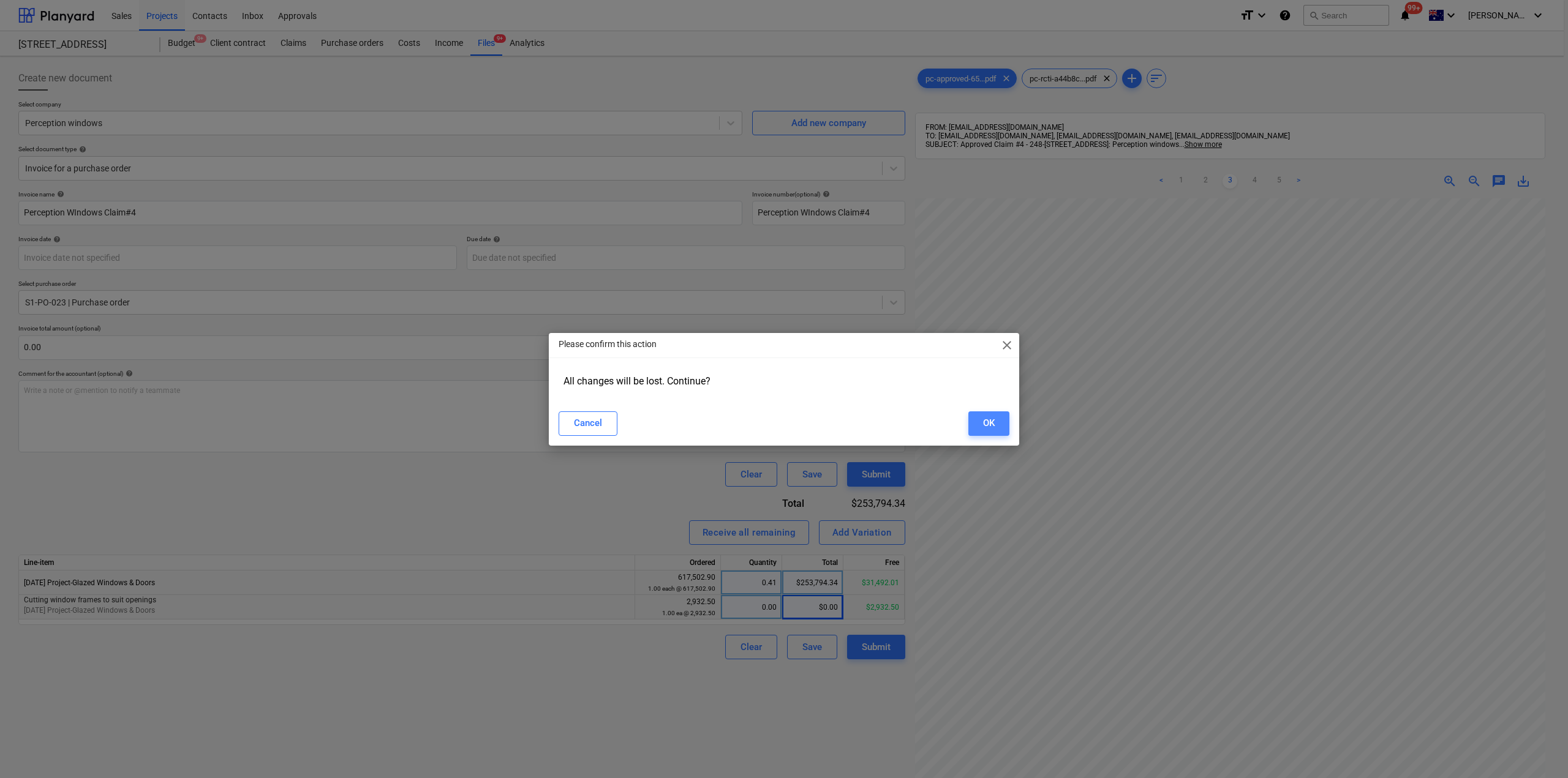
click at [992, 421] on div "OK" at bounding box center [989, 423] width 12 height 16
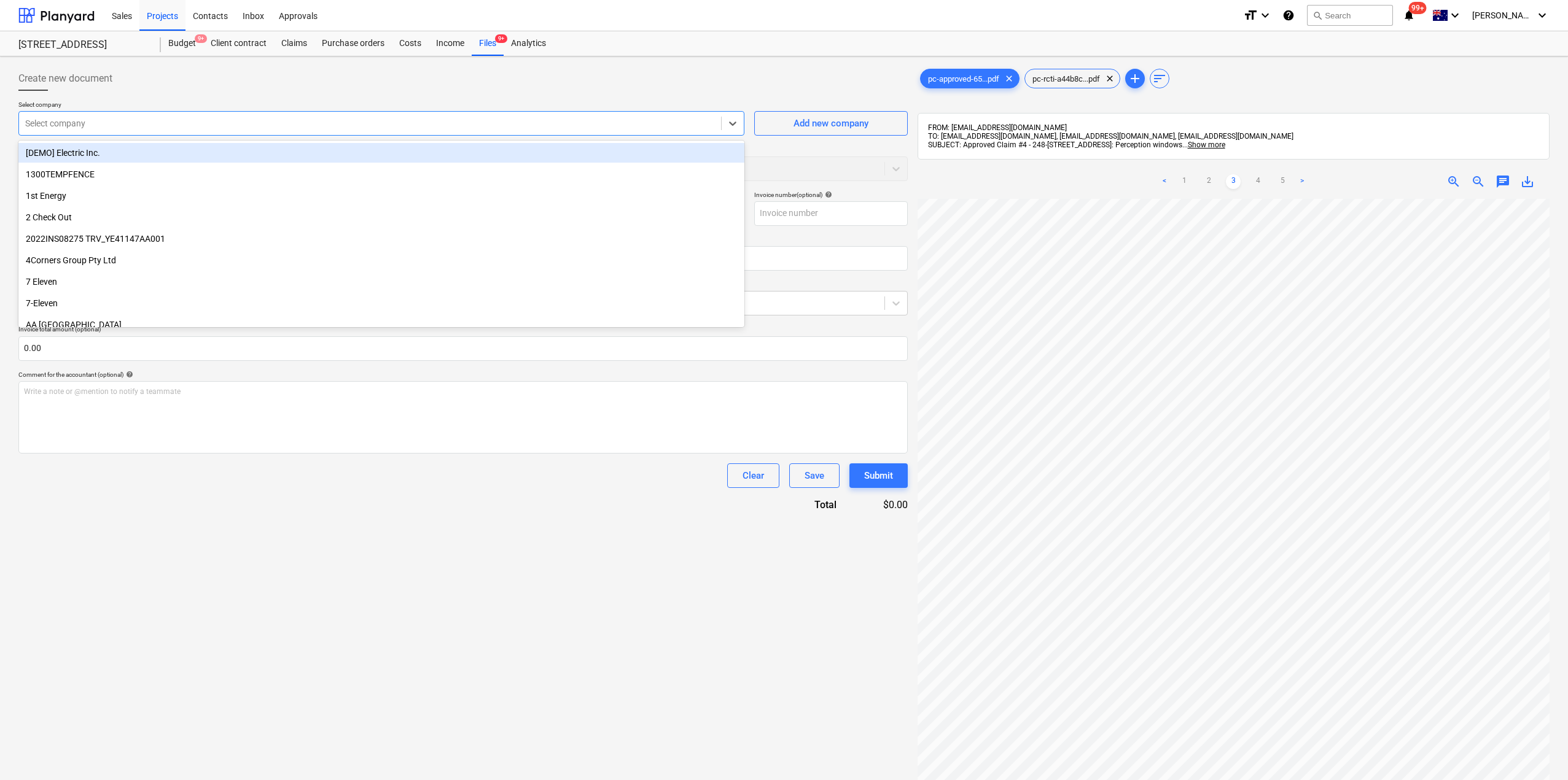
click at [198, 112] on div "Select company" at bounding box center [381, 124] width 726 height 25
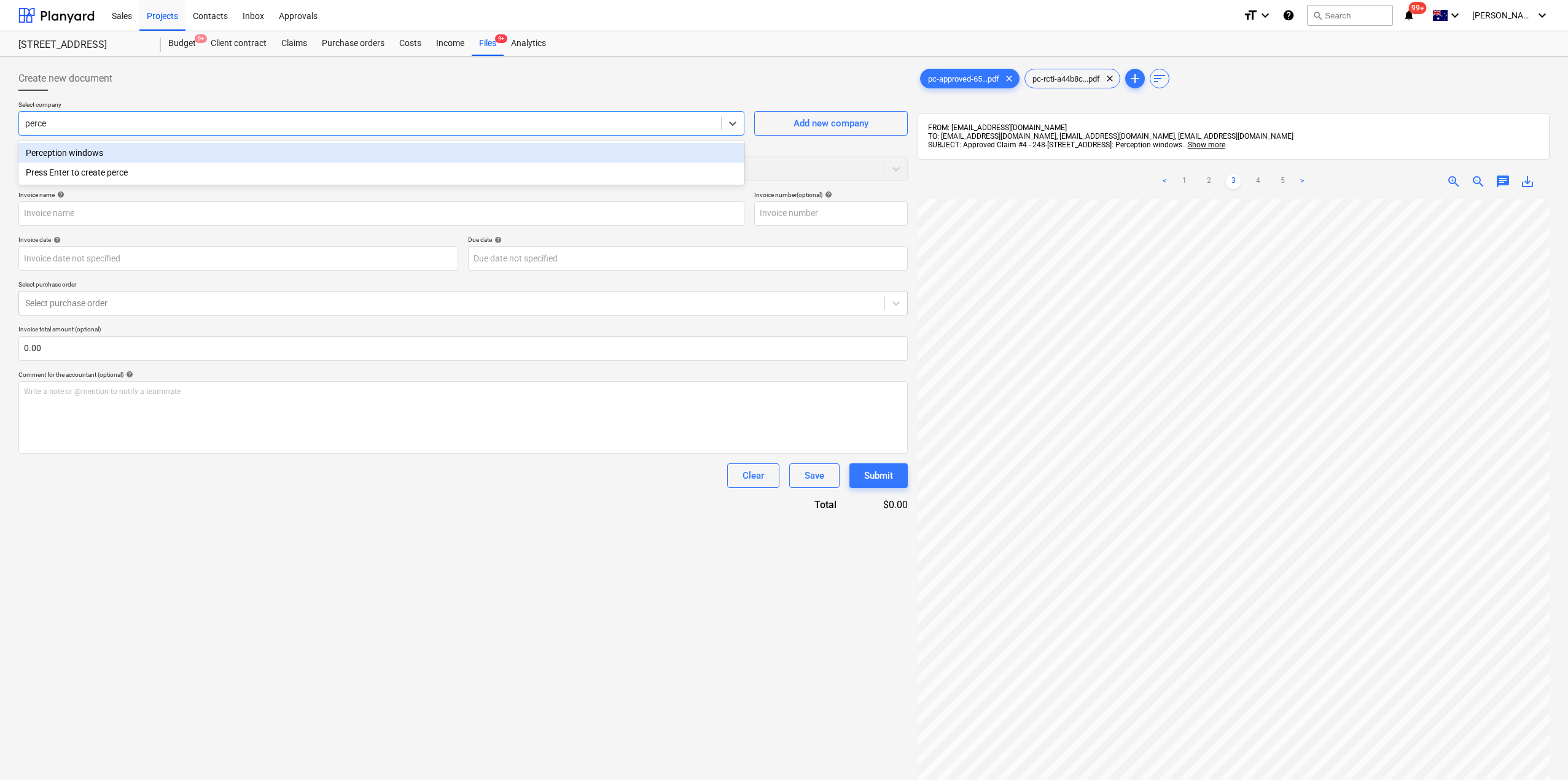
type input "percep"
click at [125, 153] on div "Perception windows" at bounding box center [381, 153] width 726 height 20
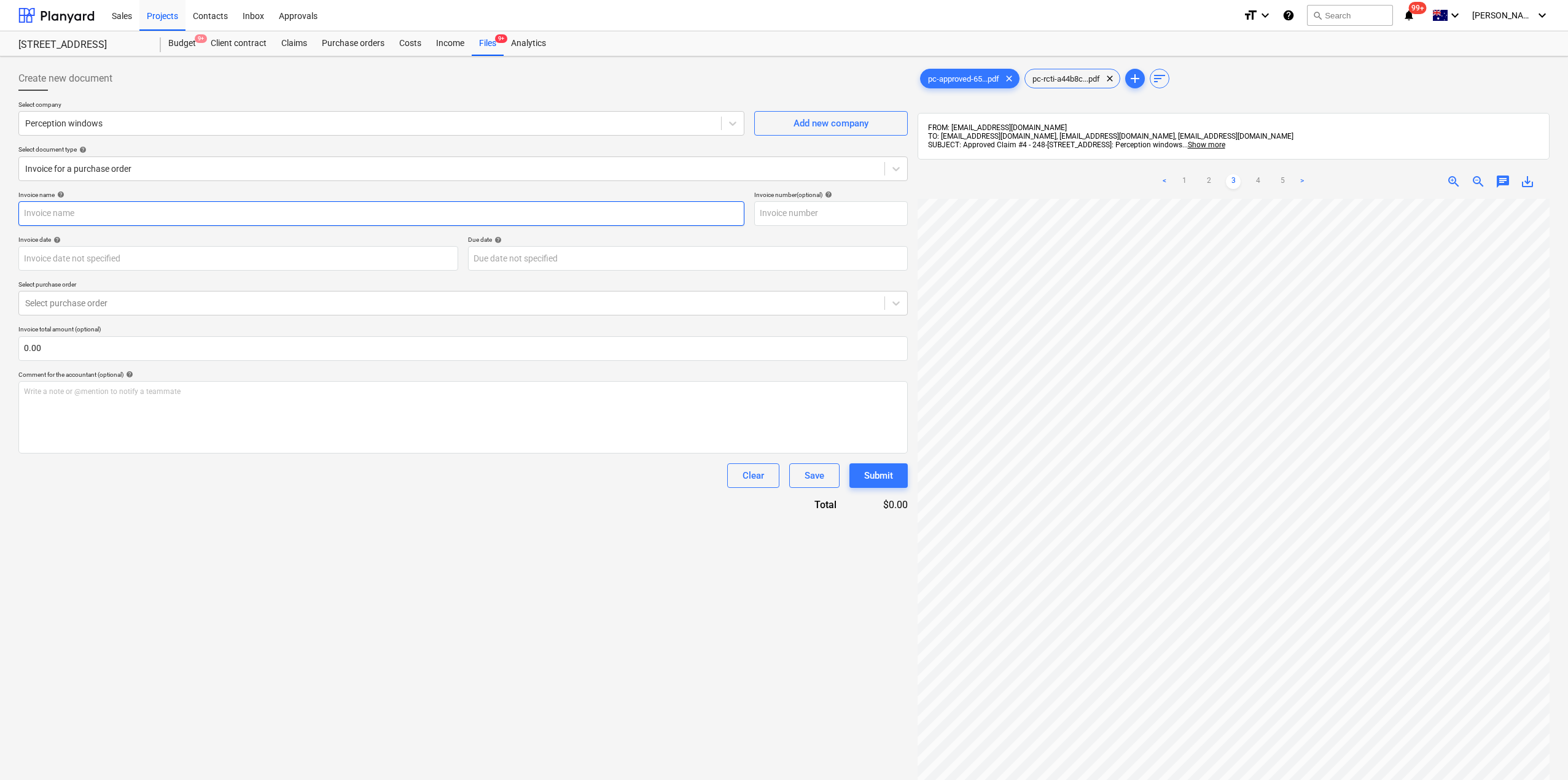
click at [132, 211] on input "text" at bounding box center [381, 214] width 726 height 25
paste input "Perception WIndows Claim#4"
type input "Perception WIndows Claim#4"
click at [768, 213] on input "text" at bounding box center [831, 214] width 154 height 25
paste input "Perception WIndows Claim#4"
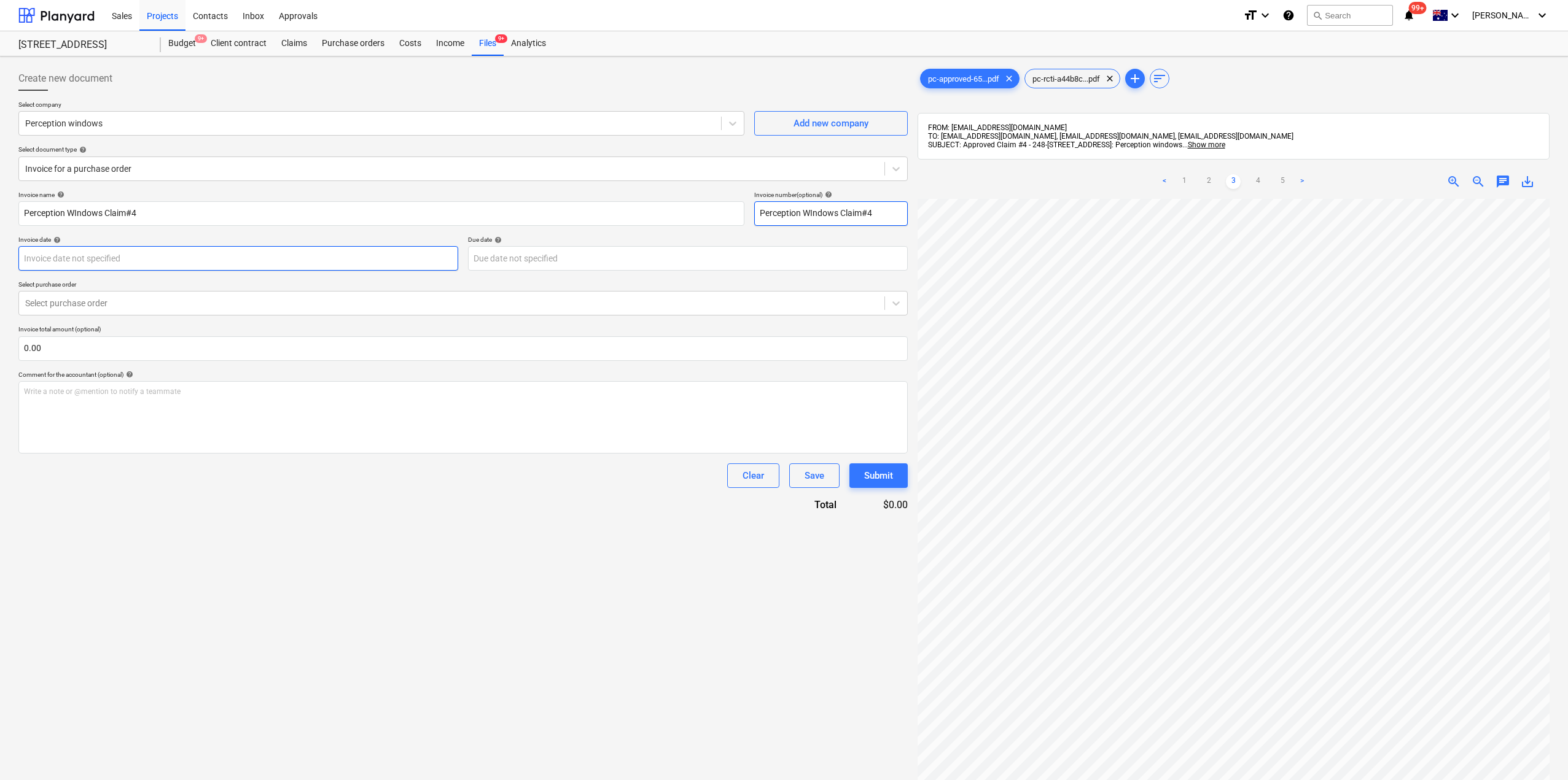
type input "Perception WIndows Claim#4"
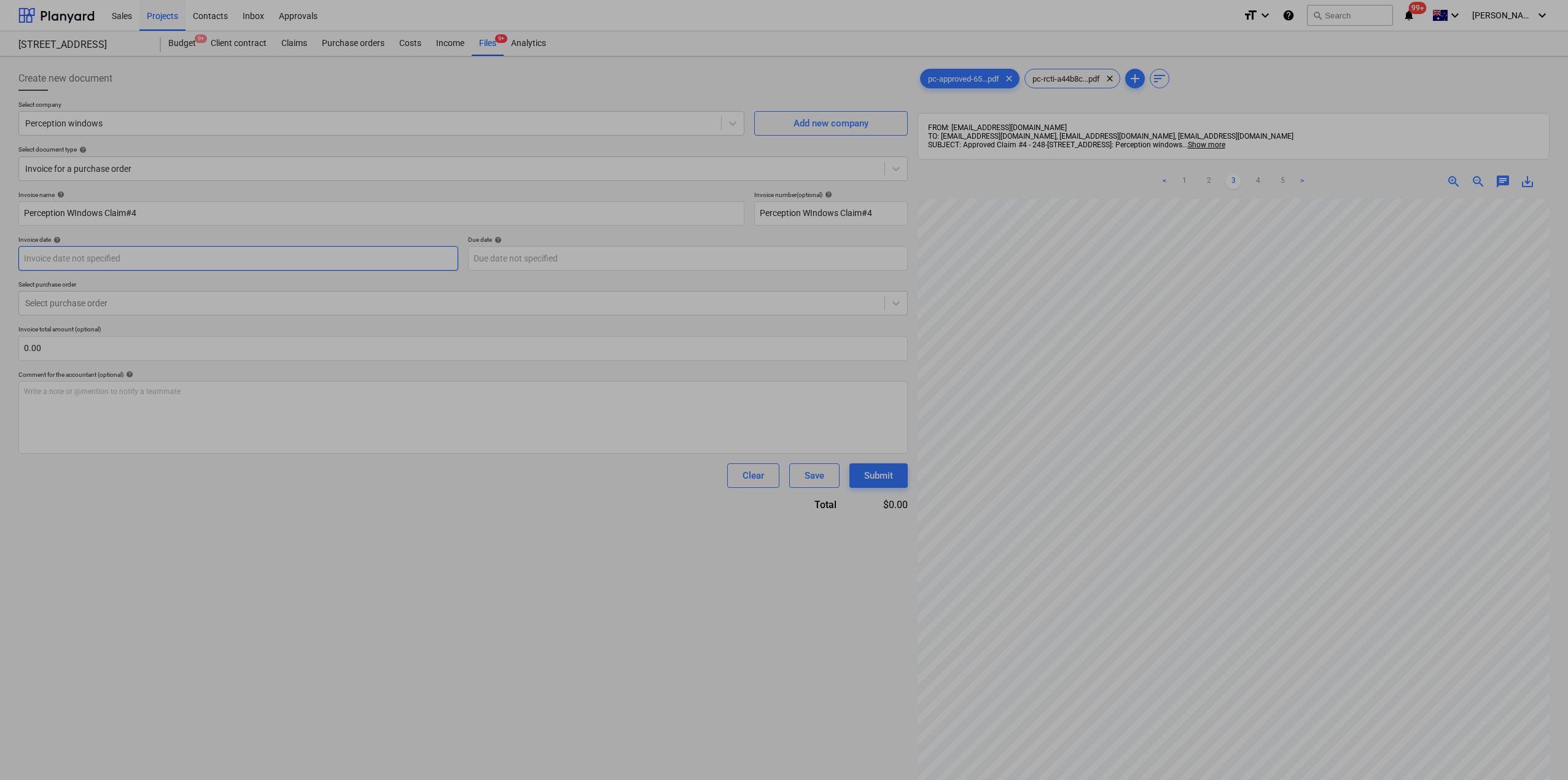
click at [345, 255] on body "Sales Projects Contacts Inbox Approvals format_size keyboard_arrow_down help se…" at bounding box center [784, 390] width 1568 height 780
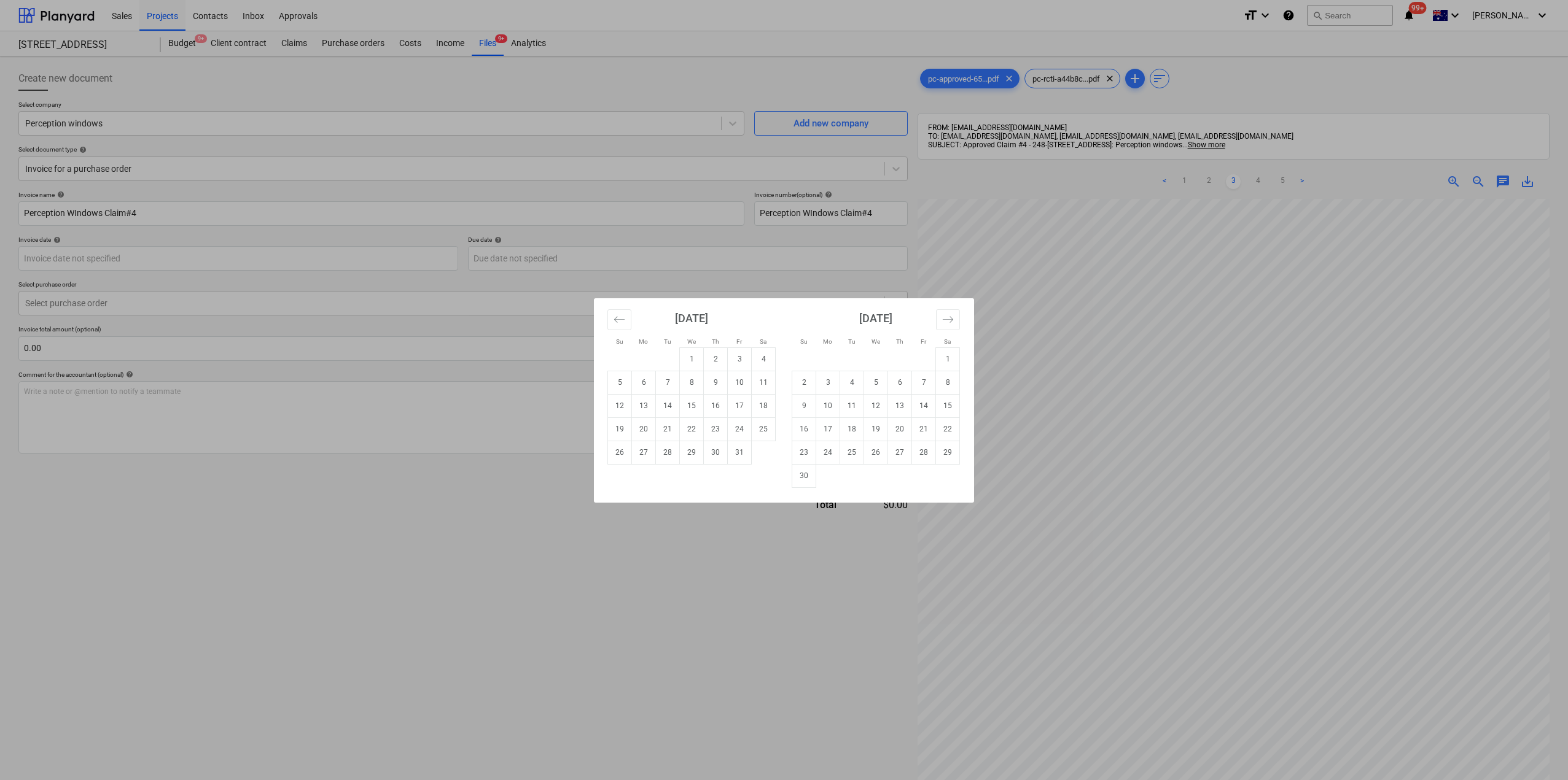
click at [474, 554] on div "Su Mo Tu We Th Fr Sa Su Mo Tu We Th Fr Sa [DATE] 1 2 3 4 5 6 7 8 9 10 11 12 13 …" at bounding box center [784, 390] width 1568 height 780
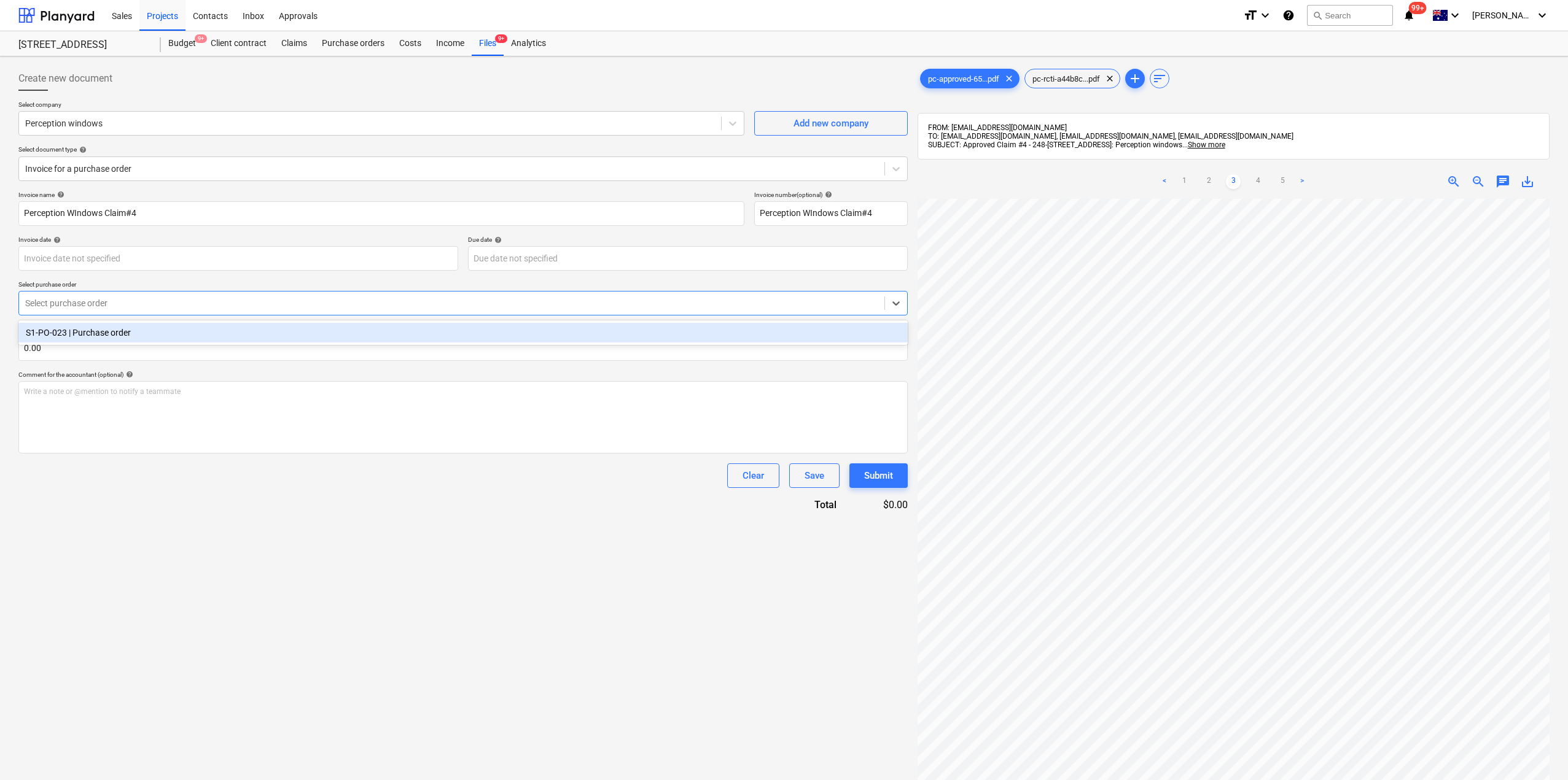
click at [277, 303] on div at bounding box center [451, 303] width 853 height 12
click at [244, 336] on div "S1-PO-023 | Purchase order" at bounding box center [462, 333] width 889 height 20
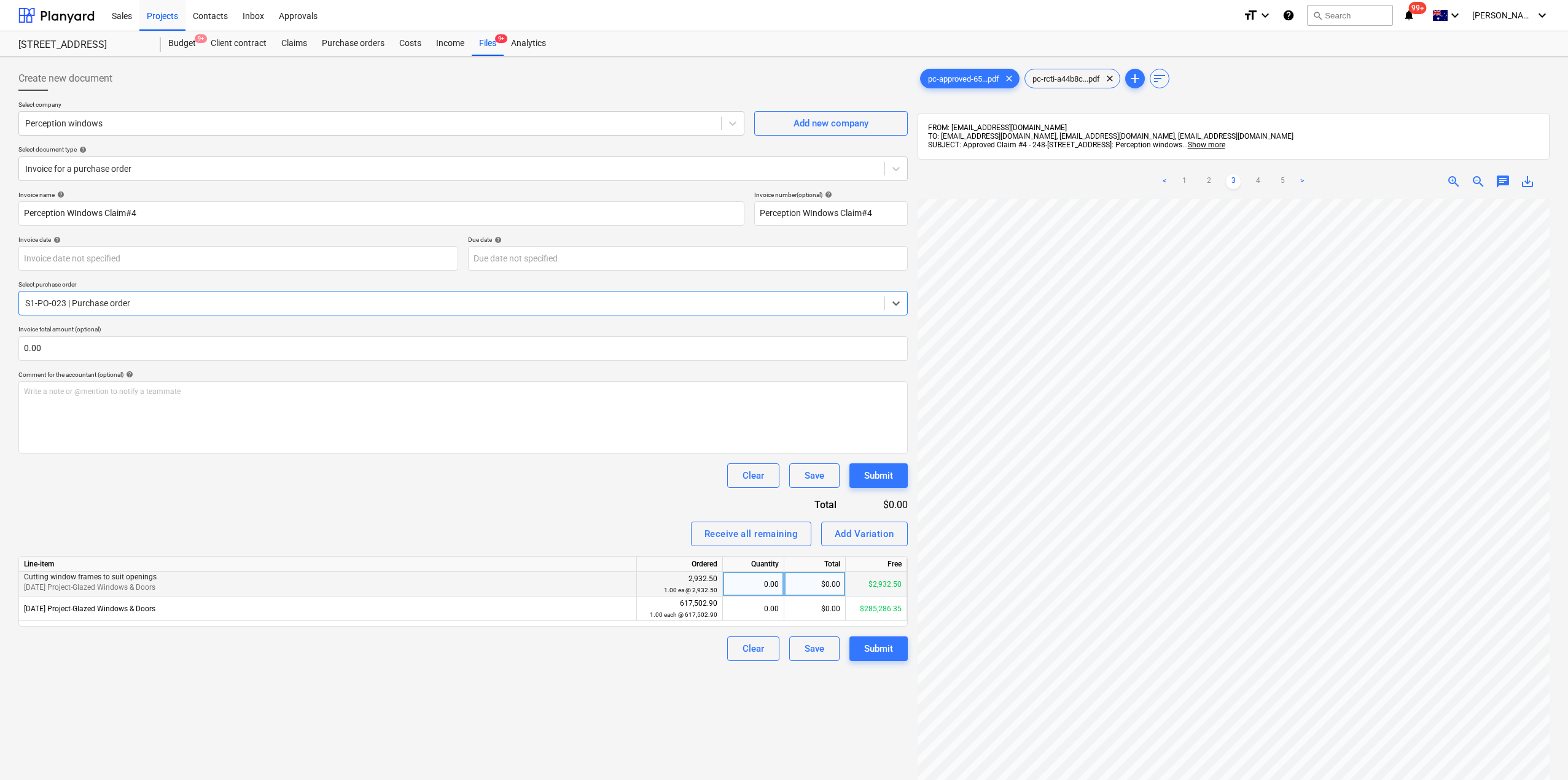
click at [864, 589] on div "$2,932.50" at bounding box center [877, 585] width 61 height 25
drag, startPoint x: 877, startPoint y: 584, endPoint x: 863, endPoint y: 585, distance: 14.0
click at [875, 585] on div "$2,932.50" at bounding box center [877, 585] width 61 height 25
click at [572, 583] on p "[DATE] Project-Glazed Windows & Doors" at bounding box center [328, 588] width 607 height 10
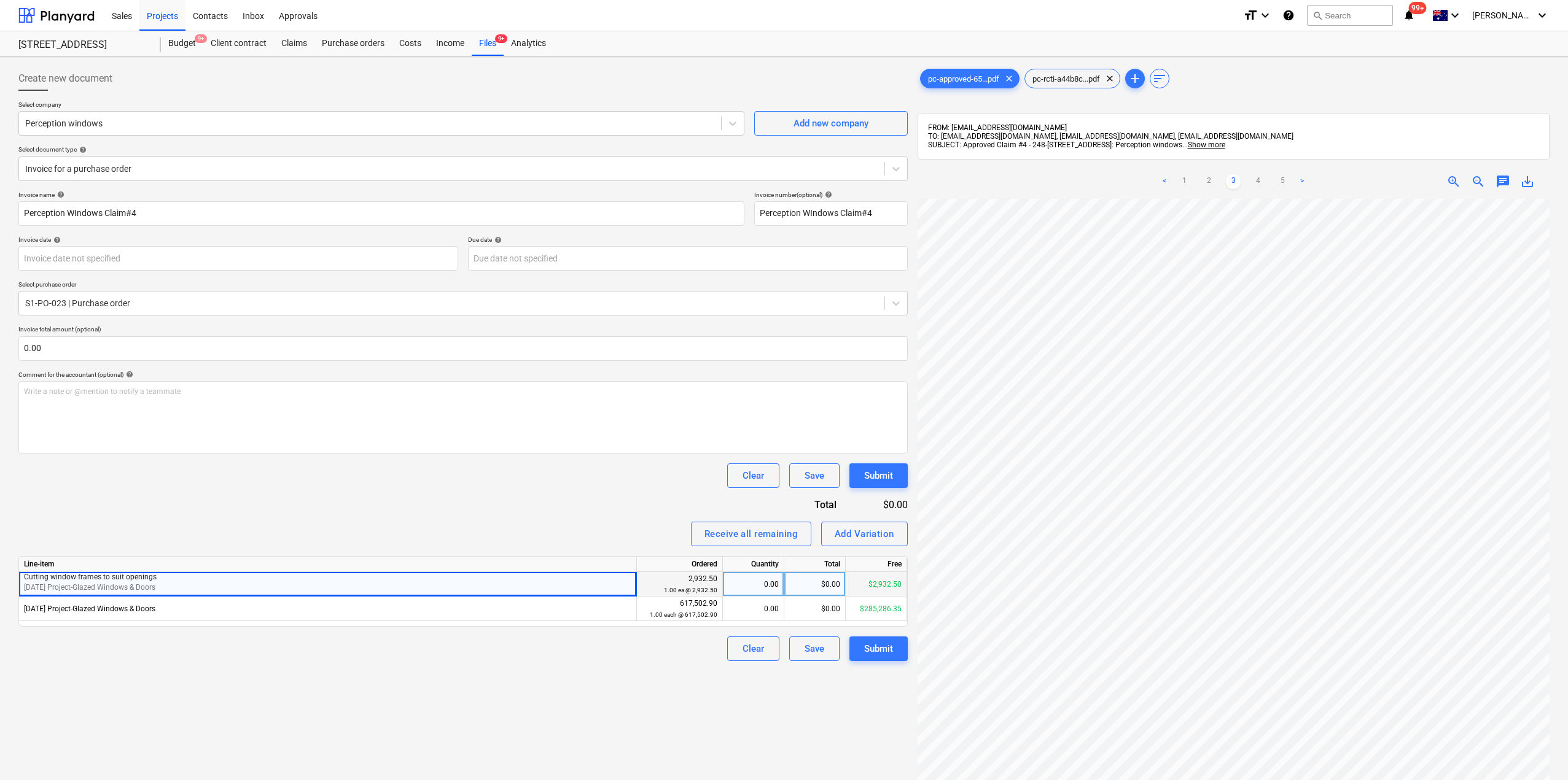
click at [618, 588] on p "[DATE] Project-Glazed Windows & Doors" at bounding box center [328, 588] width 607 height 10
click at [370, 42] on div "Purchase orders" at bounding box center [353, 44] width 77 height 25
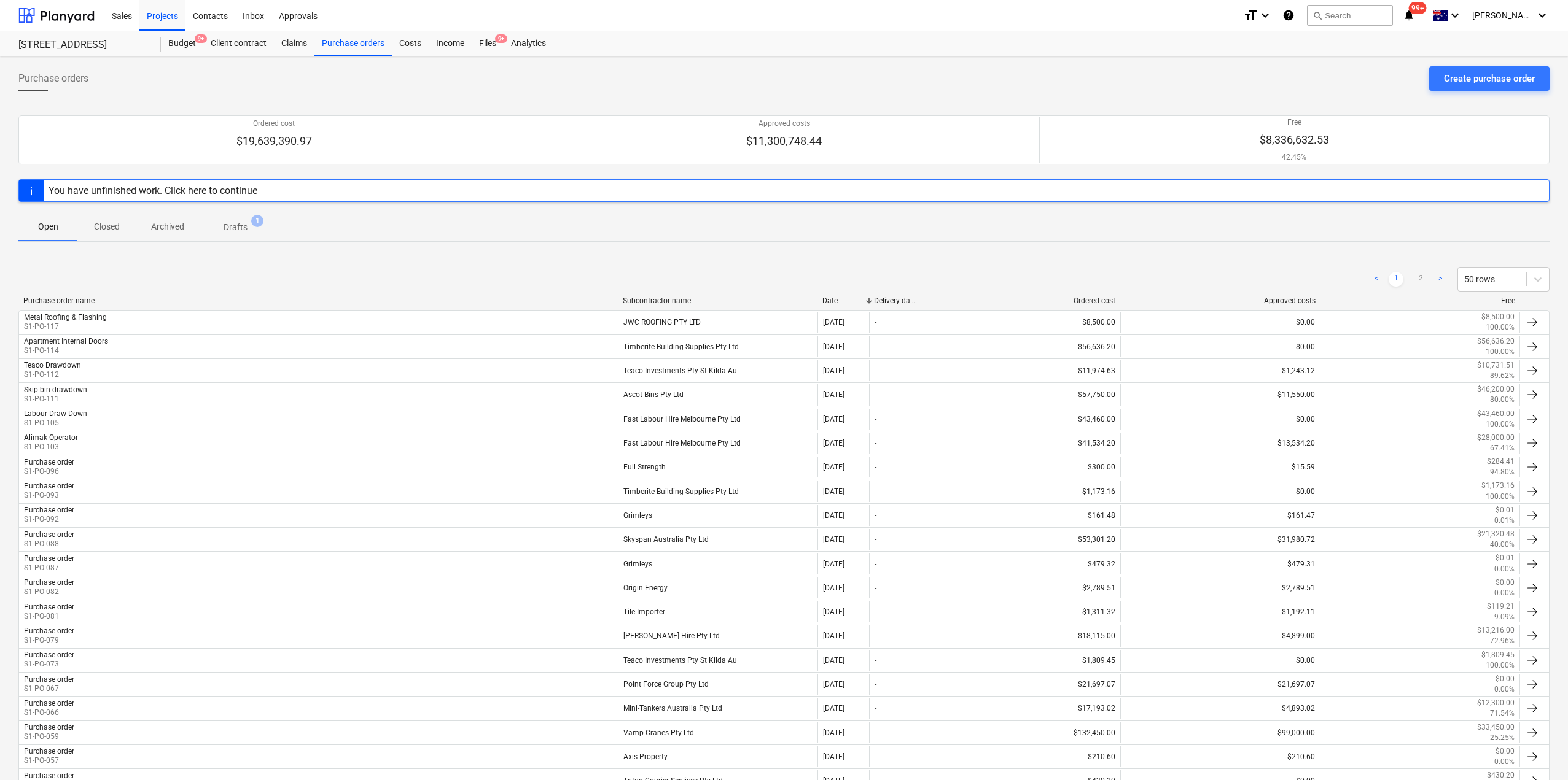
click at [672, 297] on div "Subcontractor name" at bounding box center [718, 300] width 190 height 8
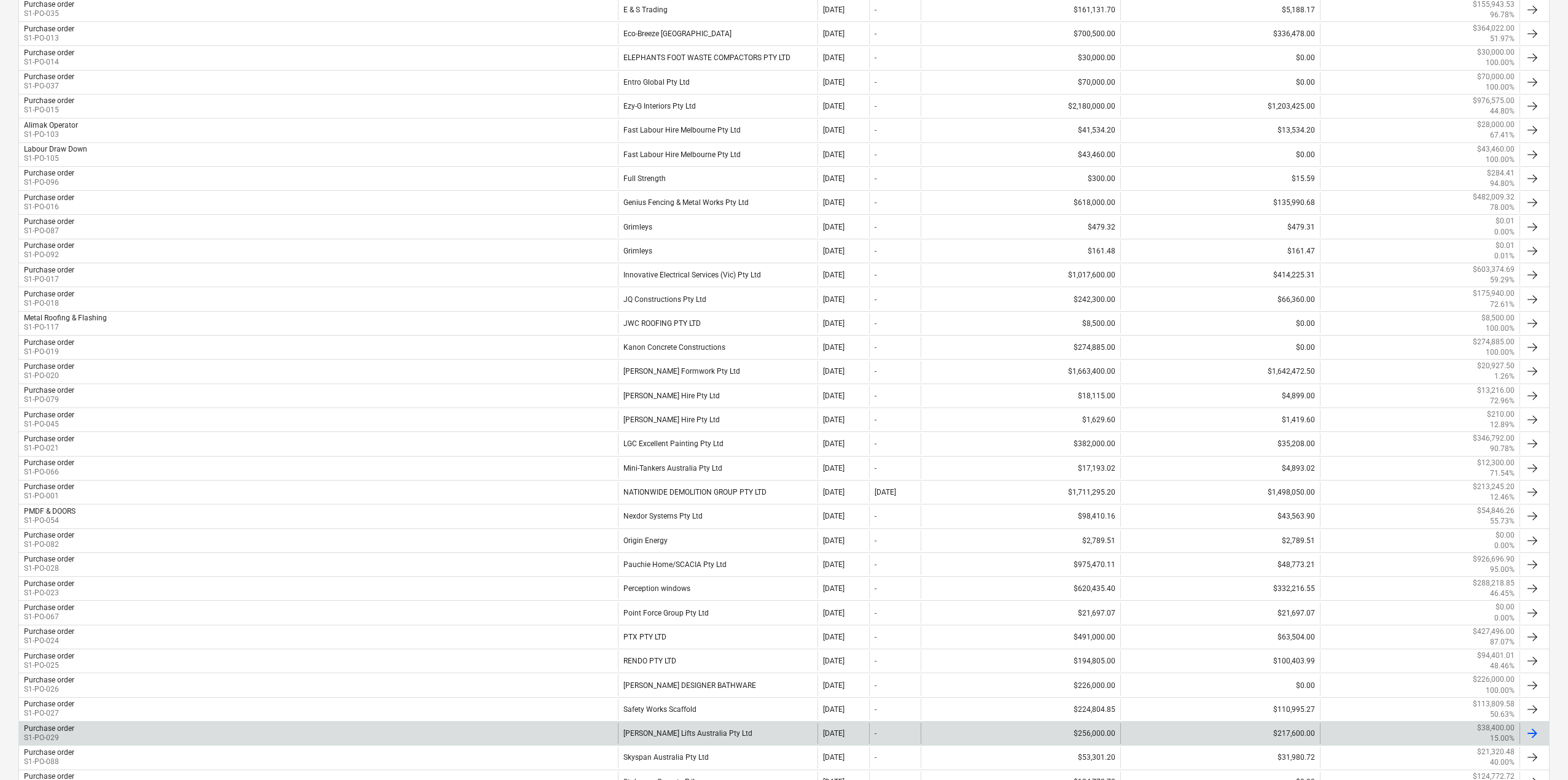
scroll to position [798, 0]
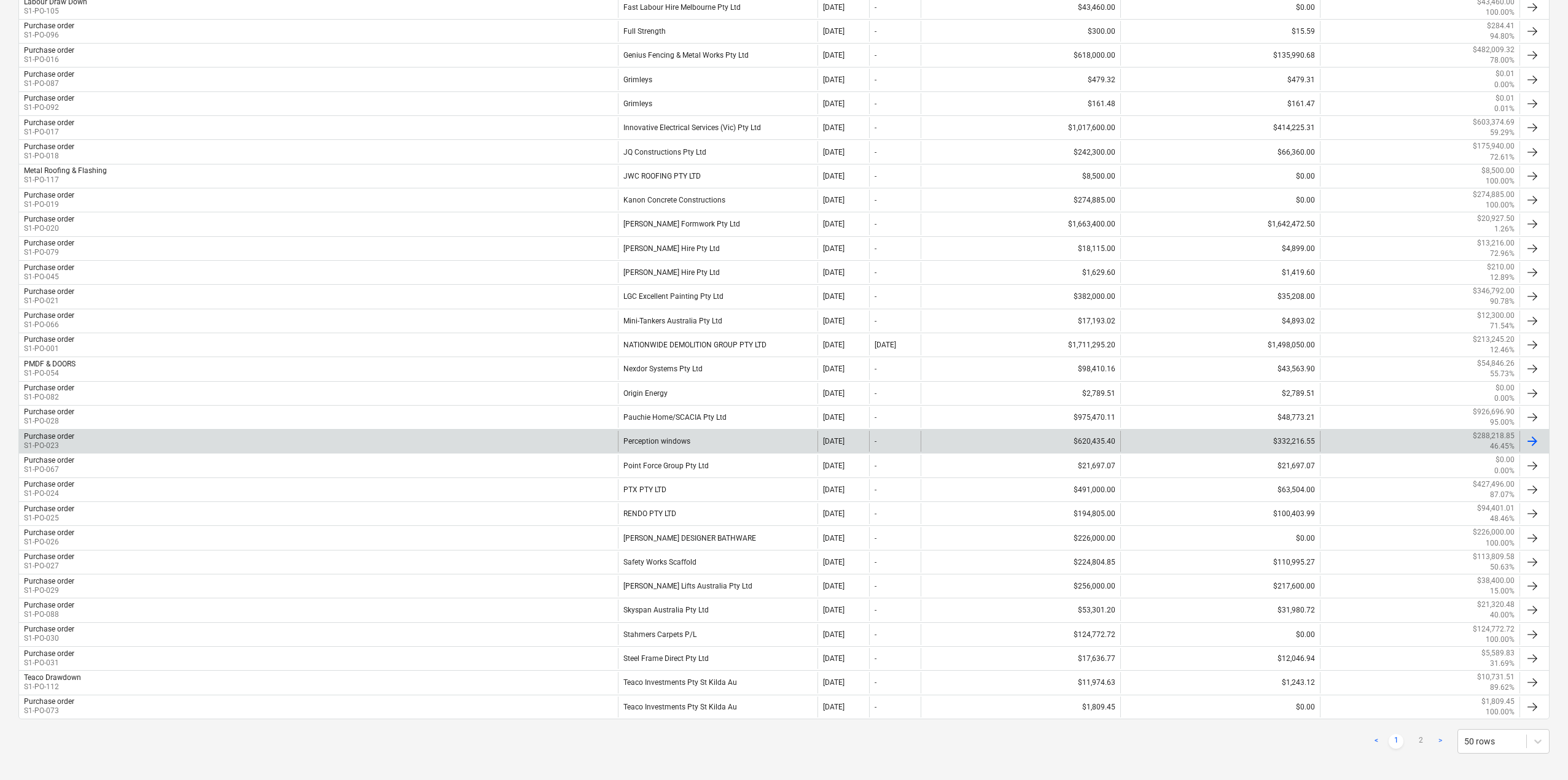
click at [680, 444] on div "Perception windows" at bounding box center [717, 441] width 200 height 21
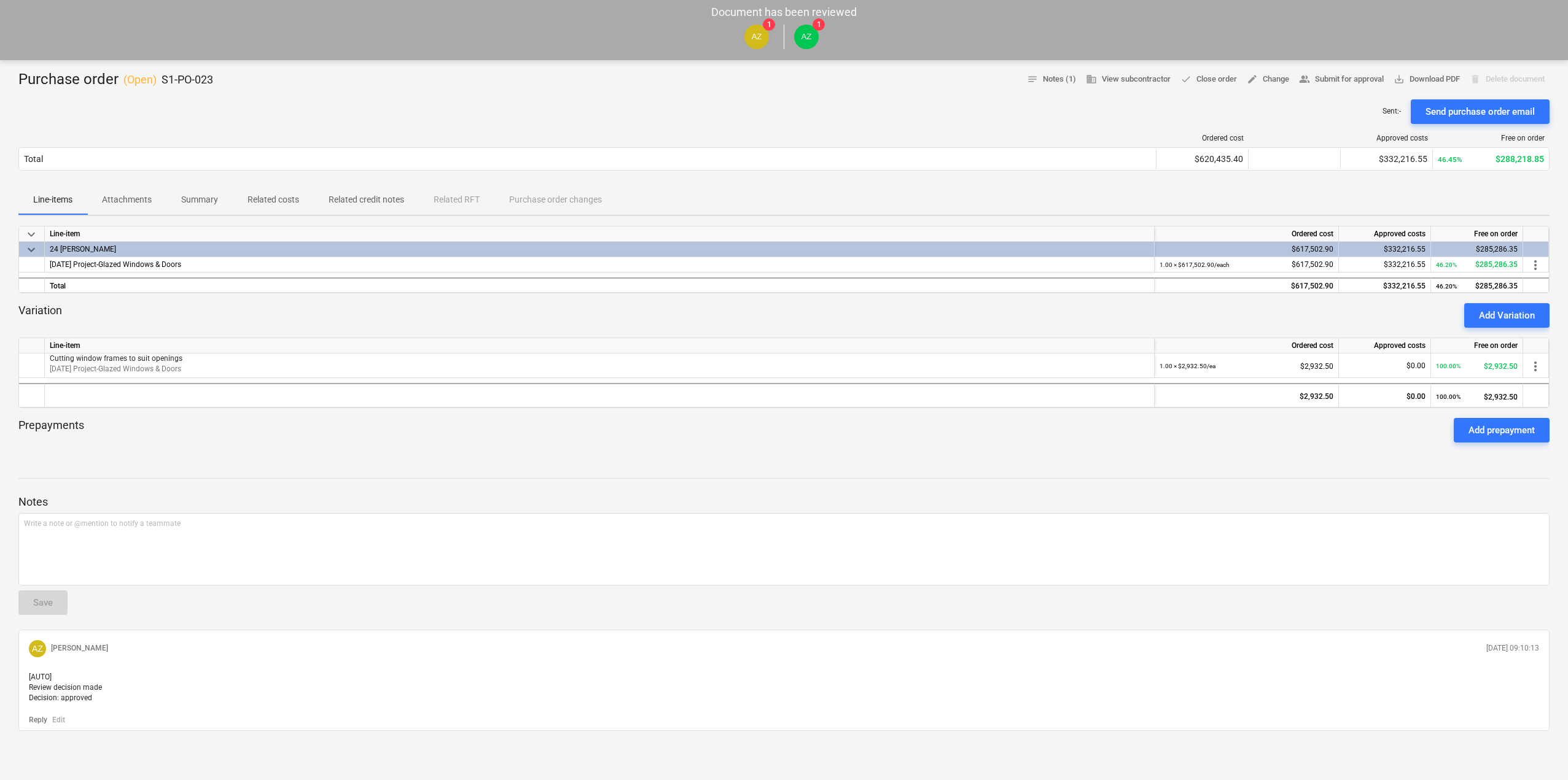
scroll to position [69, 0]
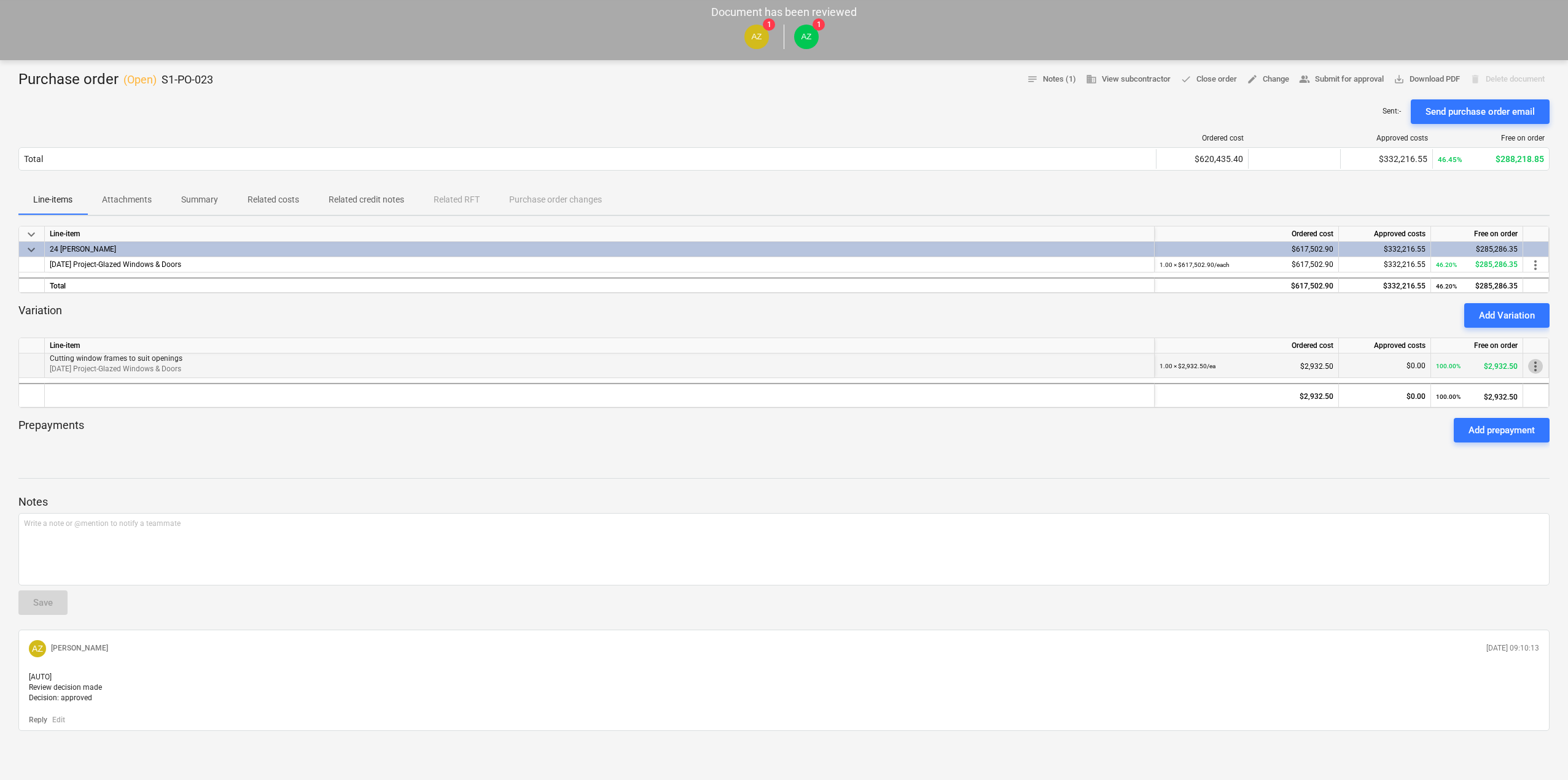
click at [1533, 359] on span "more_vert" at bounding box center [1535, 366] width 15 height 15
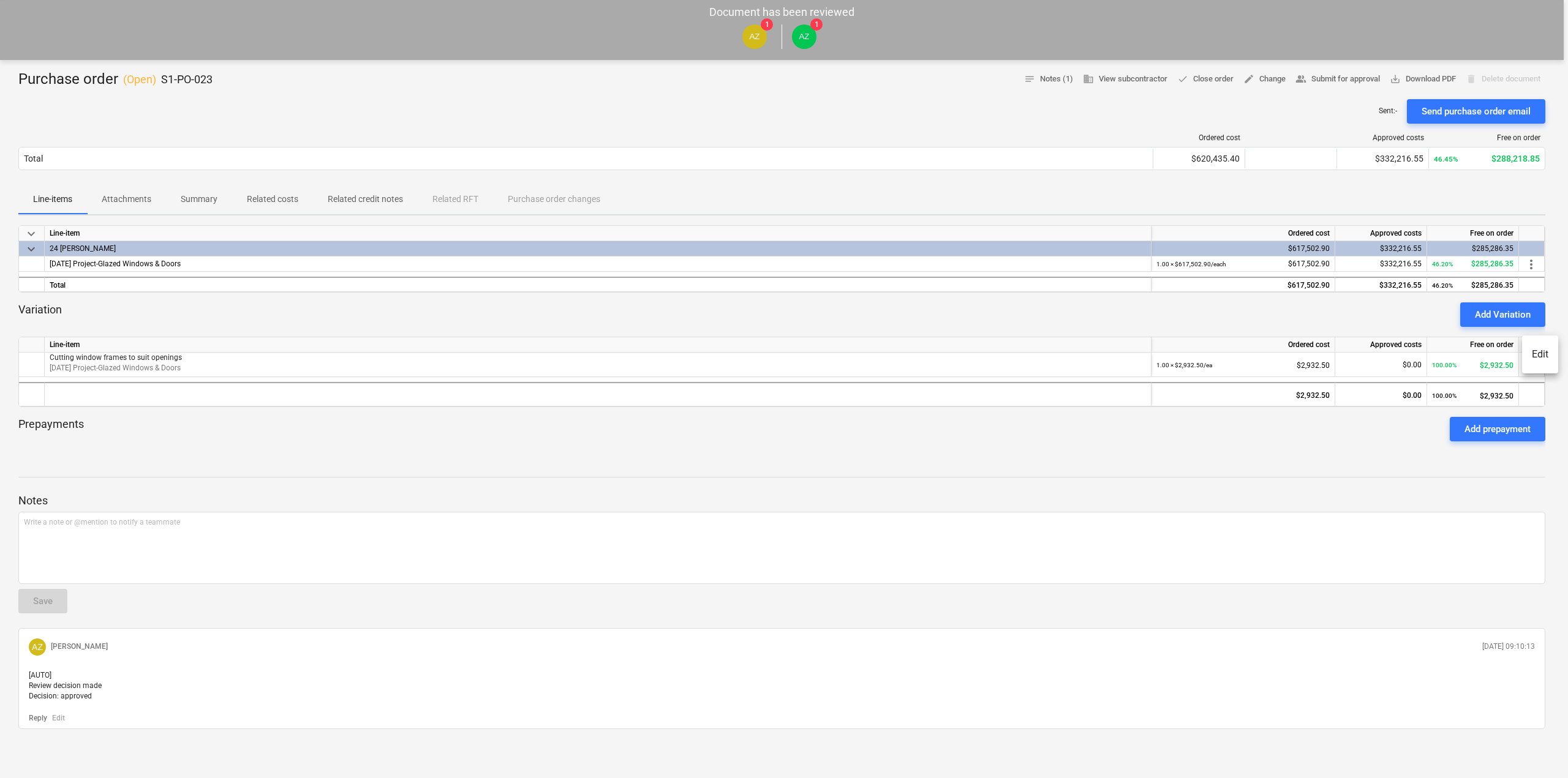
click at [1535, 354] on li "Edit" at bounding box center [1540, 354] width 36 height 28
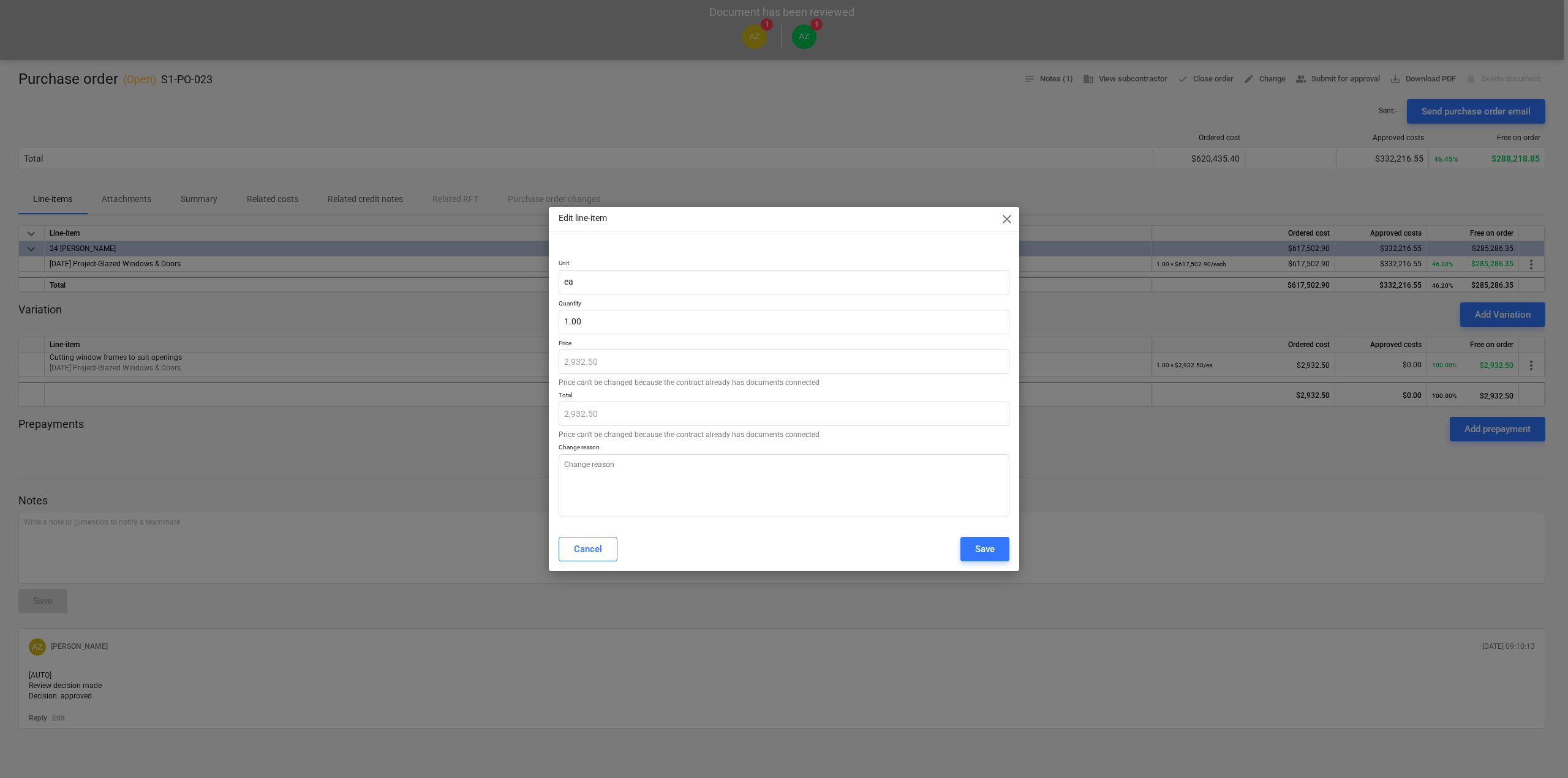
type textarea "x"
type input "1"
click at [609, 325] on input "1" at bounding box center [784, 322] width 451 height 25
type textarea "x"
type input "0.00"
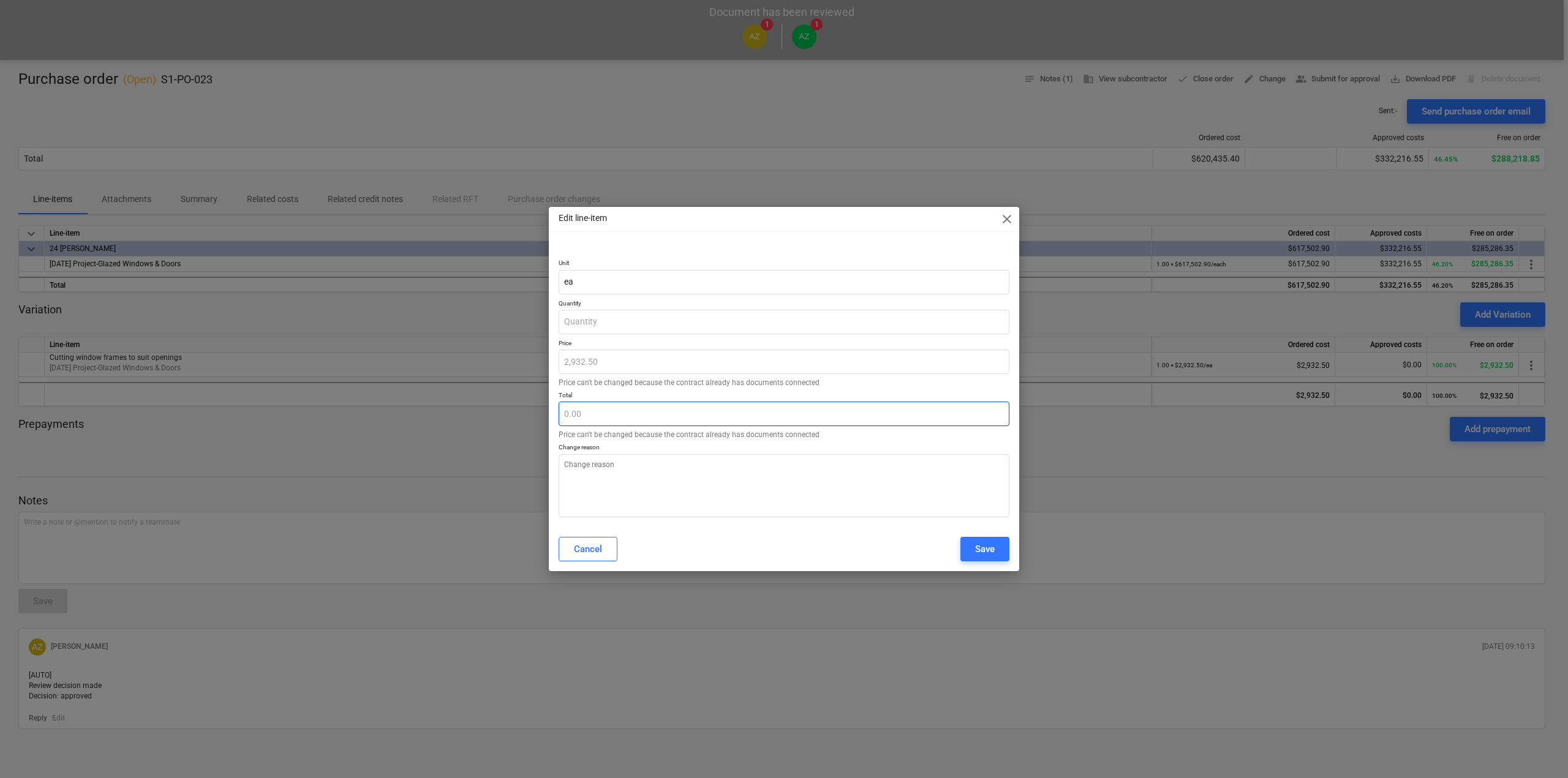
type textarea "x"
type input "0.00"
click at [568, 556] on button "Cancel" at bounding box center [588, 549] width 59 height 25
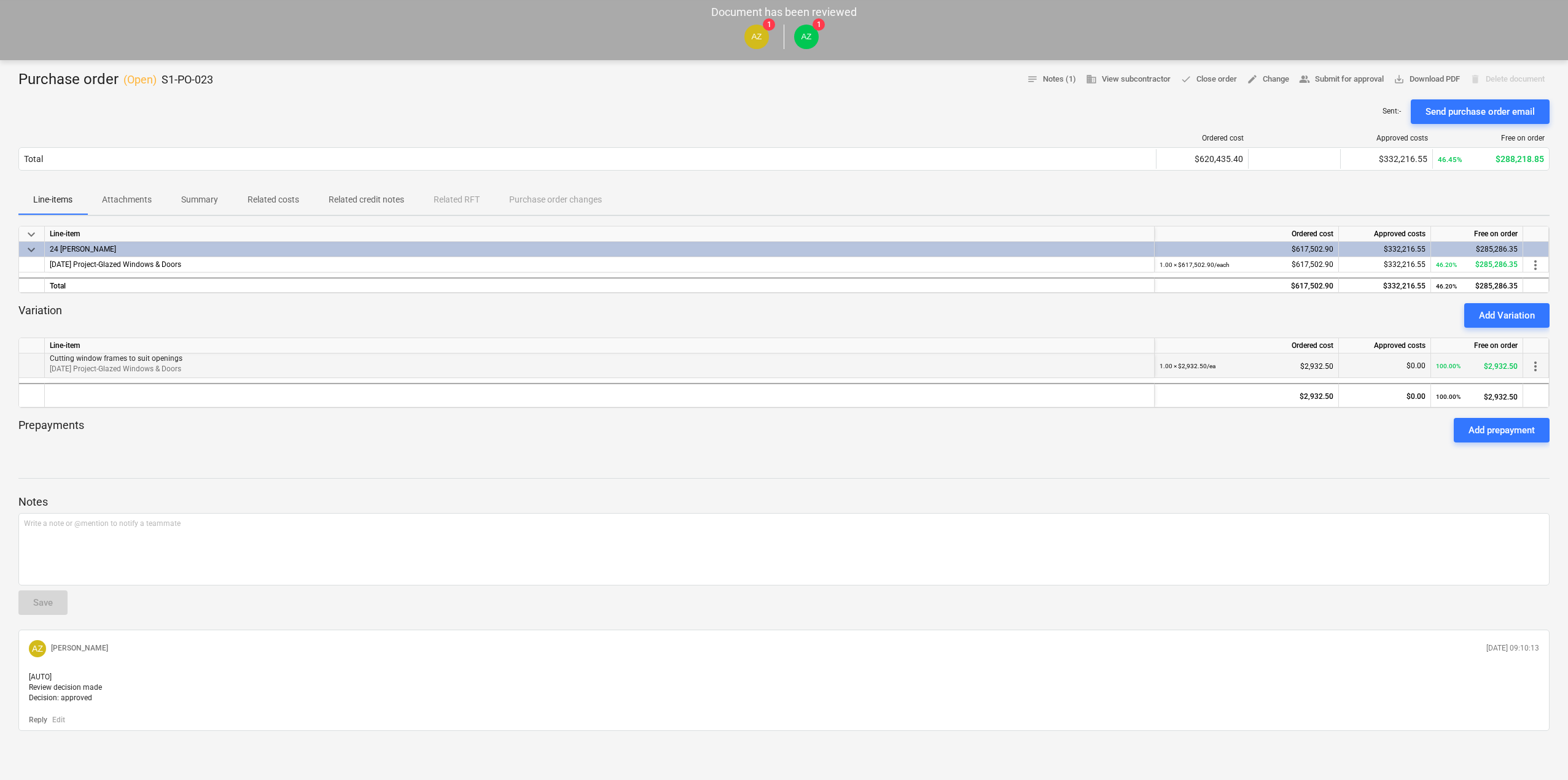
click at [1514, 354] on div "100.00% $2,932.50" at bounding box center [1476, 366] width 82 height 25
drag, startPoint x: 1493, startPoint y: 354, endPoint x: 1481, endPoint y: 355, distance: 12.0
click at [1482, 355] on div "100.00% $2,932.50" at bounding box center [1476, 366] width 82 height 25
click at [1458, 363] on small "100.00%" at bounding box center [1448, 366] width 25 height 7
click at [1534, 359] on span "more_vert" at bounding box center [1535, 366] width 15 height 15
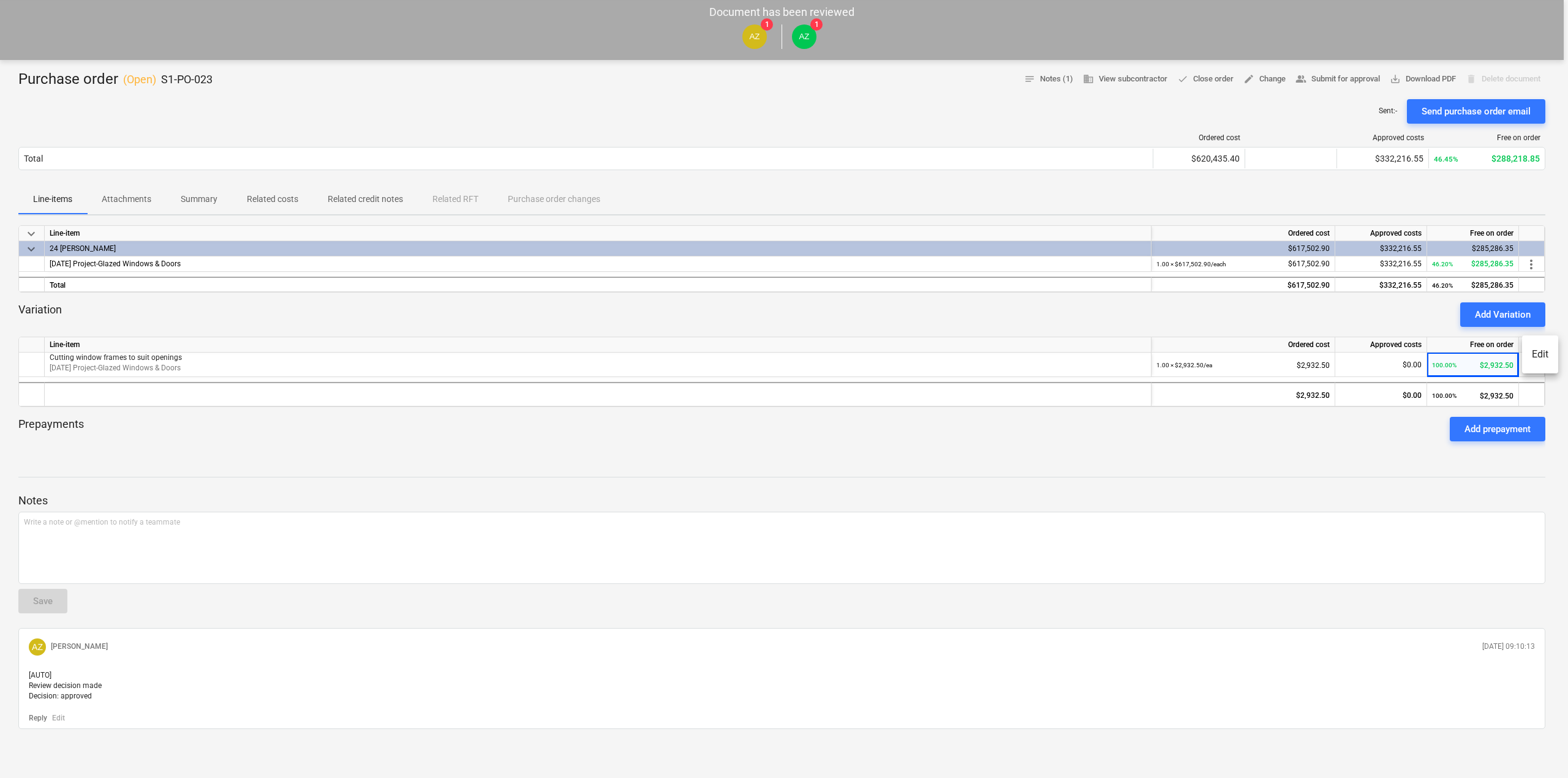
click at [1543, 357] on li "Edit" at bounding box center [1540, 354] width 36 height 28
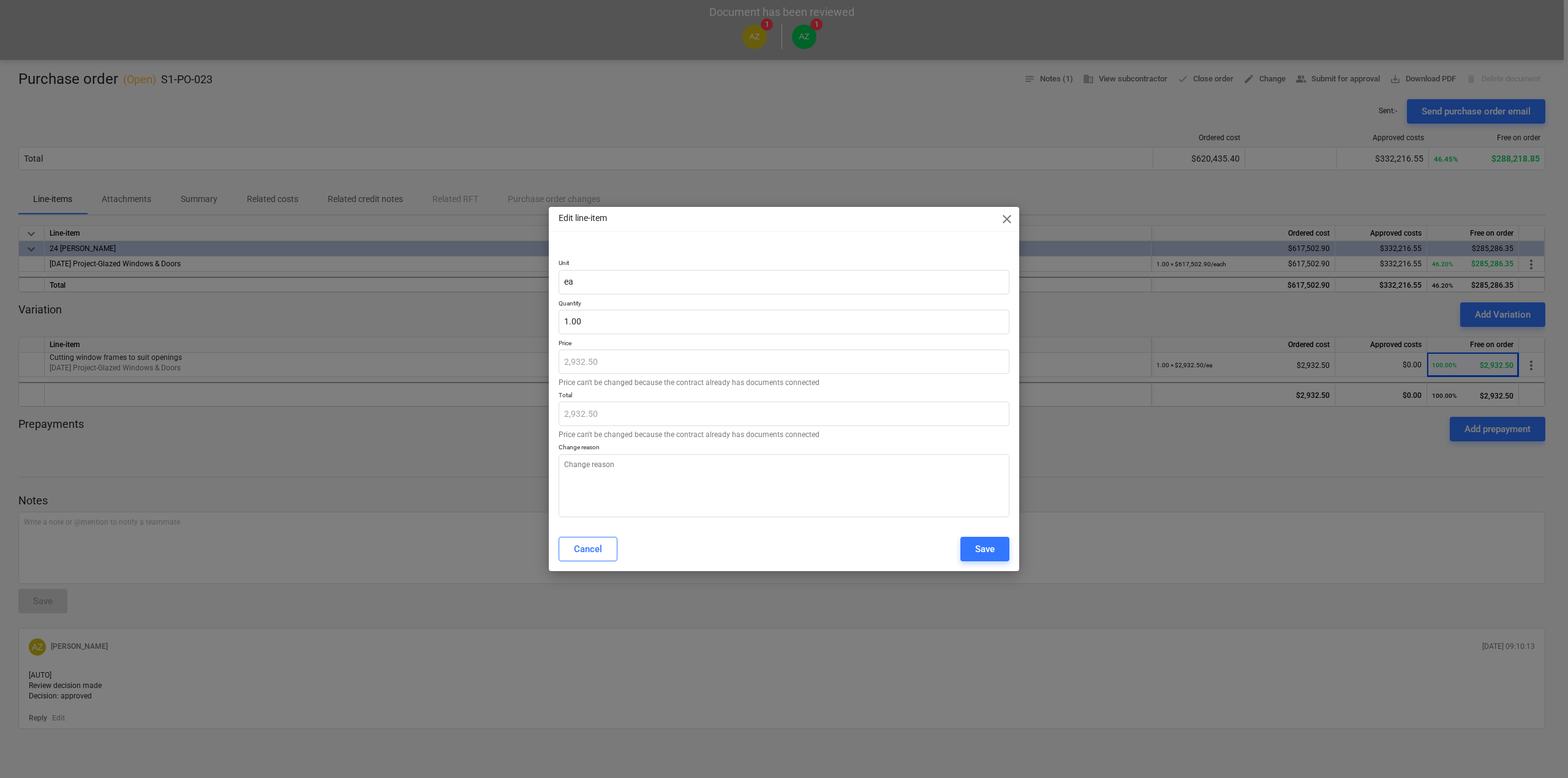
type textarea "x"
type input "1"
click at [585, 323] on input "1" at bounding box center [784, 322] width 451 height 25
type textarea "x"
type input "0.00"
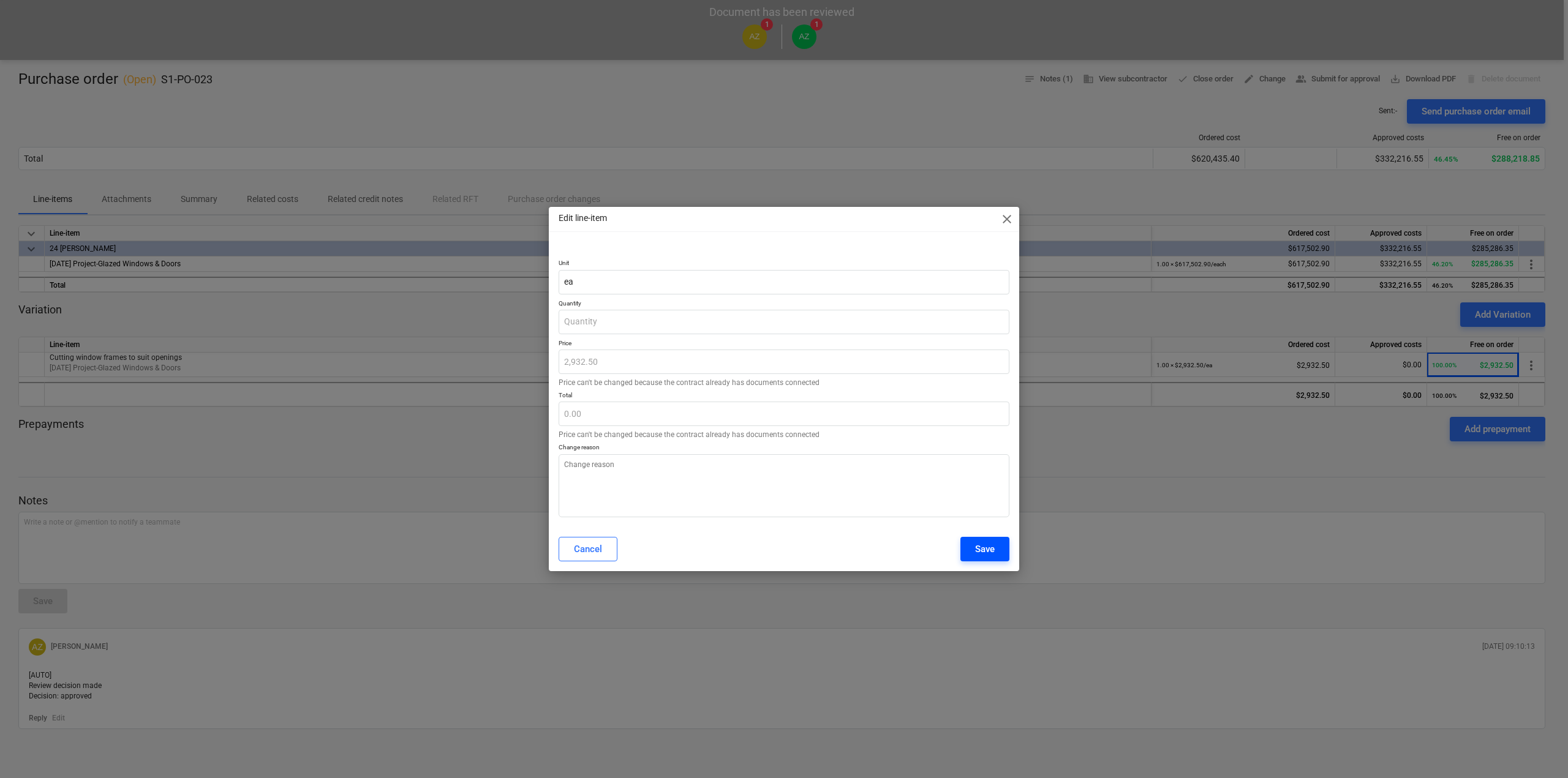
type textarea "x"
type input "0.00"
click at [988, 553] on div "Save" at bounding box center [985, 549] width 20 height 16
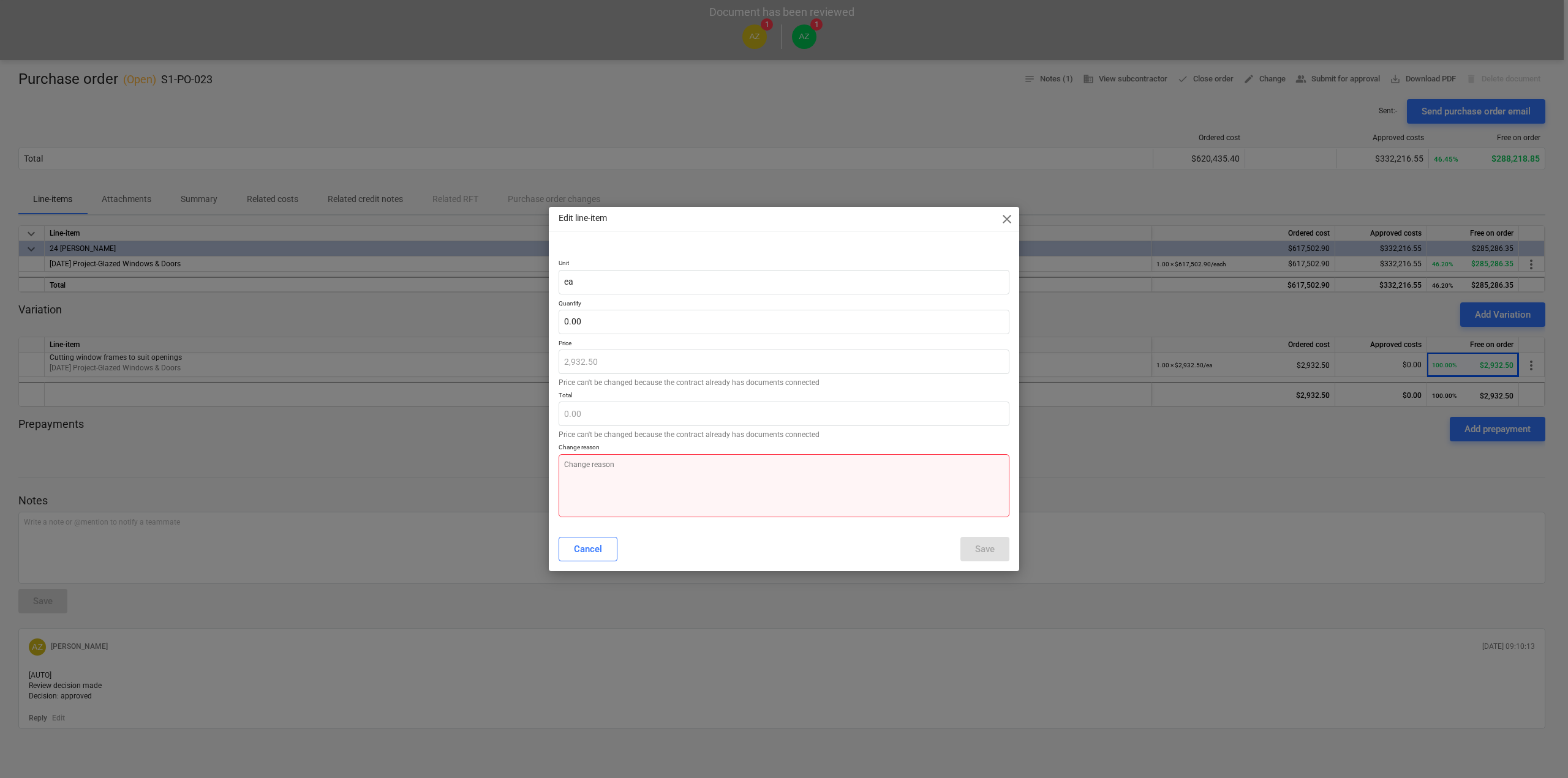
click at [784, 494] on textarea at bounding box center [784, 486] width 451 height 63
type textarea "x"
type textarea "d"
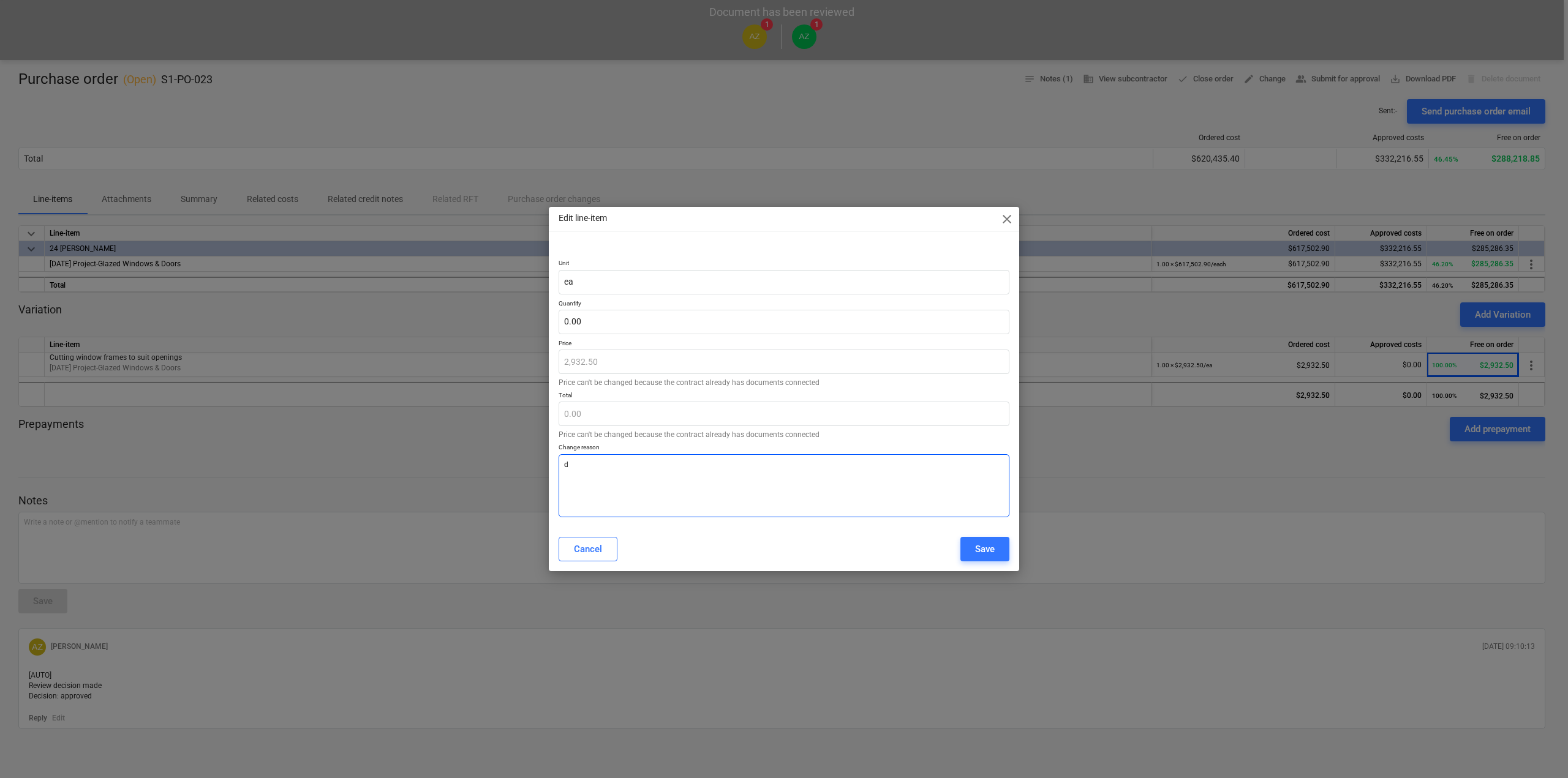
type textarea "x"
type textarea "de"
type textarea "x"
type textarea "del"
type textarea "x"
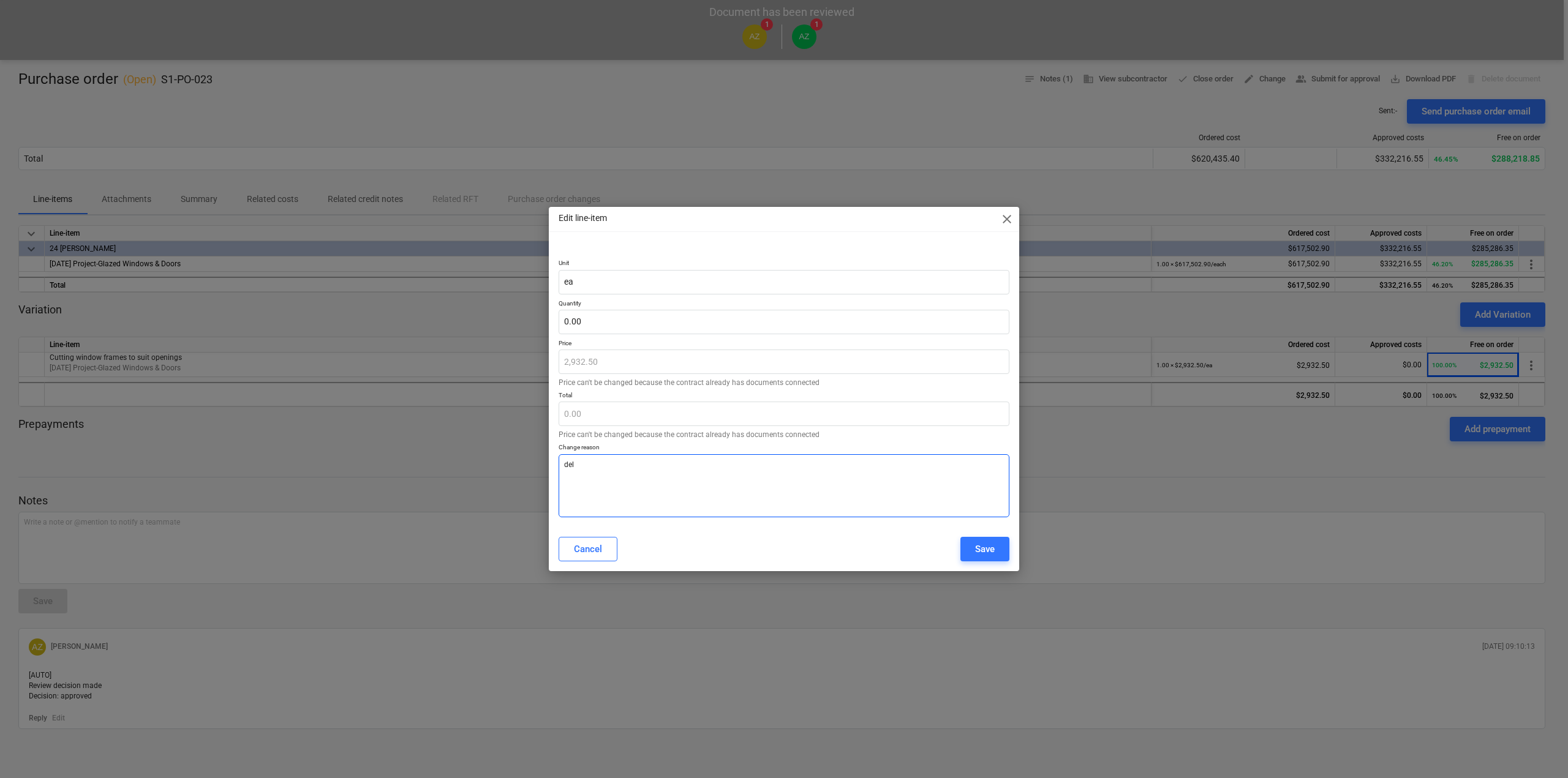
type textarea "dele"
type textarea "x"
type textarea "delet"
type textarea "x"
type textarea "delete"
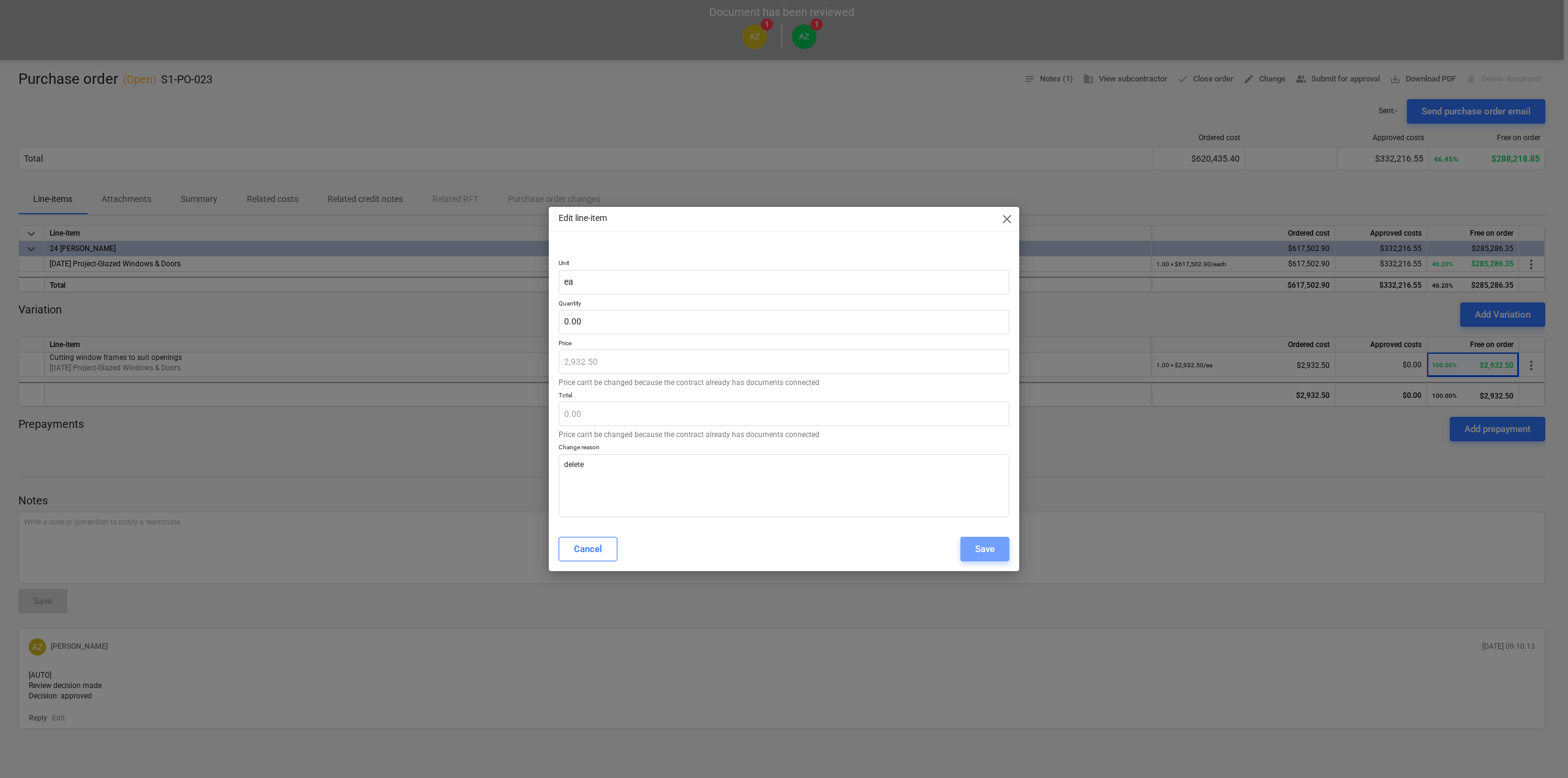
click at [991, 545] on div "Save" at bounding box center [985, 549] width 20 height 16
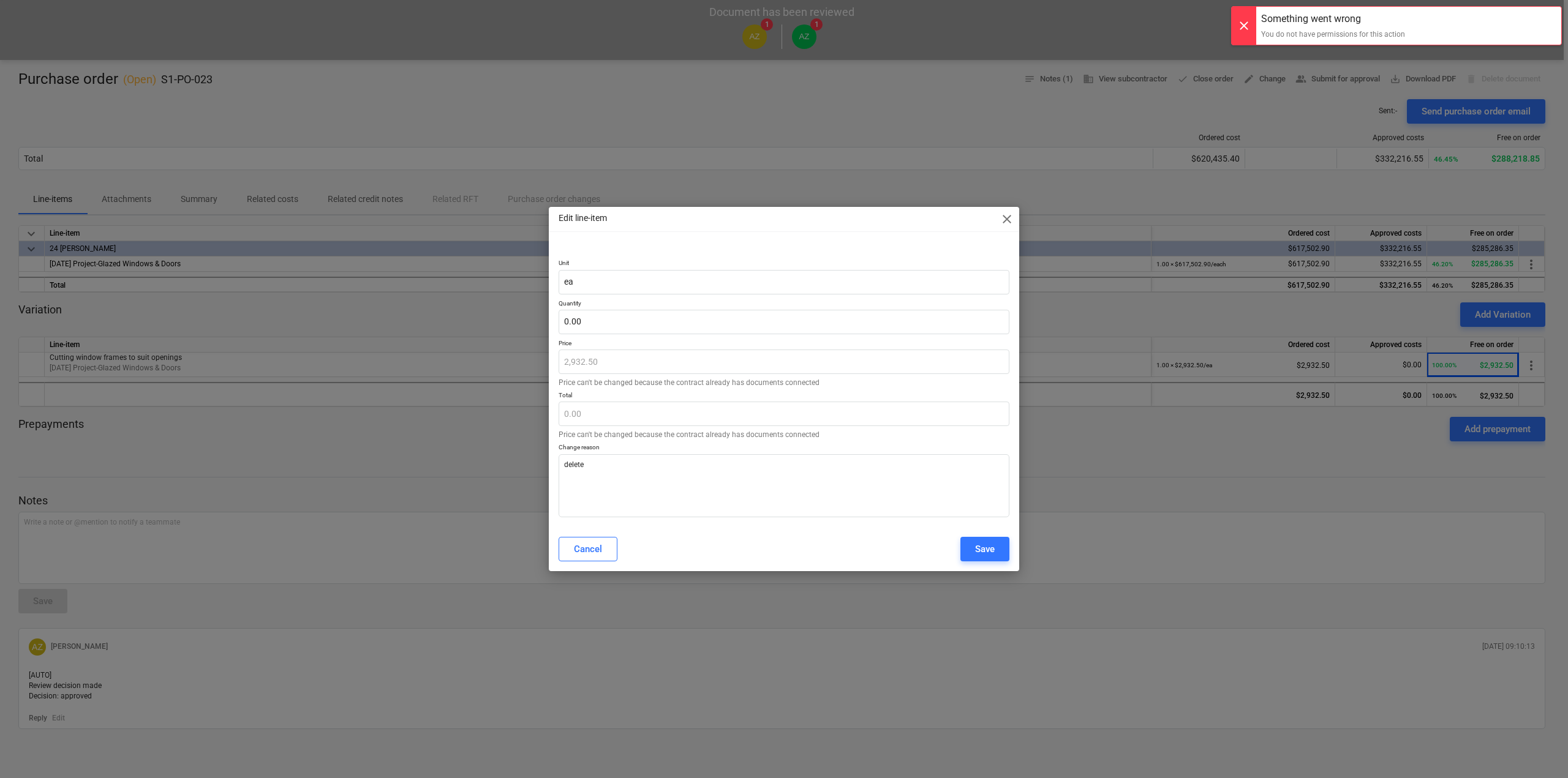
click at [1011, 218] on span "close" at bounding box center [1007, 219] width 15 height 15
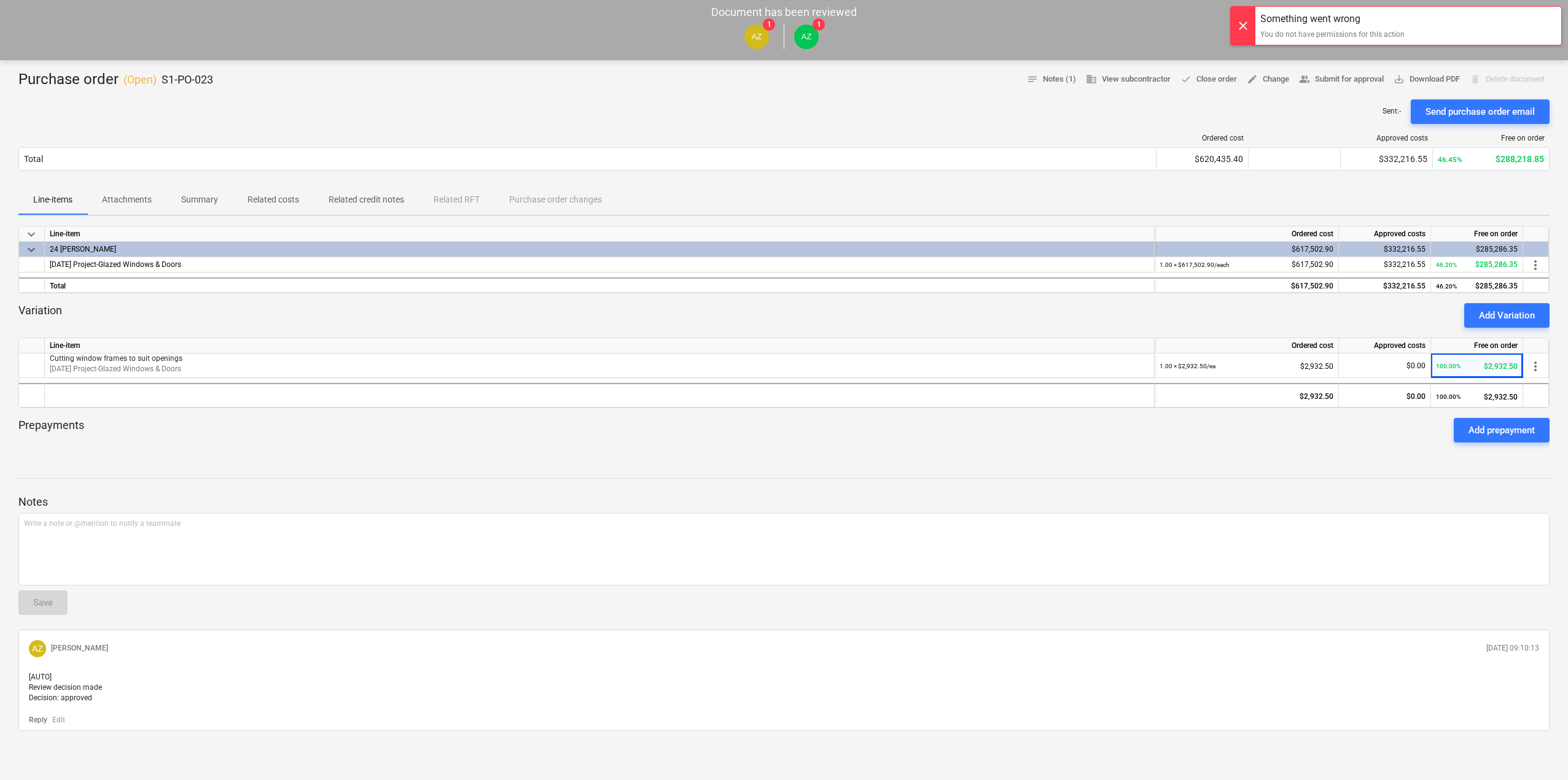
click at [596, 311] on div "Variation Add Variation" at bounding box center [784, 316] width 1531 height 25
click at [1254, 73] on span "edit Change" at bounding box center [1268, 80] width 43 height 14
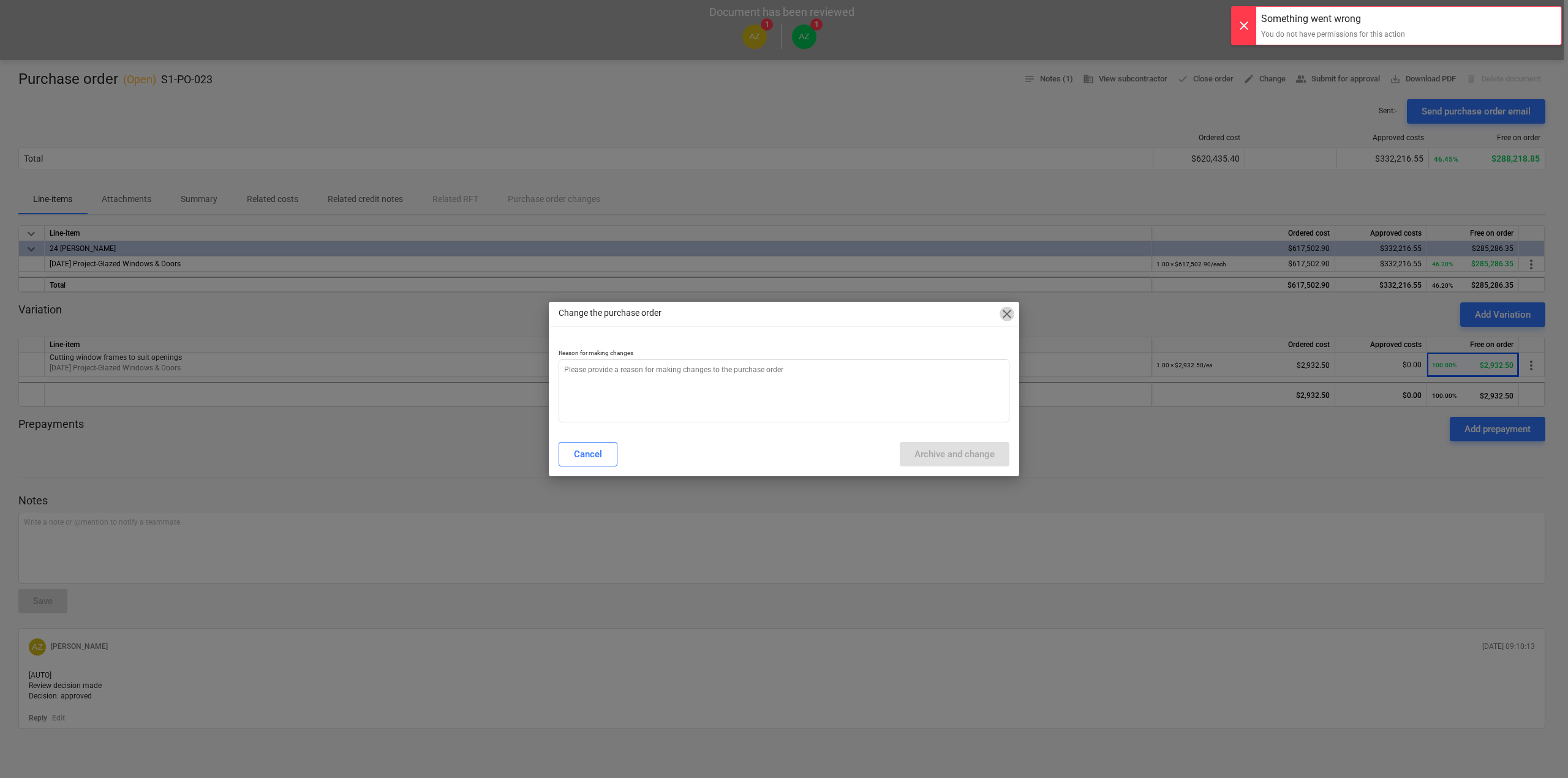
click at [1005, 311] on span "close" at bounding box center [1007, 314] width 15 height 15
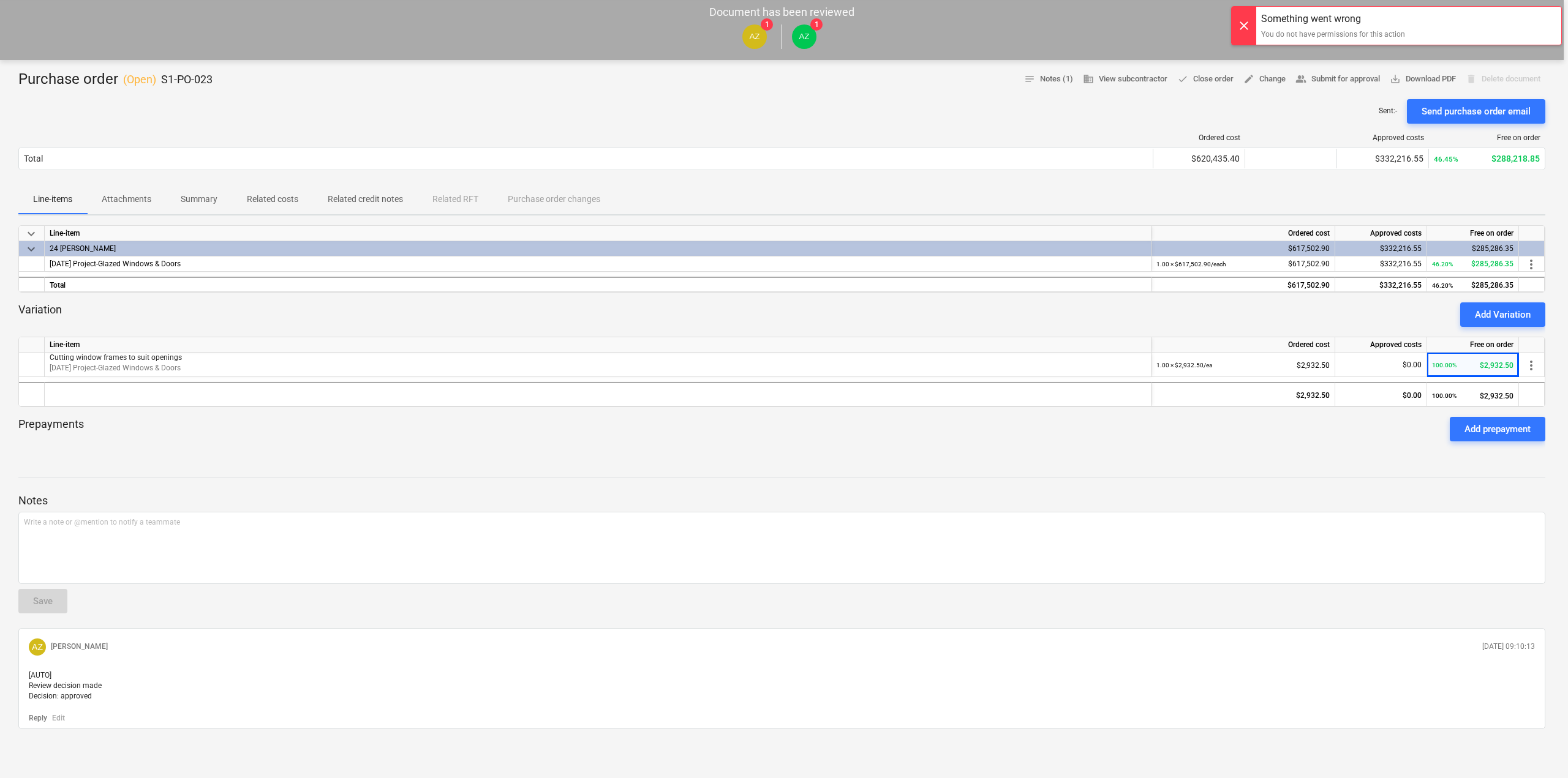
type textarea "x"
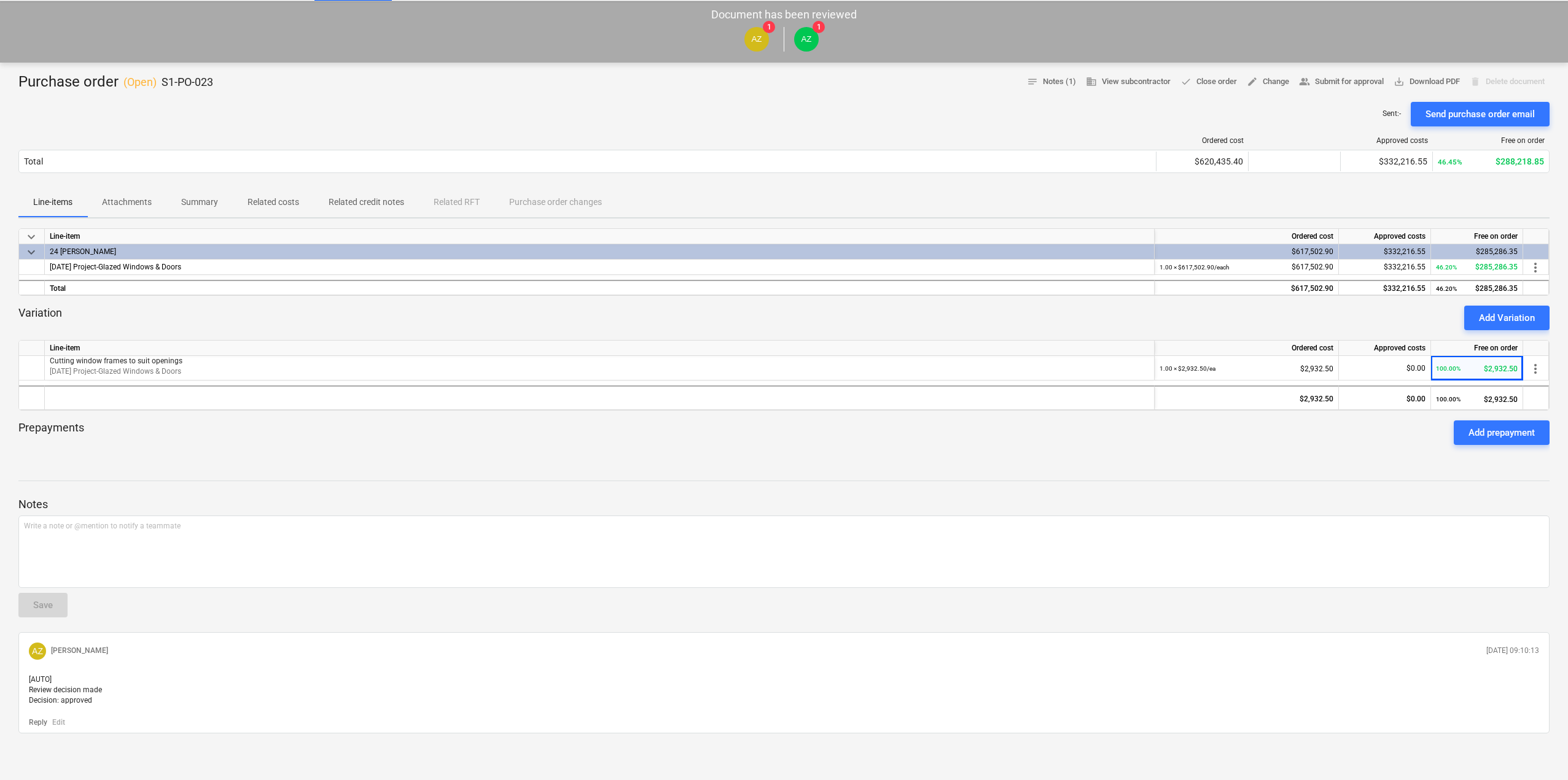
scroll to position [0, 0]
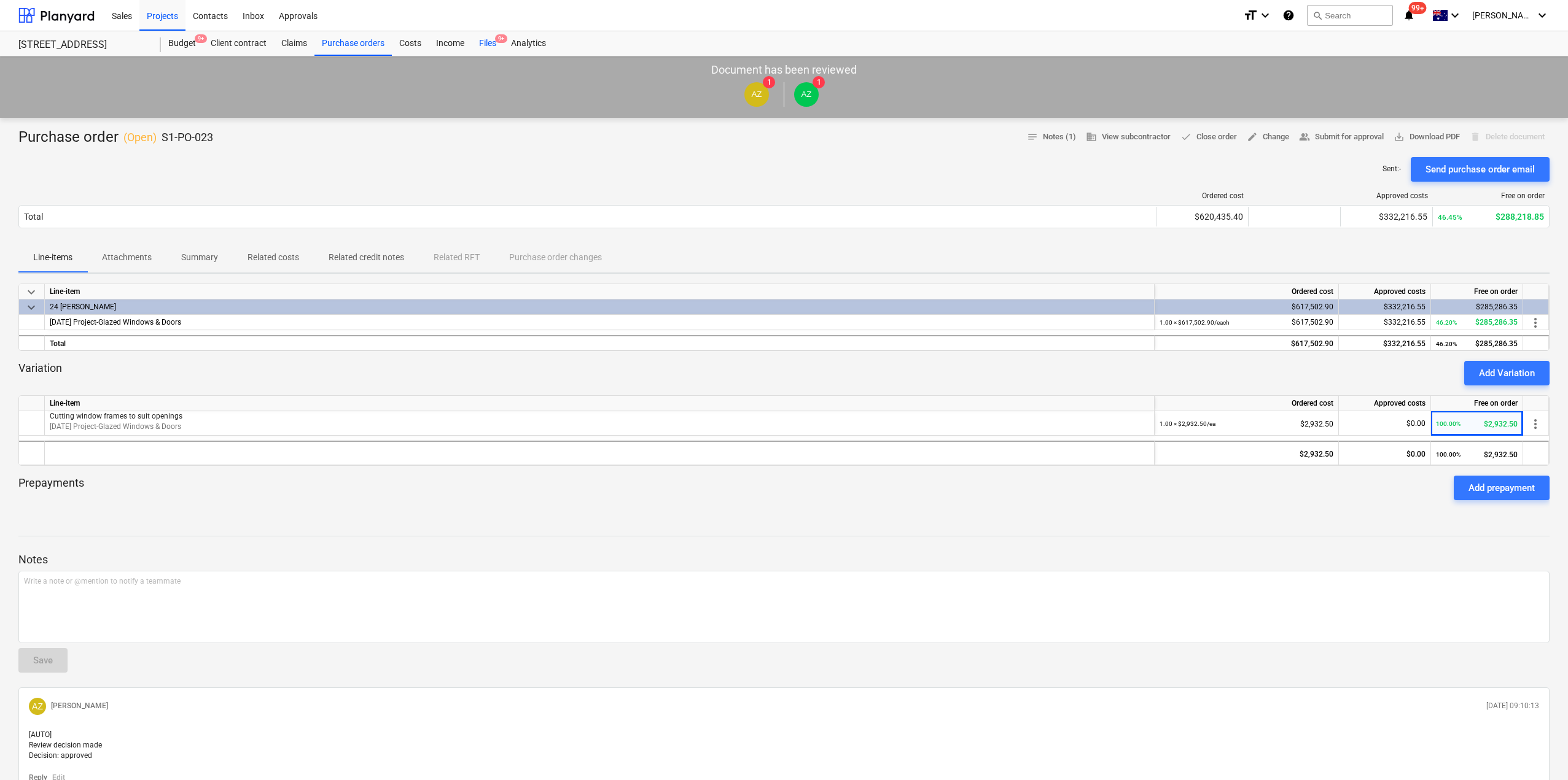
click at [486, 45] on div "Files 9+" at bounding box center [487, 44] width 32 height 25
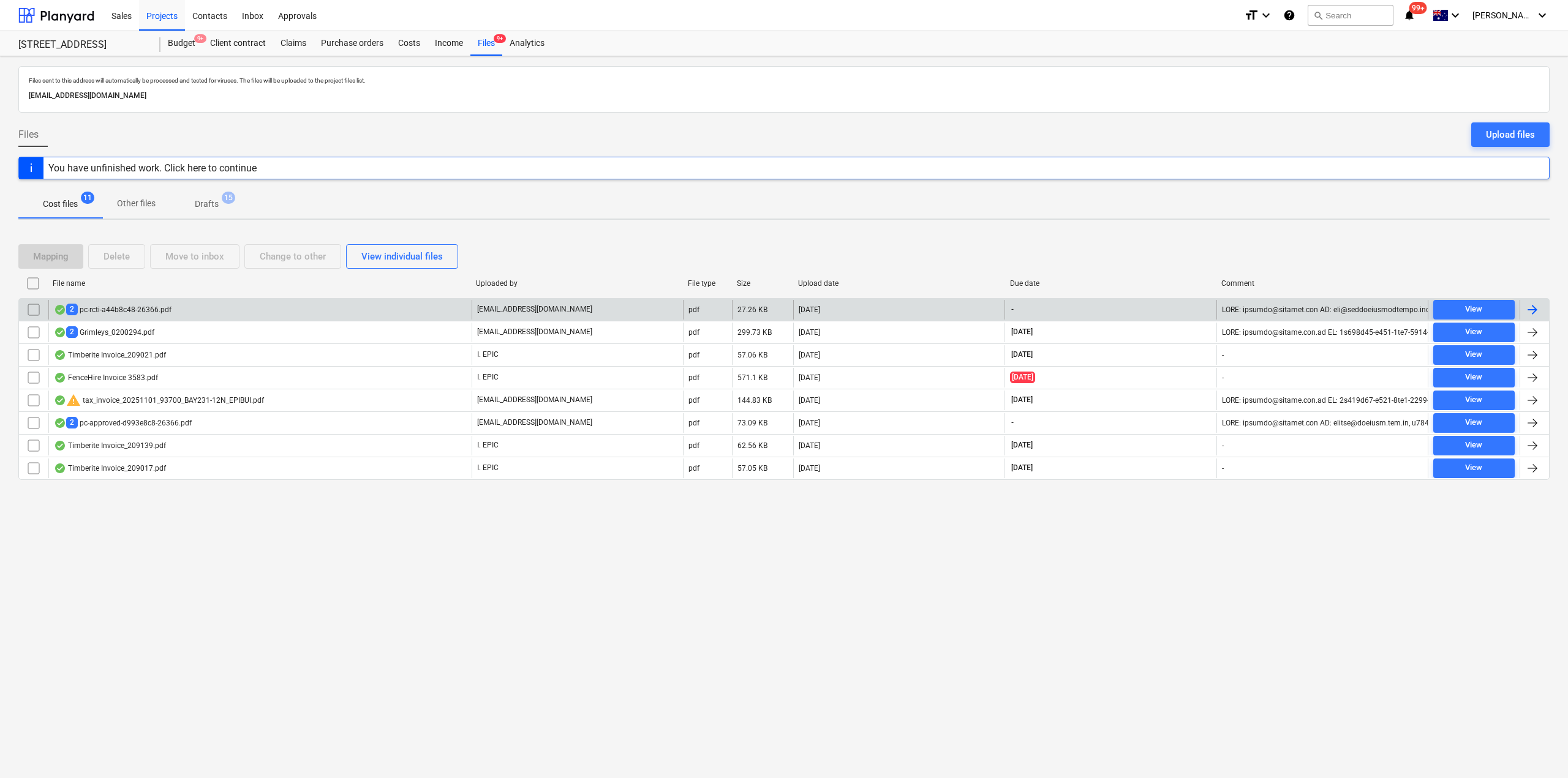
click at [187, 303] on div "2 pc-rcti-a44b8c48-26366.pdf" at bounding box center [260, 310] width 423 height 20
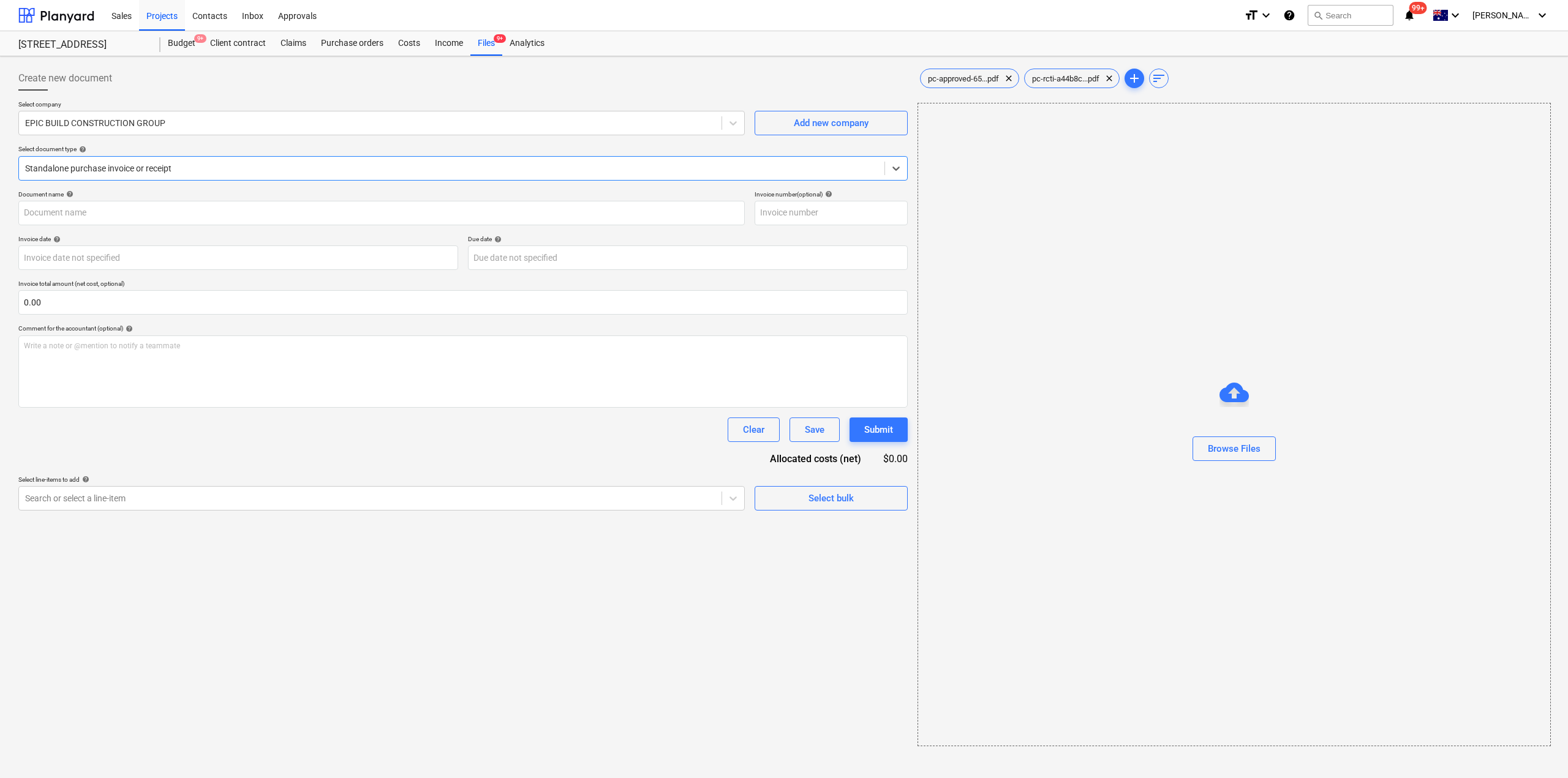
type input "4"
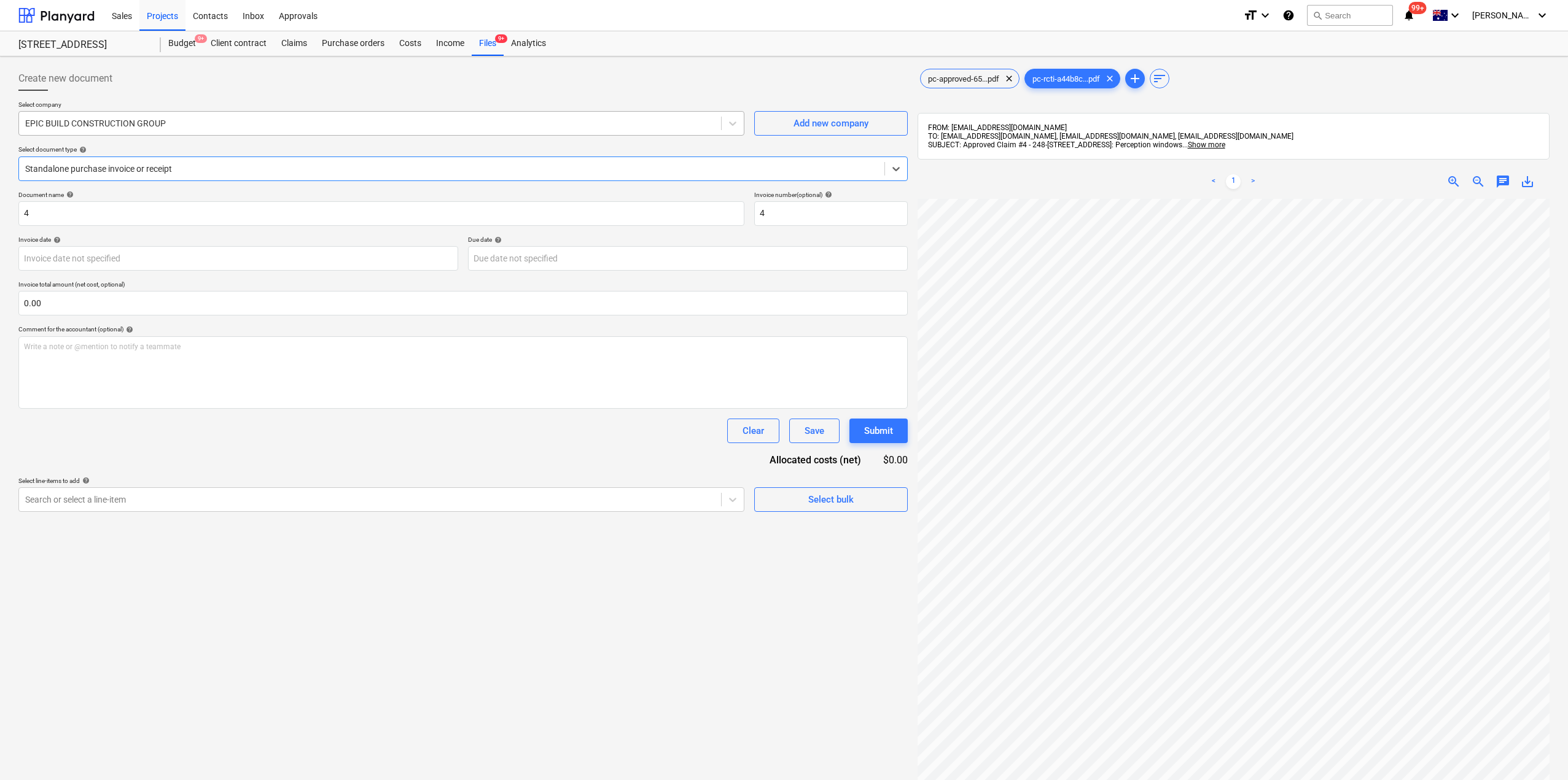
click at [215, 130] on div "EPIC BUILD CONSTRUCTION GROUP" at bounding box center [370, 124] width 702 height 17
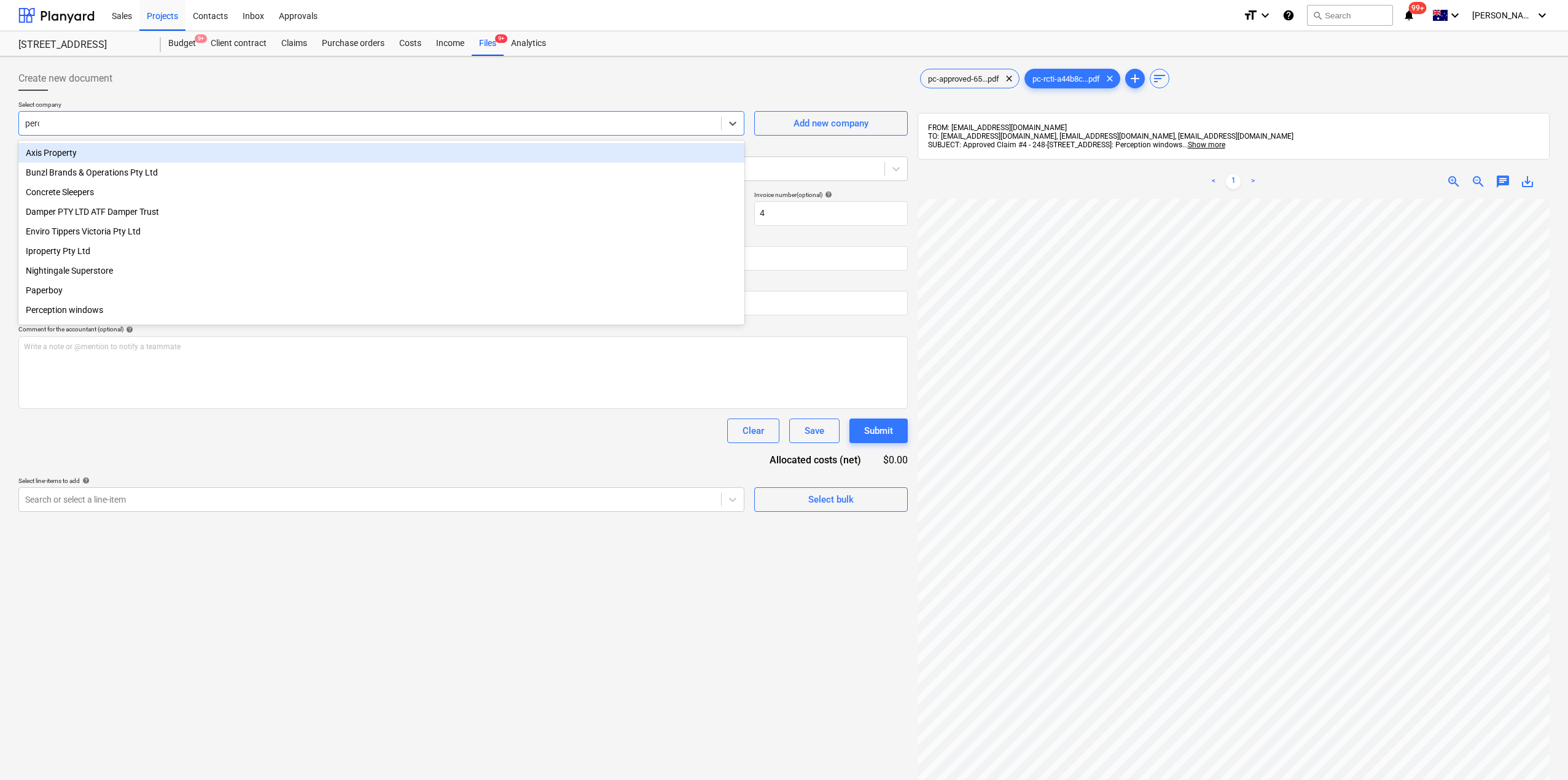
type input "percep"
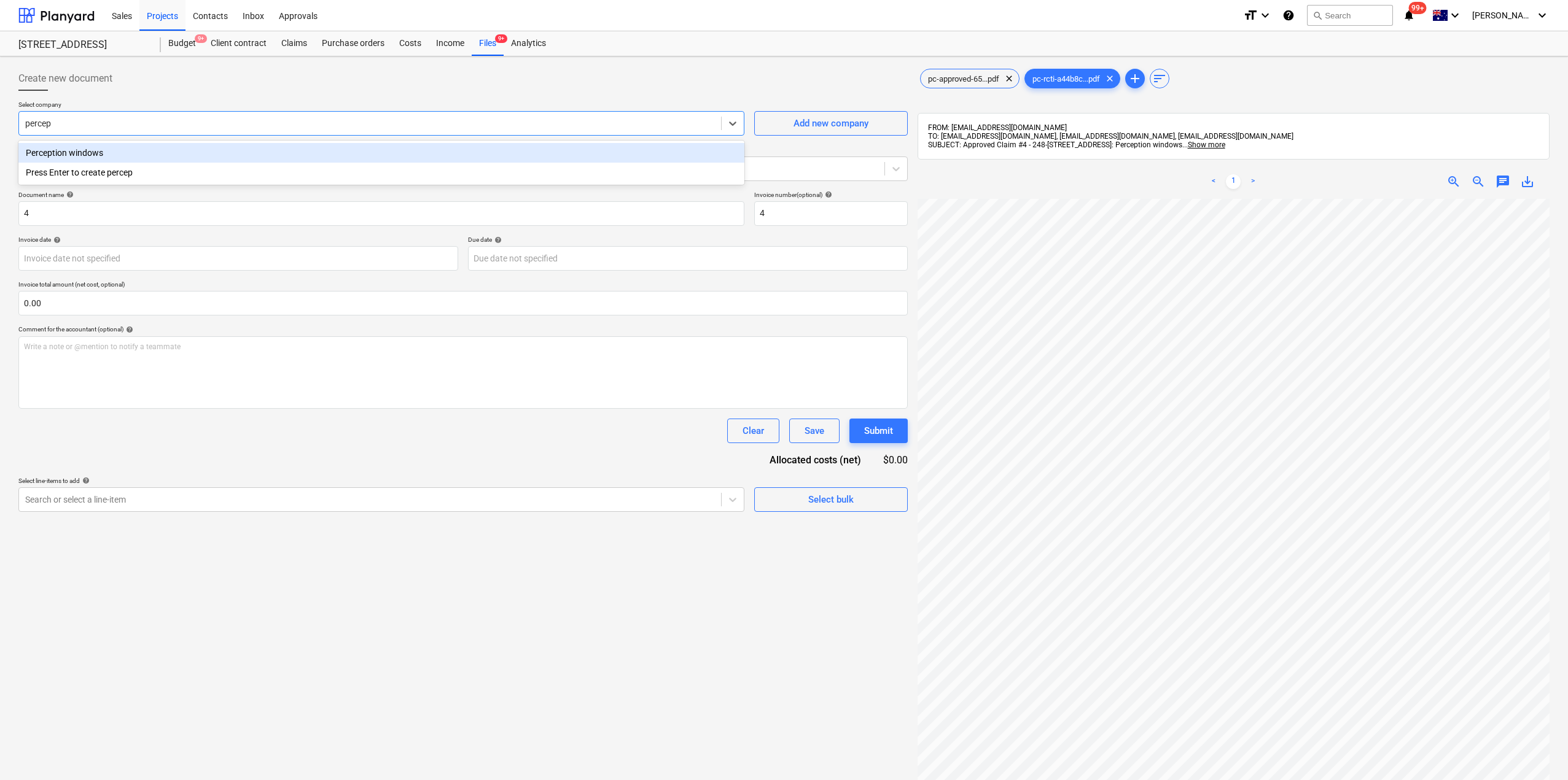
click at [258, 153] on div "Perception windows" at bounding box center [381, 153] width 726 height 20
click at [235, 175] on div "Standalone purchase invoice or receipt" at bounding box center [451, 169] width 865 height 17
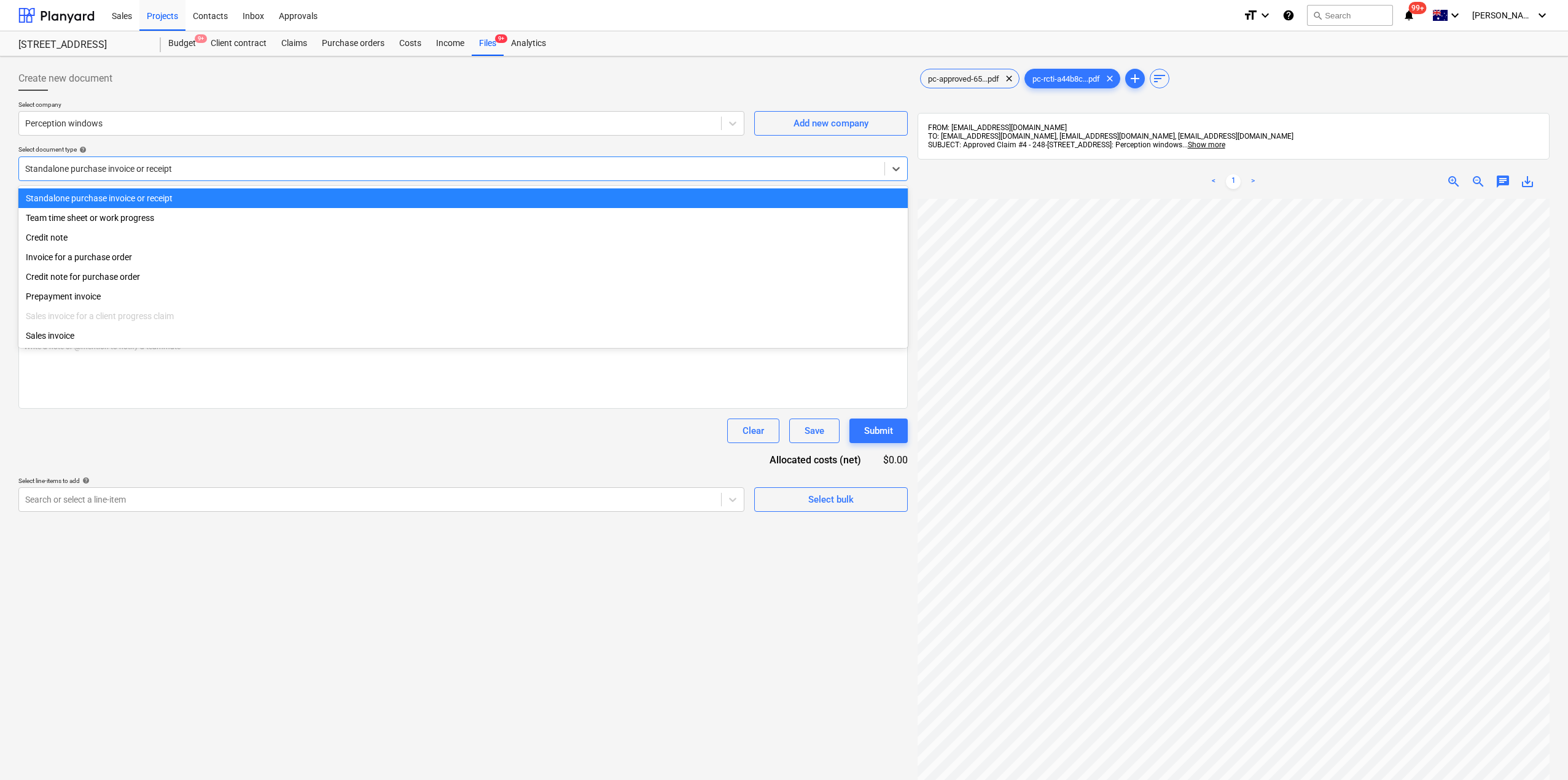
click at [235, 175] on div "Standalone purchase invoice or receipt" at bounding box center [451, 169] width 865 height 17
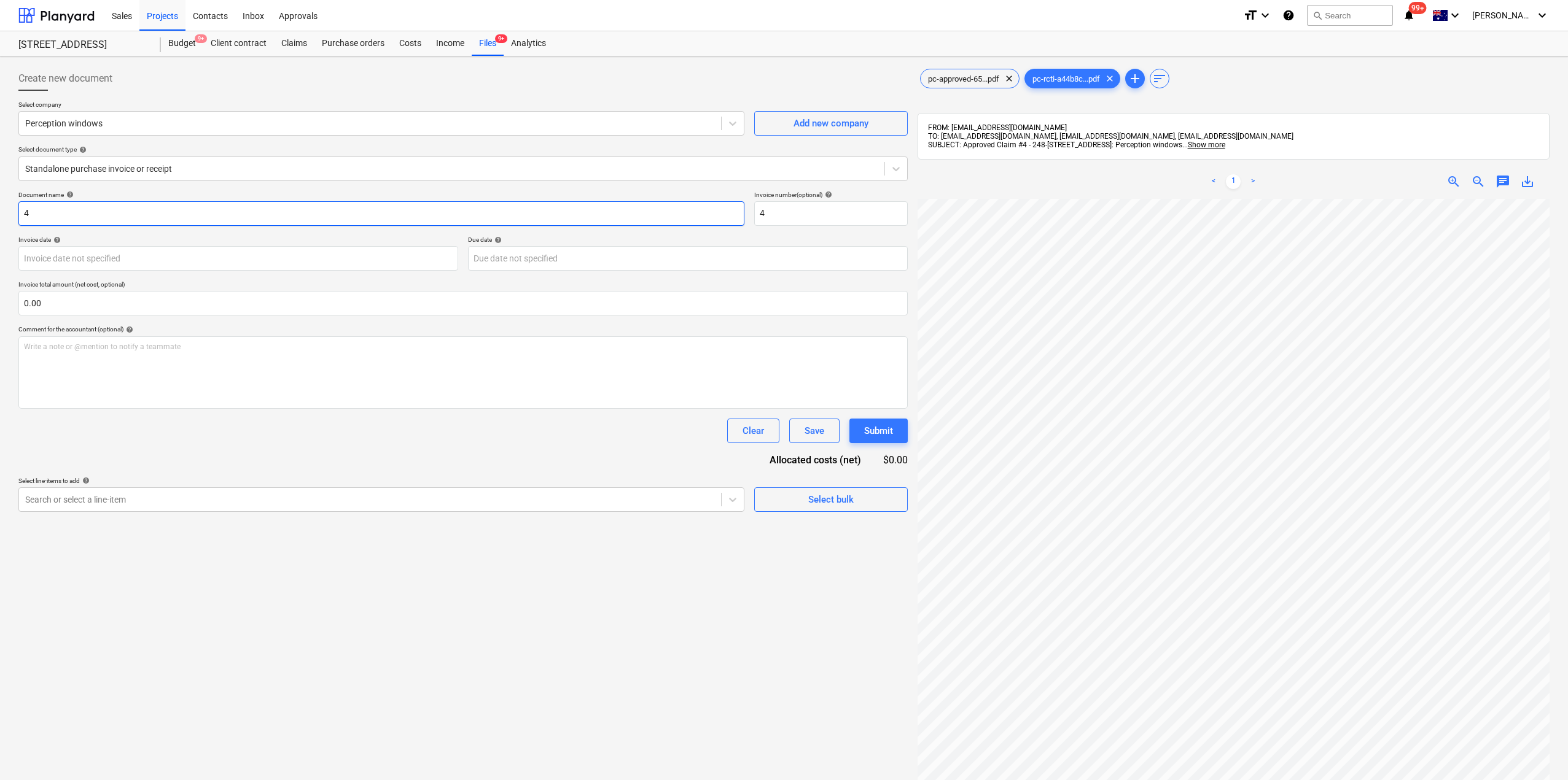
click at [192, 216] on input "4" at bounding box center [381, 214] width 726 height 25
drag, startPoint x: 33, startPoint y: 210, endPoint x: 0, endPoint y: 216, distance: 33.5
click at [0, 216] on div "Create new document Select company Perception windows Add new company Select do…" at bounding box center [784, 505] width 1568 height 898
paste input "Perception WIndows Claim#"
type input "Perception WIndows Claim#4"
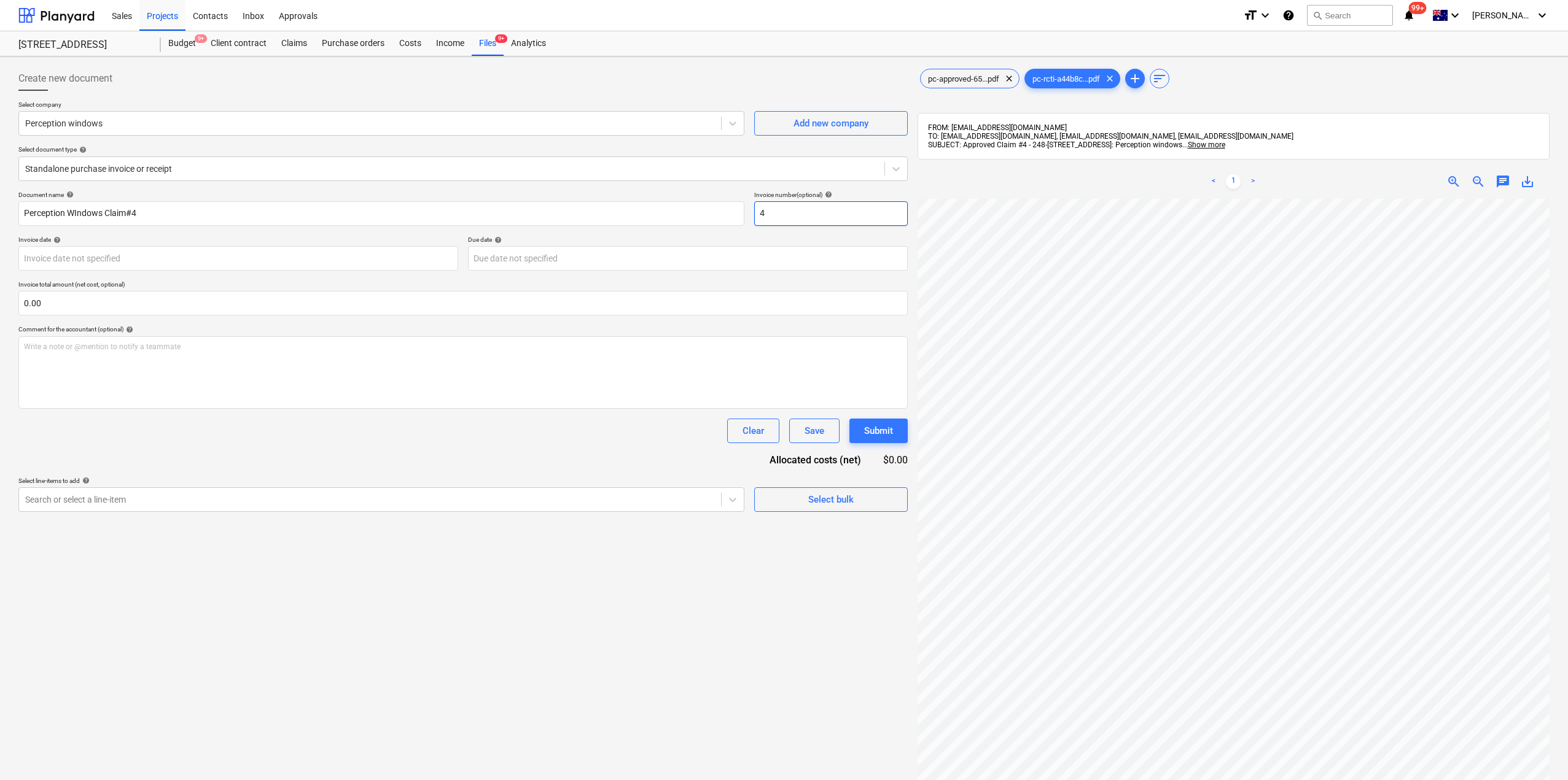
click at [792, 217] on input "4" at bounding box center [831, 214] width 154 height 25
drag, startPoint x: 795, startPoint y: 219, endPoint x: 699, endPoint y: 212, distance: 96.3
click at [699, 212] on div "Document name help Perception WIndows Claim#4 Invoice number (optional) help 4" at bounding box center [462, 209] width 889 height 35
paste input "Perception WIndows Claim#"
type input "Perception WIndows Claim#4"
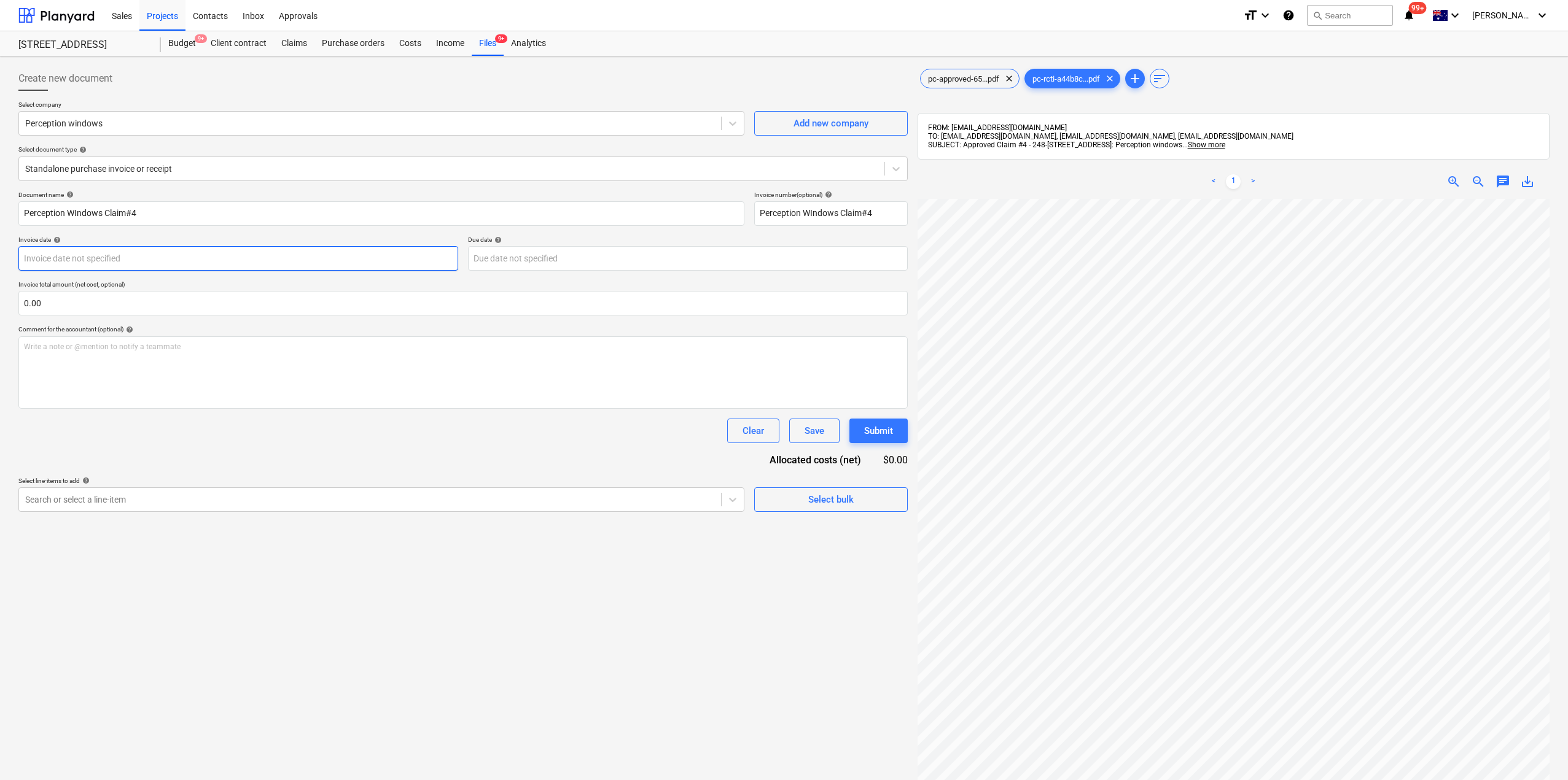
click at [286, 262] on body "Sales Projects Contacts Inbox Approvals format_size keyboard_arrow_down help se…" at bounding box center [784, 390] width 1568 height 780
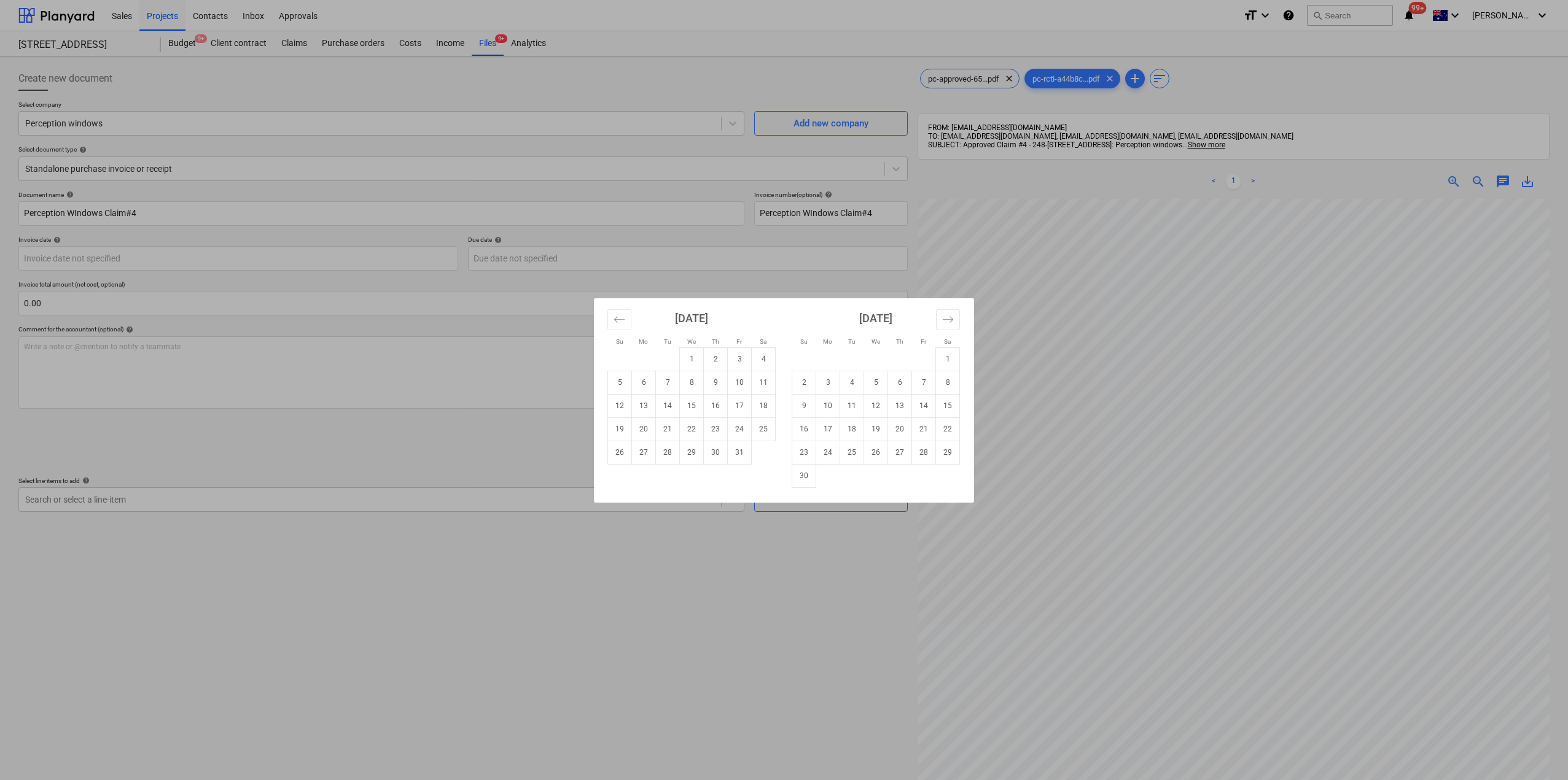
click at [311, 429] on div "Su Mo Tu We Th Fr Sa Su Mo Tu We Th Fr Sa [DATE] 1 2 3 4 5 6 7 8 9 10 11 12 13 …" at bounding box center [784, 390] width 1568 height 780
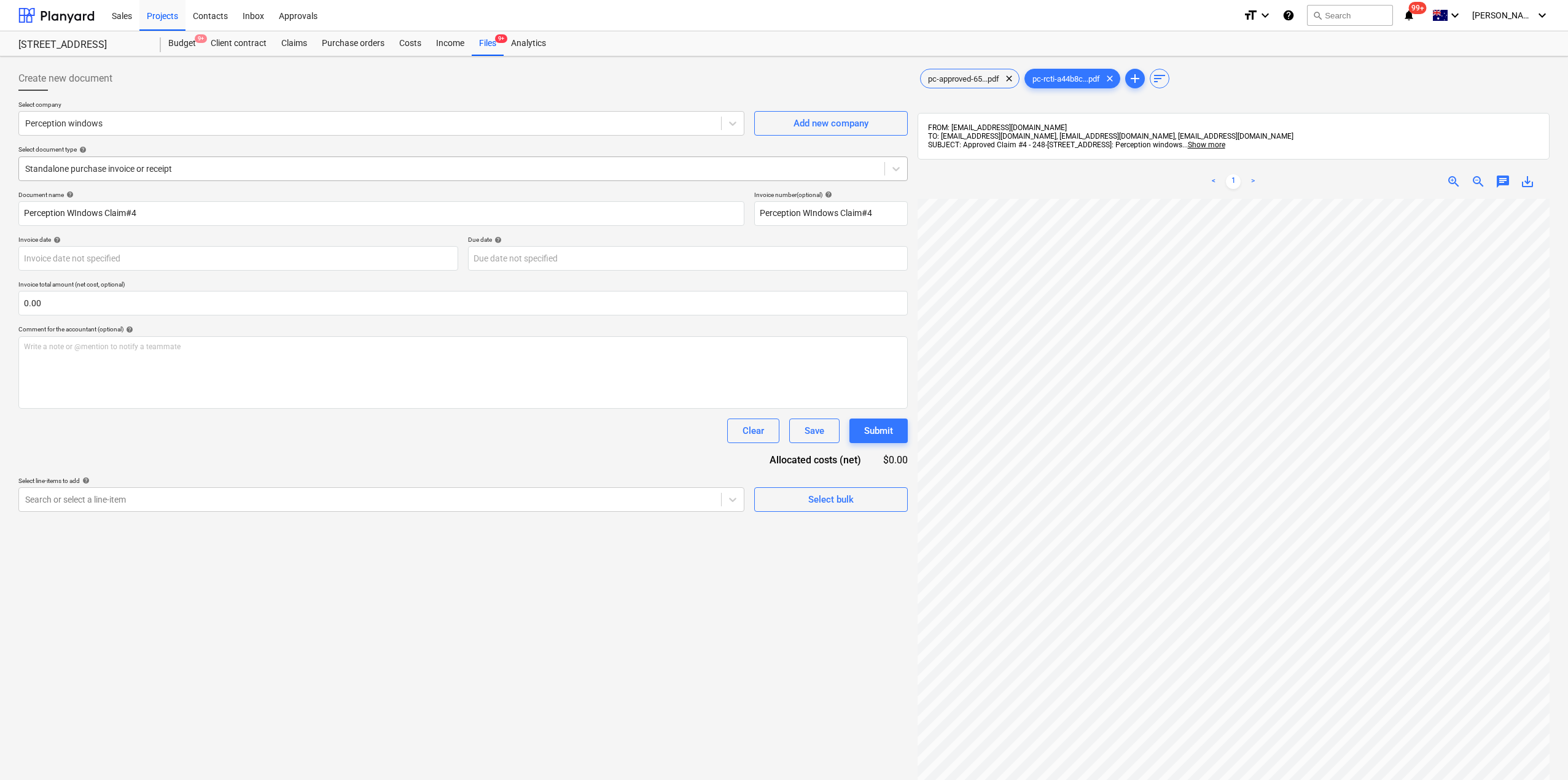
click at [476, 171] on div at bounding box center [451, 169] width 853 height 12
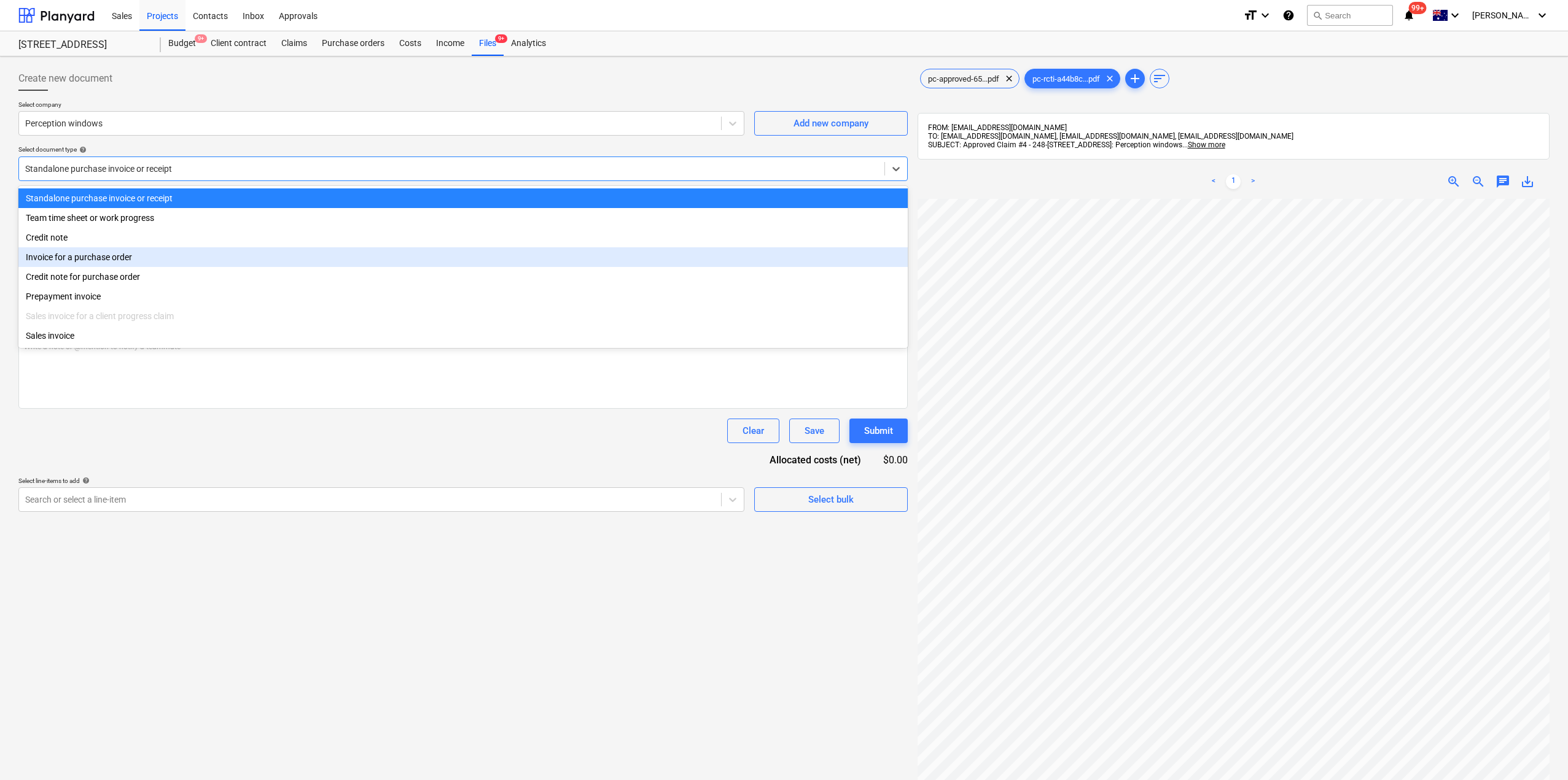
click at [352, 255] on div "Invoice for a purchase order" at bounding box center [462, 257] width 889 height 20
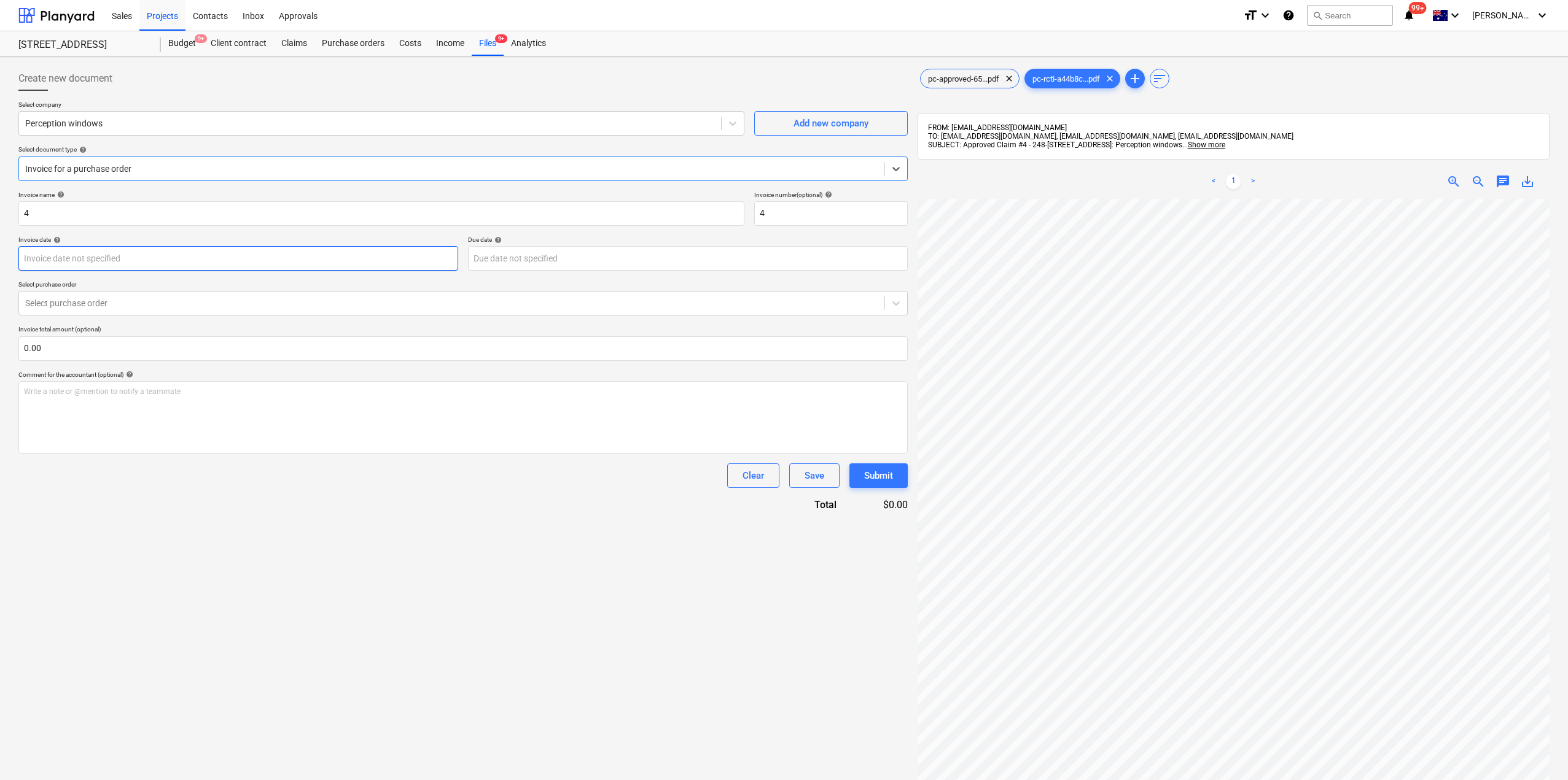
click at [257, 262] on body "Sales Projects Contacts Inbox Approvals format_size keyboard_arrow_down help se…" at bounding box center [784, 390] width 1568 height 780
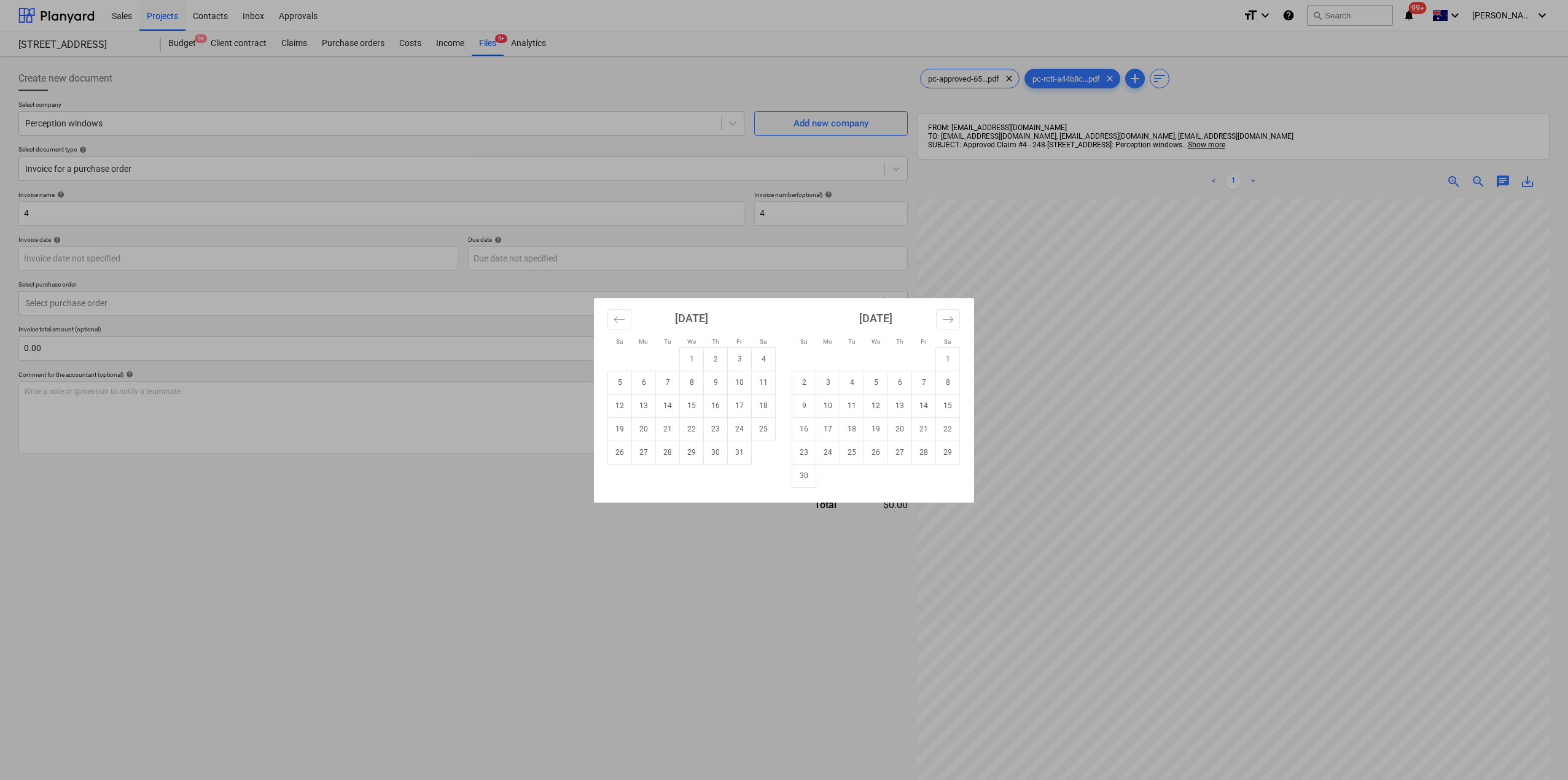
drag, startPoint x: 179, startPoint y: 178, endPoint x: 179, endPoint y: 188, distance: 10.0
click at [177, 177] on div "Su Mo Tu We Th Fr Sa Su Mo Tu We Th Fr Sa [DATE] 1 2 3 4 5 6 7 8 9 10 11 12 13 …" at bounding box center [784, 390] width 1568 height 780
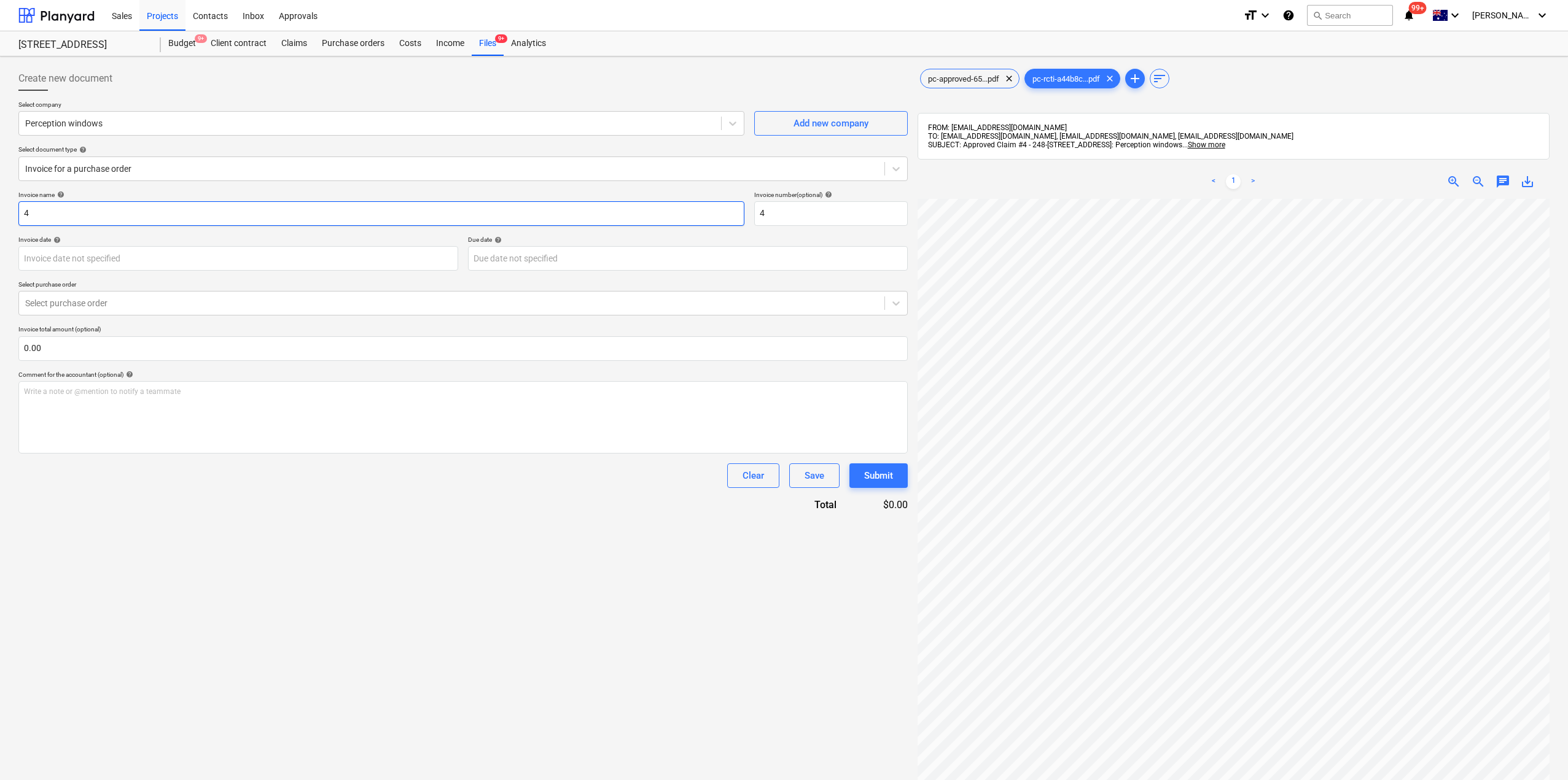
click at [162, 205] on input "4" at bounding box center [381, 214] width 726 height 25
drag, startPoint x: 31, startPoint y: 195, endPoint x: 134, endPoint y: 197, distance: 103.0
click at [0, 198] on div "Create new document Select company Perception windows Add new company Select do…" at bounding box center [784, 505] width 1568 height 898
paste input "Perception WIndows Claim#"
type input "Perception WIndows Claim#4"
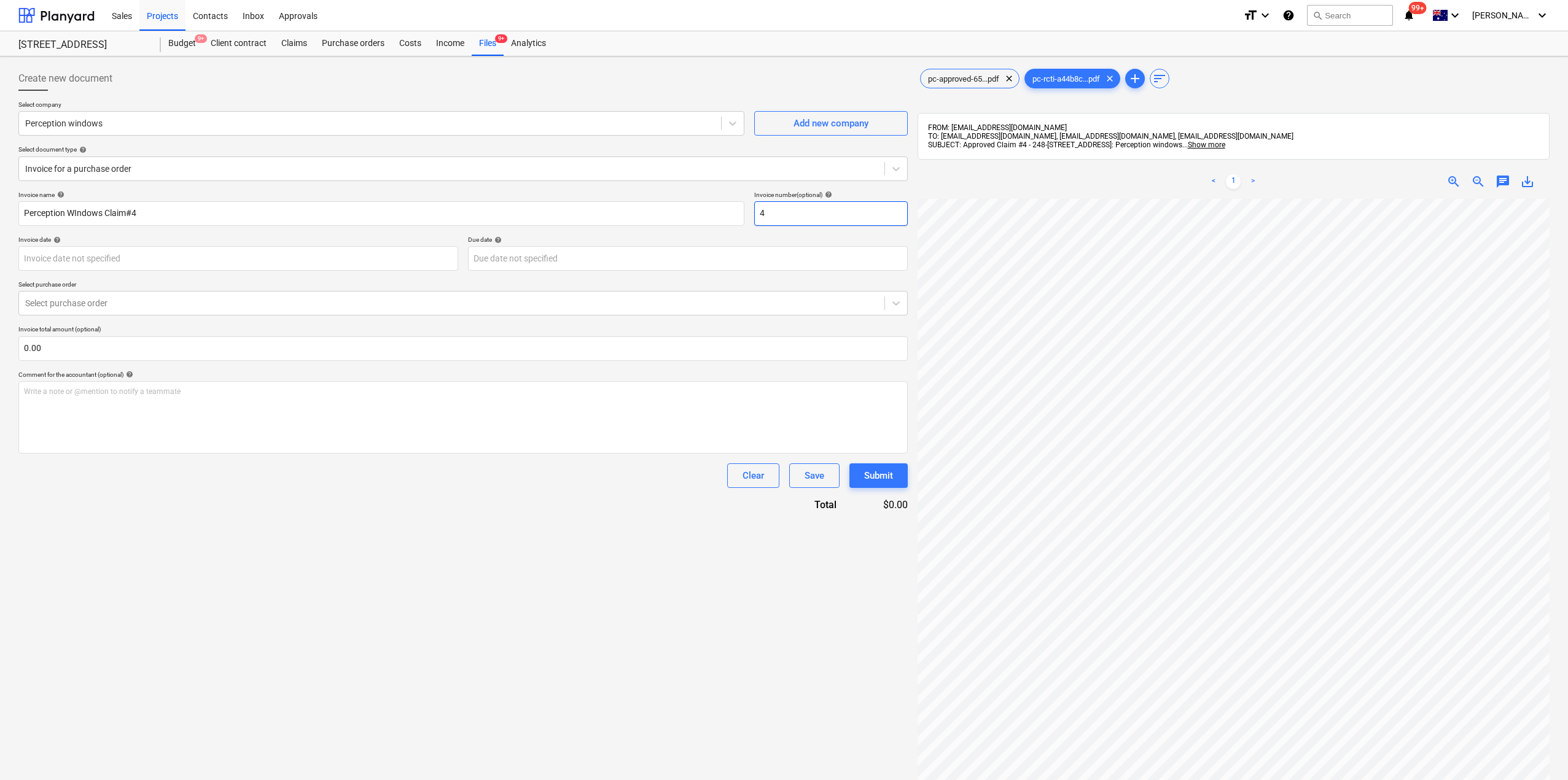
drag, startPoint x: 786, startPoint y: 207, endPoint x: 589, endPoint y: 197, distance: 197.3
click at [589, 197] on div "Invoice name help Perception WIndows Claim#4 Invoice number (optional) help 4" at bounding box center [462, 209] width 889 height 35
paste input "Perception WIndows Claim#"
type input "Perception WIndows Claim#4"
click at [192, 302] on div at bounding box center [451, 303] width 853 height 12
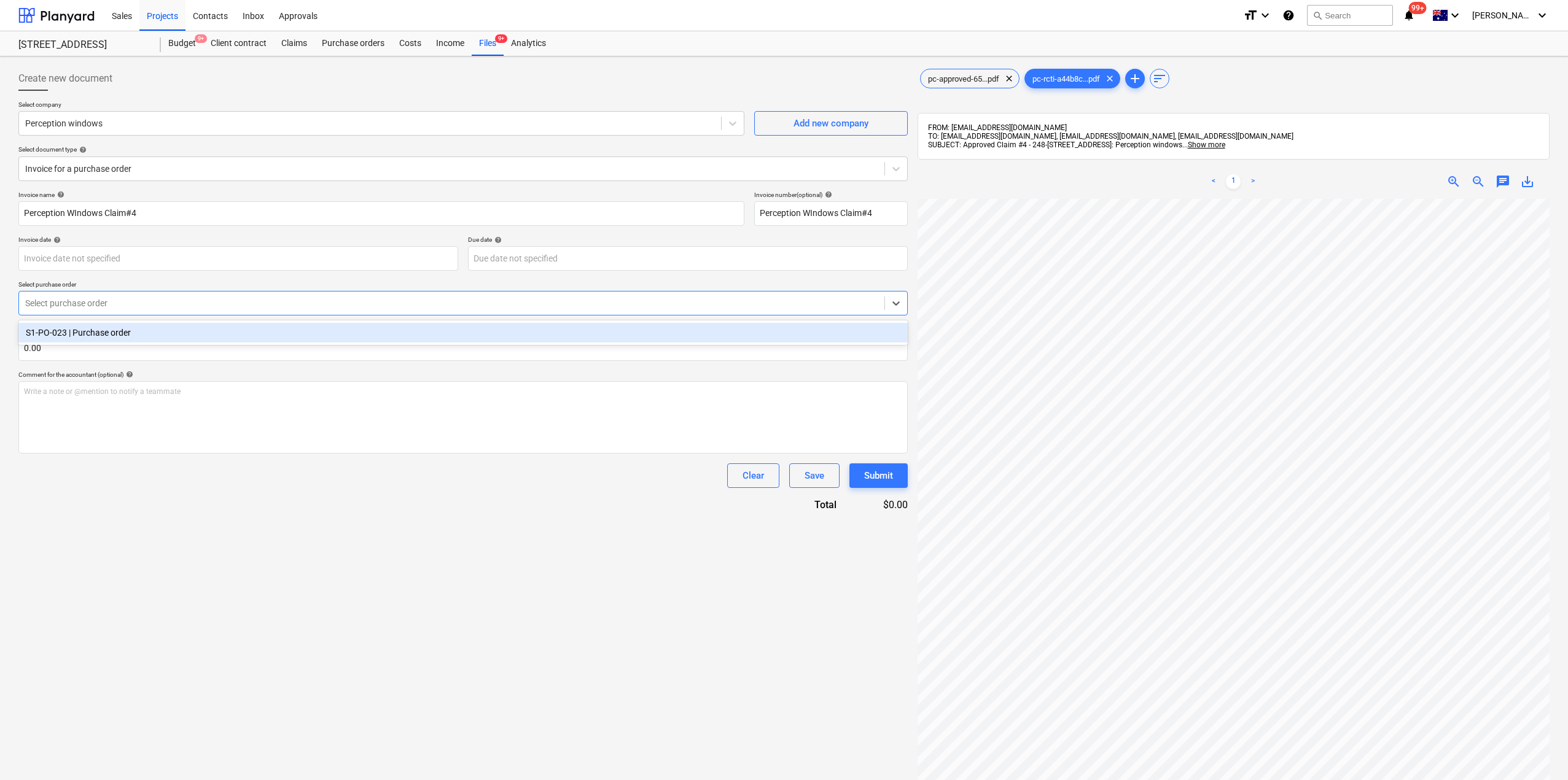
click at [171, 336] on div "S1-PO-023 | Purchase order" at bounding box center [462, 333] width 889 height 20
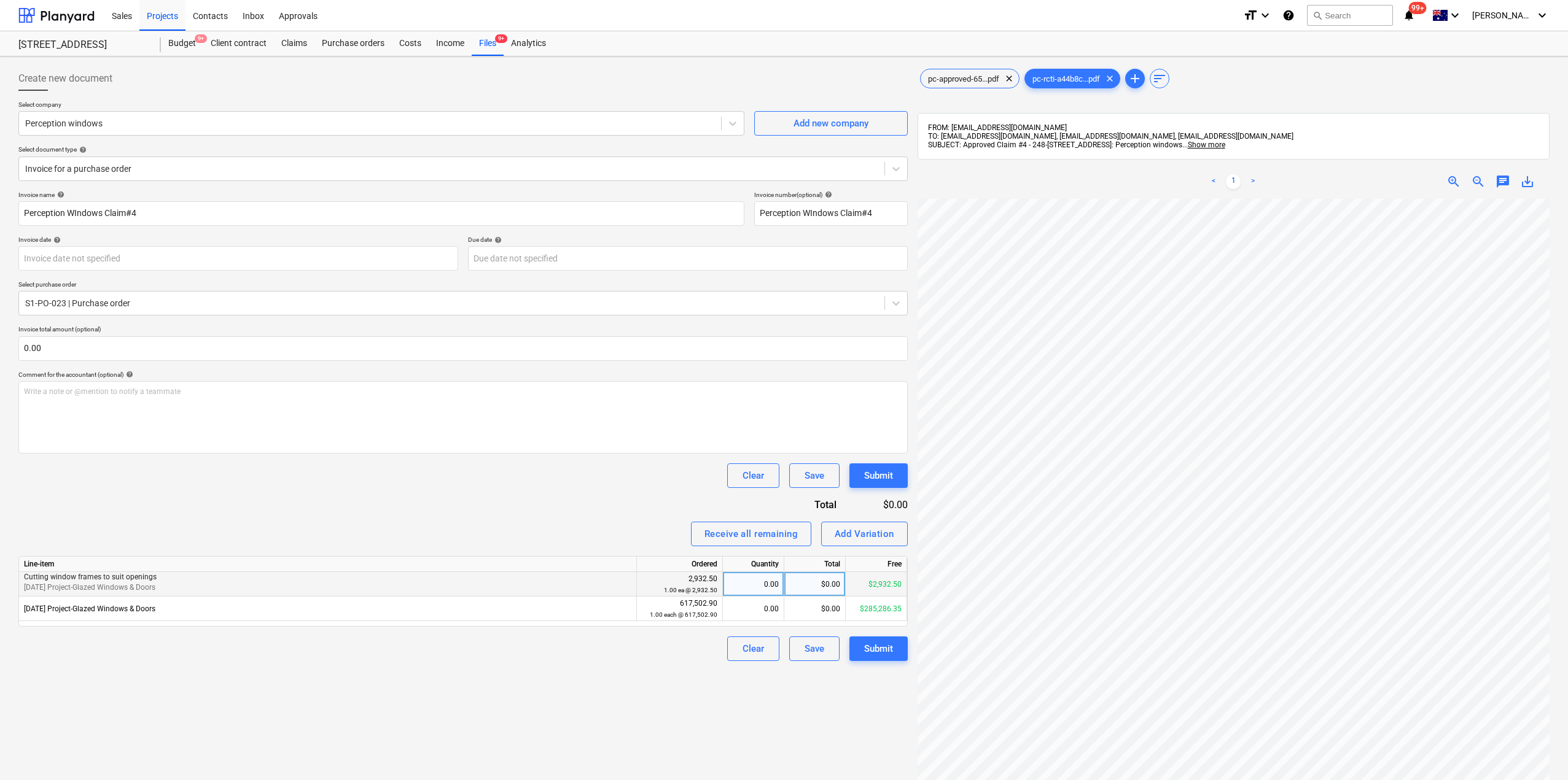
click at [829, 587] on div "$0.00" at bounding box center [815, 585] width 61 height 25
click at [821, 604] on div "$0.00" at bounding box center [815, 609] width 61 height 25
type input "256726.84"
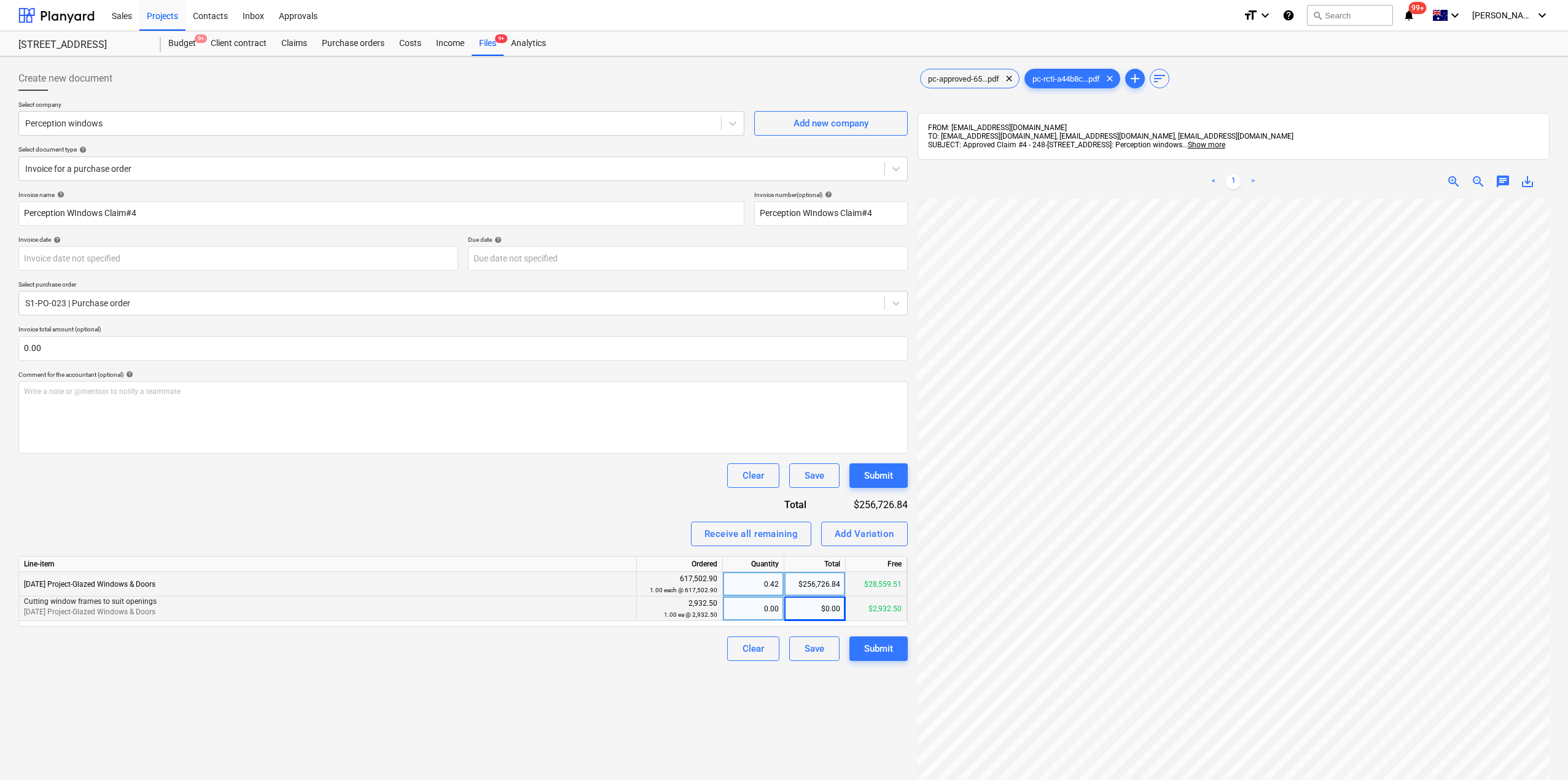
click at [790, 699] on div "Create new document Select company Perception windows Add new company Select do…" at bounding box center [463, 505] width 899 height 888
click at [888, 653] on div "Submit" at bounding box center [879, 649] width 29 height 16
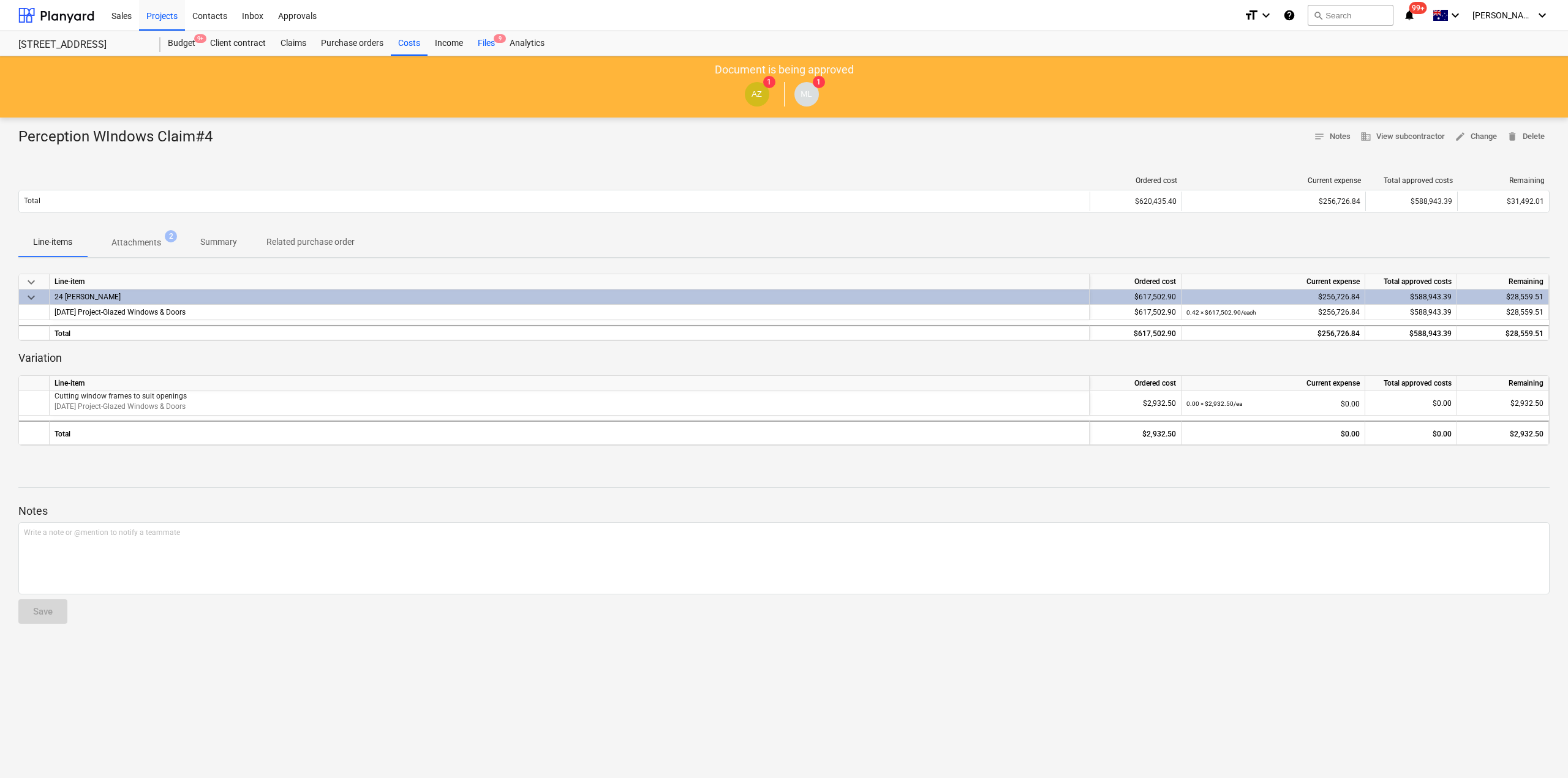
click at [486, 43] on div "Files 9" at bounding box center [486, 44] width 32 height 25
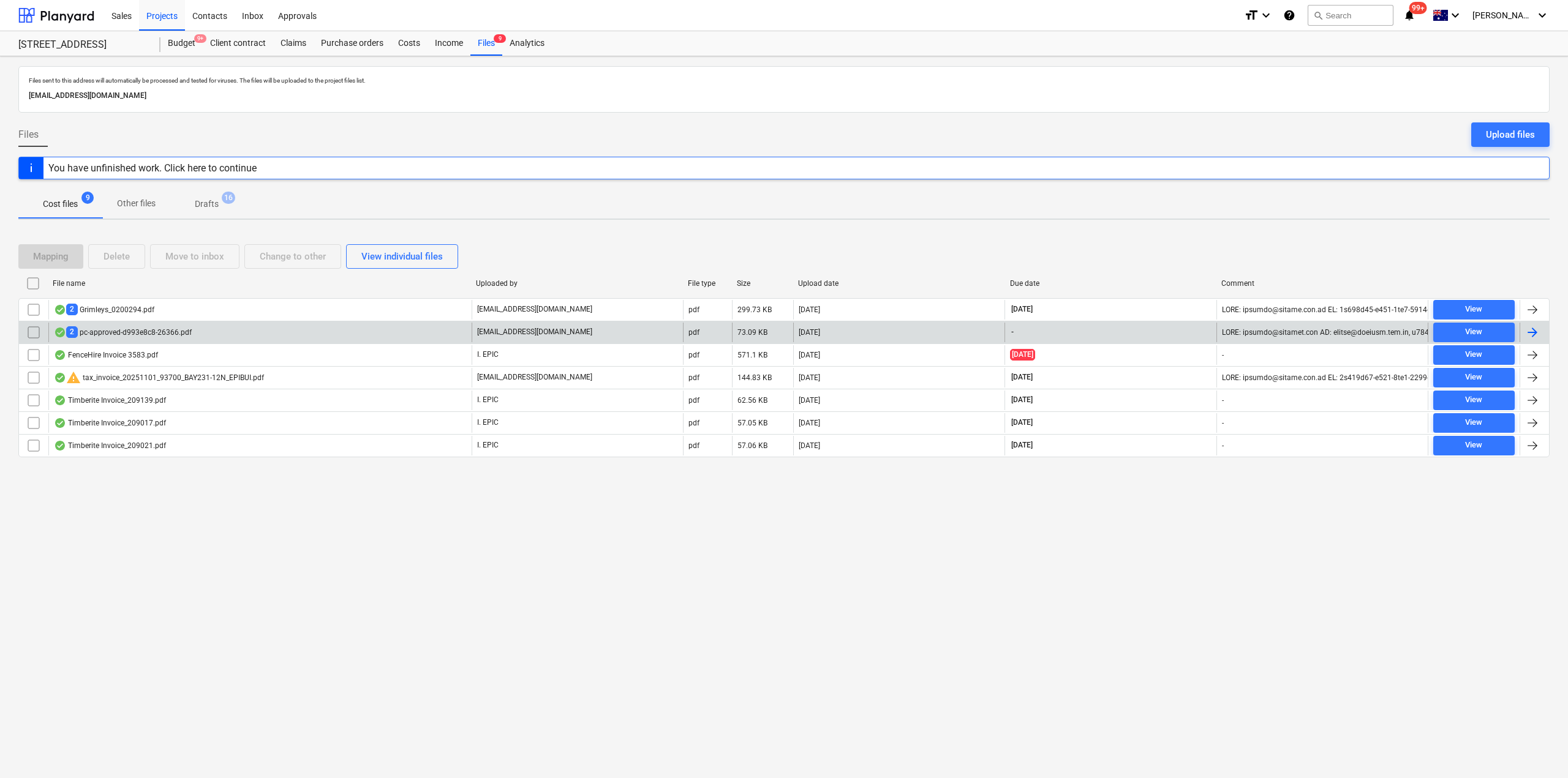
click at [191, 329] on div "2 pc-approved-d993e8c8-26366.pdf" at bounding box center [260, 333] width 423 height 20
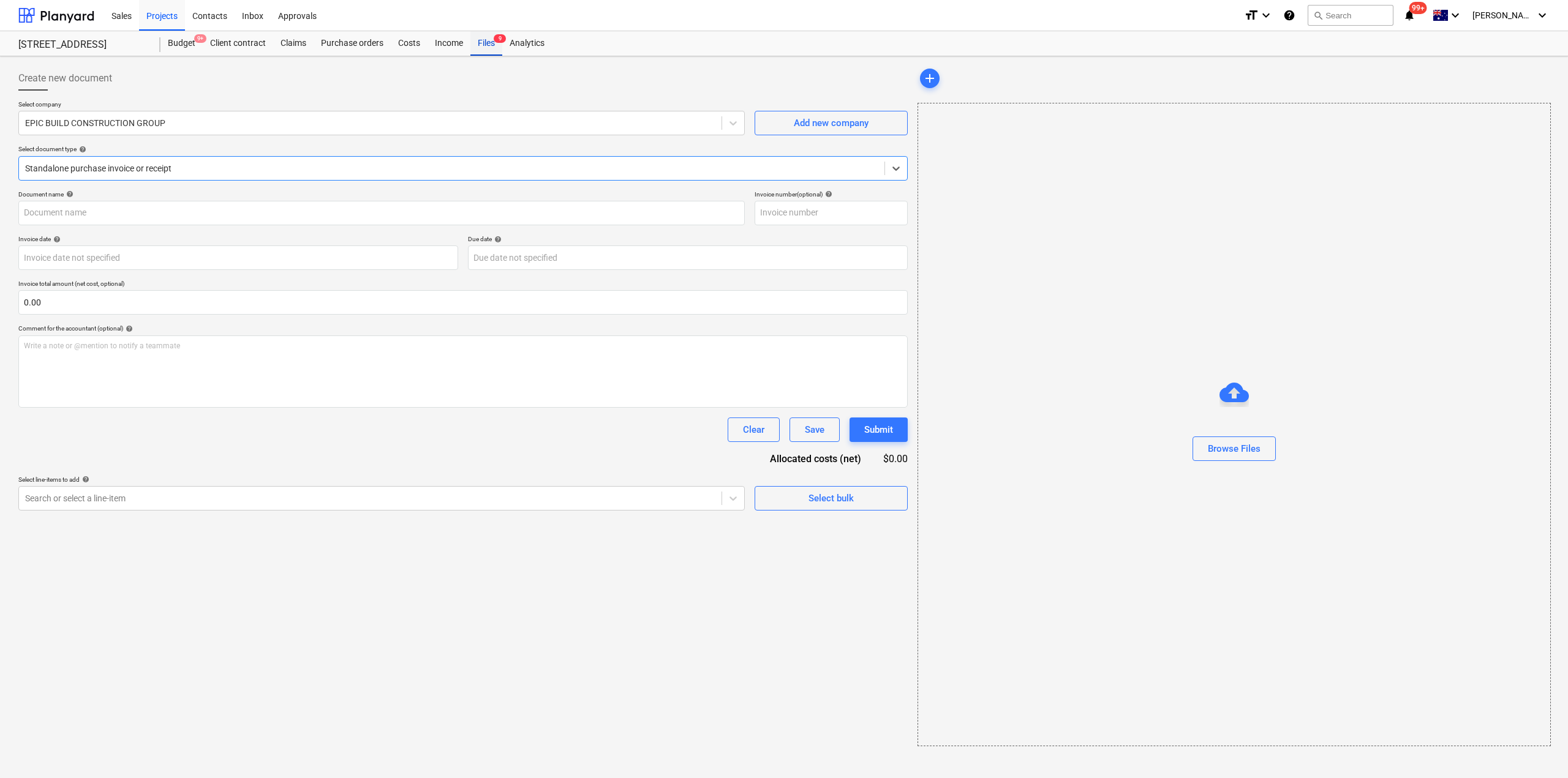
type input "6"
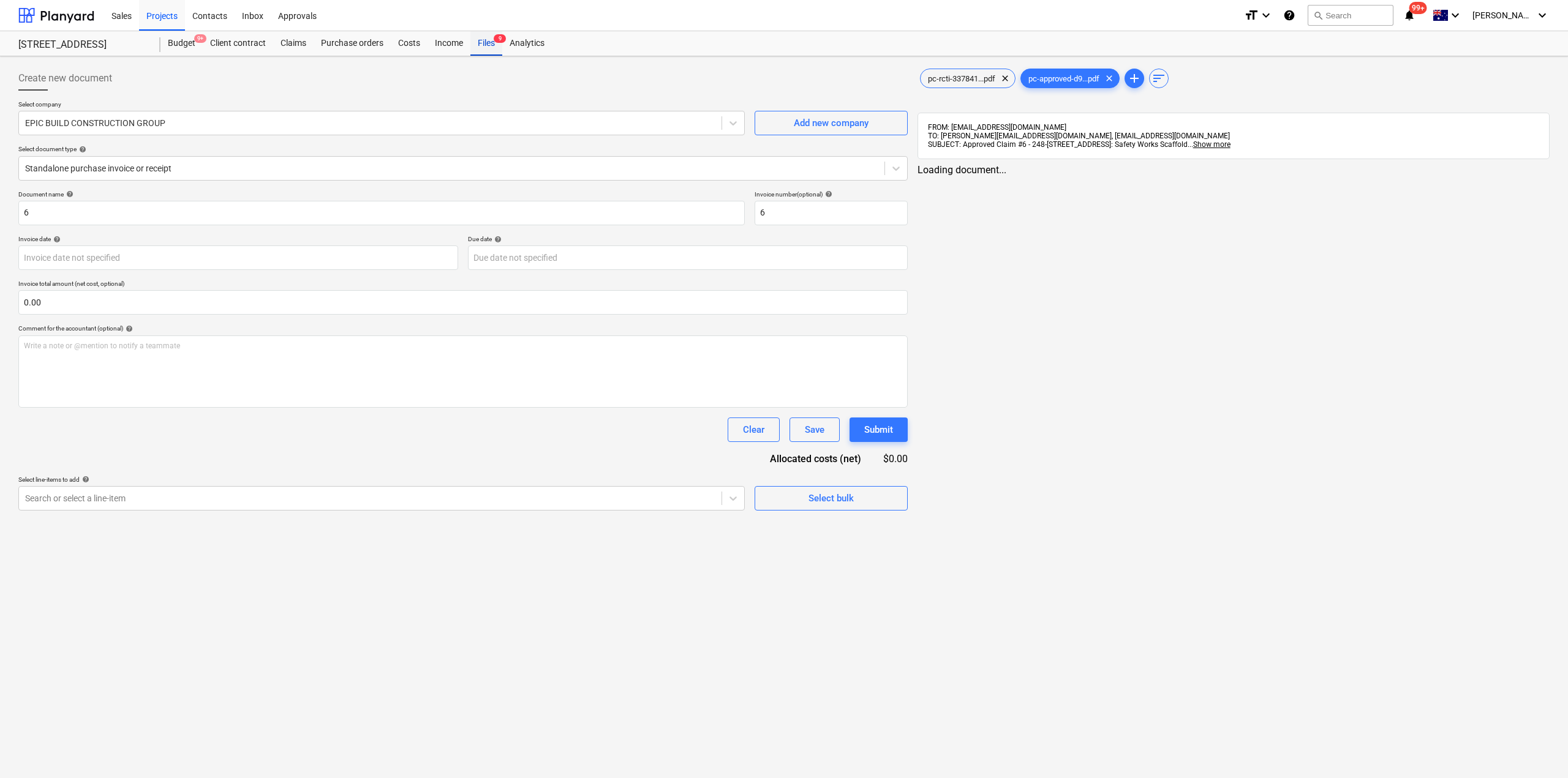
click at [484, 45] on div "Files 9" at bounding box center [486, 44] width 32 height 25
